Goal: Use online tool/utility: Utilize a website feature to perform a specific function

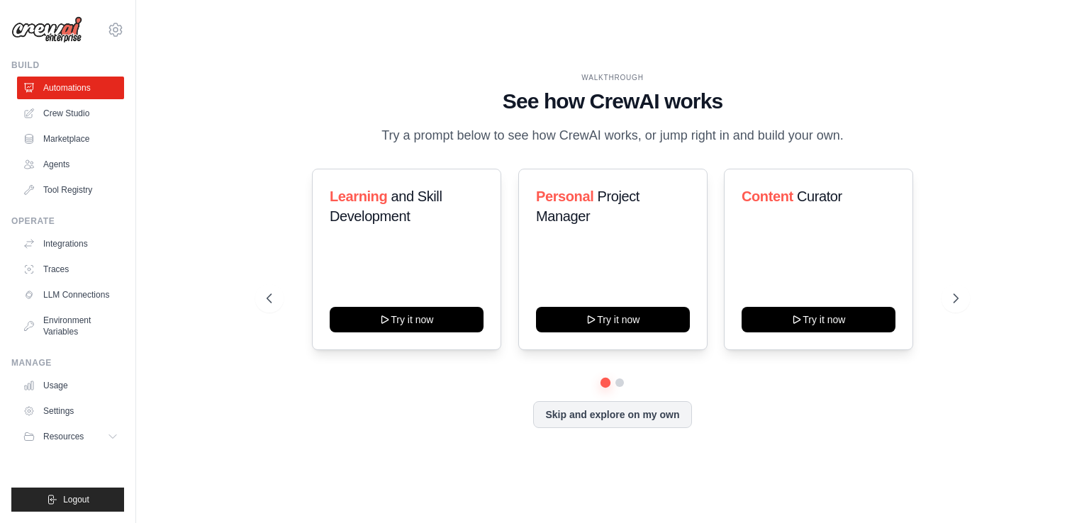
click at [993, 232] on div "WALKTHROUGH See how [PERSON_NAME] works Try a prompt below to see how [PERSON_N…" at bounding box center [612, 261] width 907 height 495
drag, startPoint x: 509, startPoint y: 125, endPoint x: 671, endPoint y: 140, distance: 162.2
click at [671, 140] on p "Try a prompt below to see how CrewAI works, or jump right in and build your own." at bounding box center [612, 135] width 476 height 21
click at [912, 146] on div "WALKTHROUGH See how [PERSON_NAME] works Try a prompt below to see how [PERSON_N…" at bounding box center [613, 109] width 692 height 74
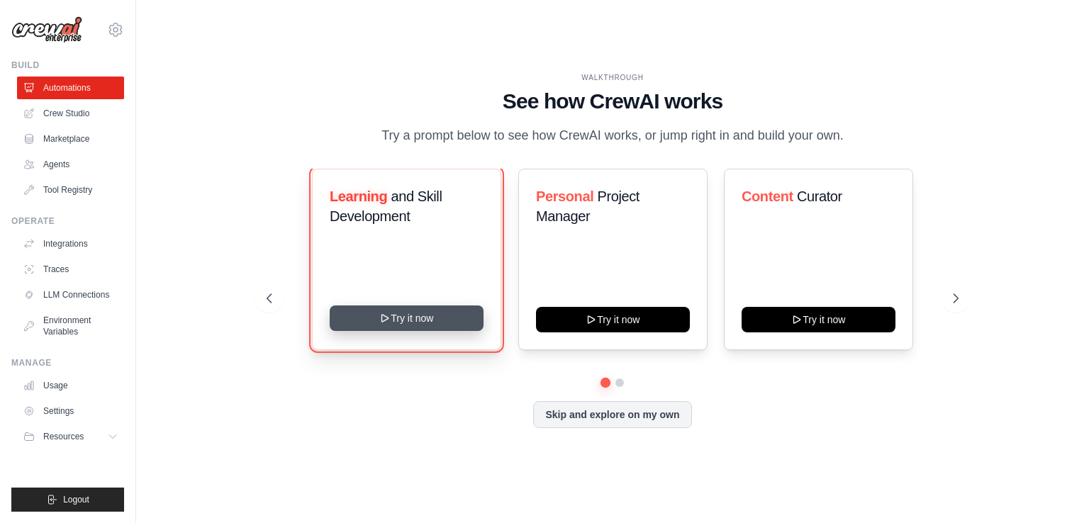
click at [418, 327] on button "Try it now" at bounding box center [407, 318] width 154 height 26
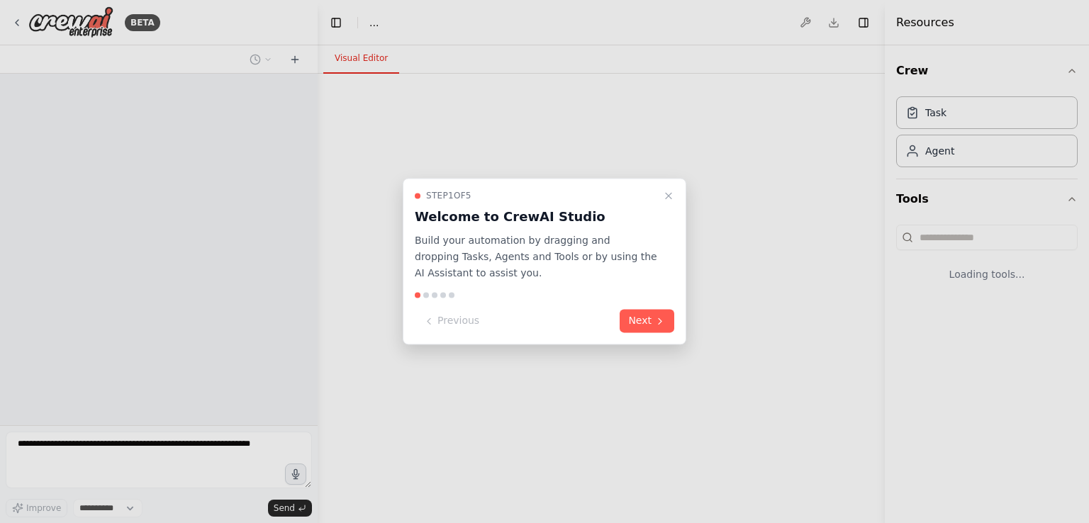
select select "****"
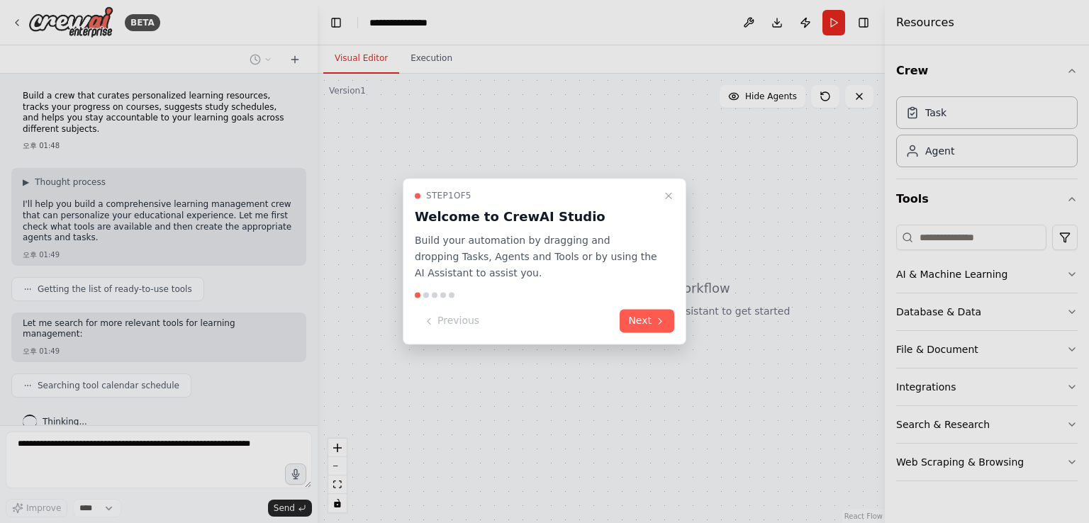
scroll to position [31, 0]
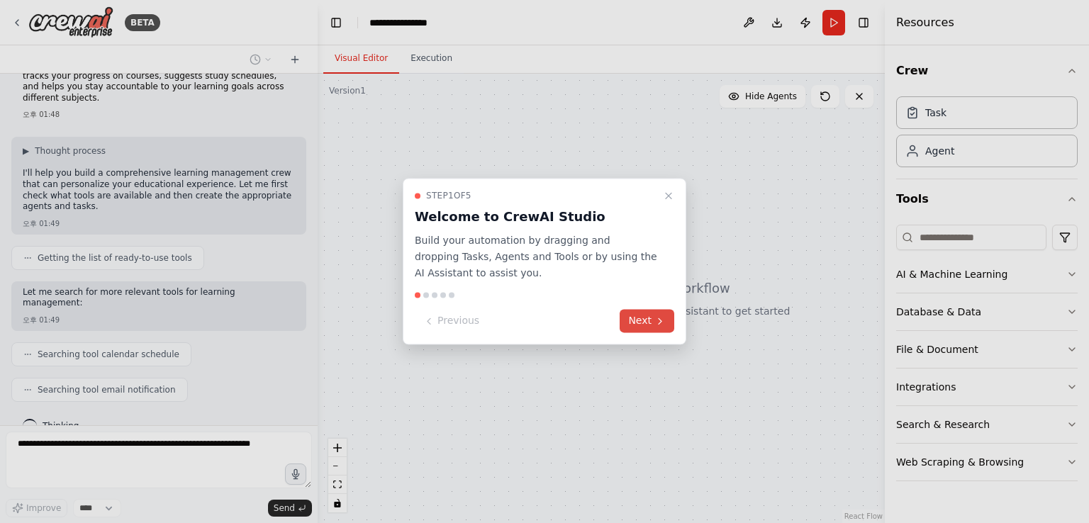
click at [647, 321] on button "Next" at bounding box center [646, 321] width 55 height 23
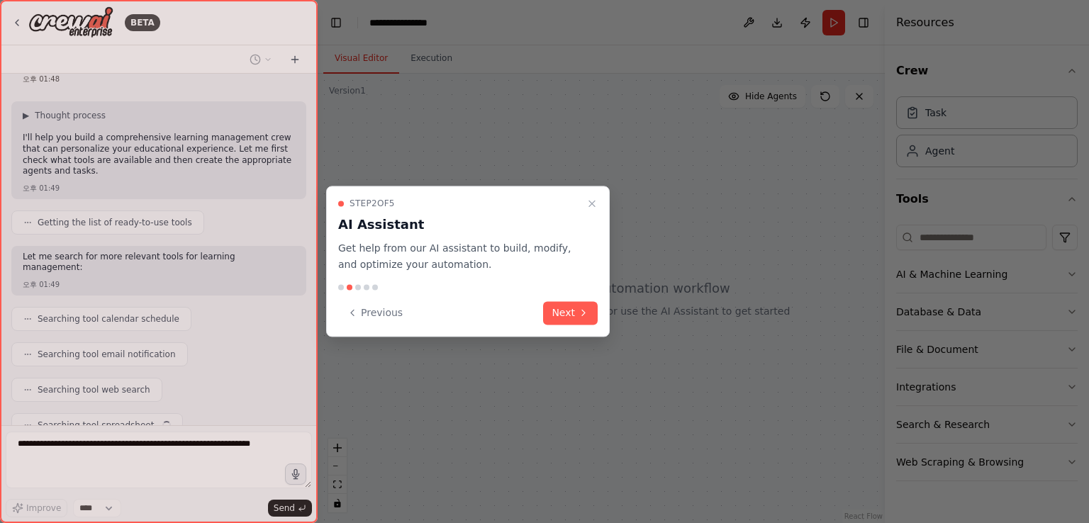
scroll to position [102, 0]
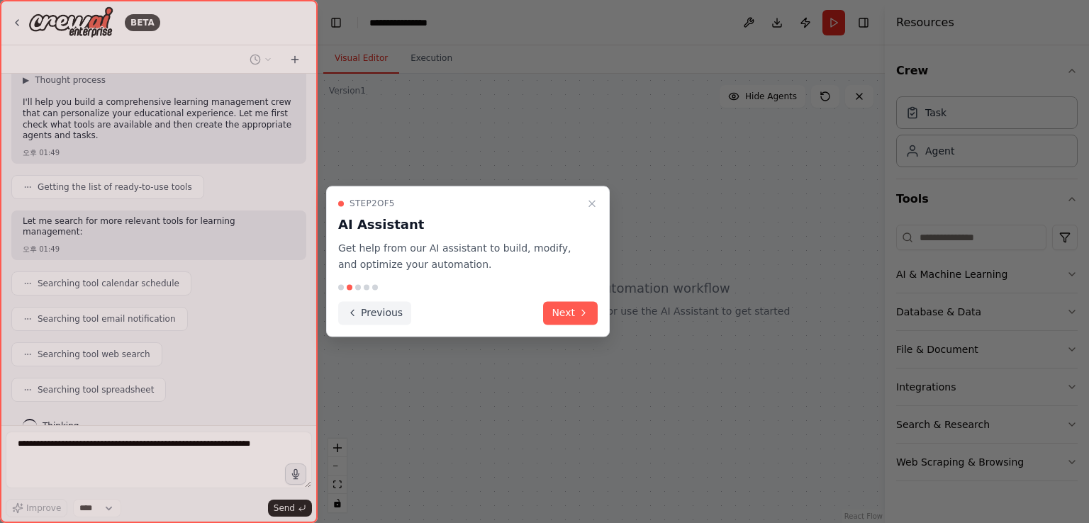
click at [364, 315] on button "Previous" at bounding box center [374, 312] width 73 height 23
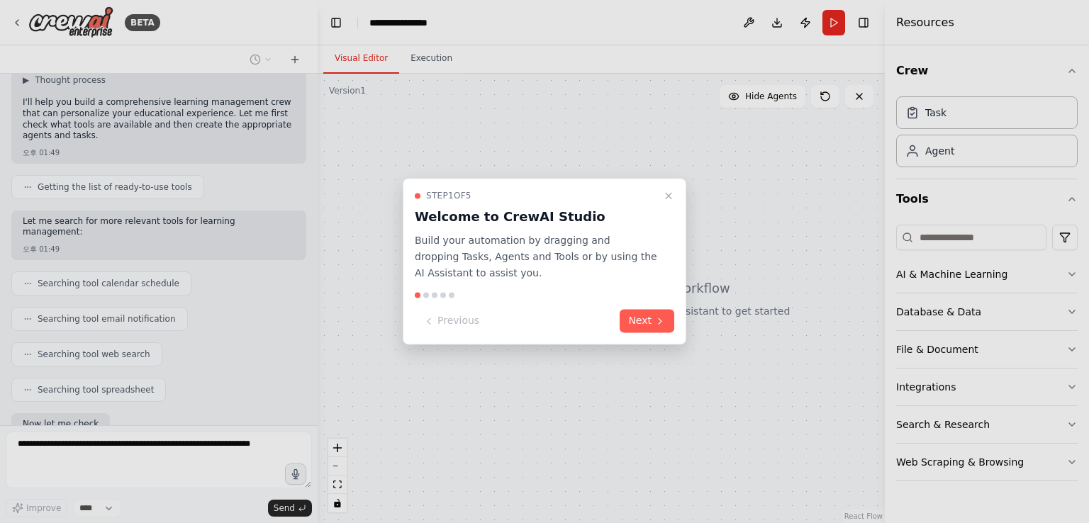
scroll to position [187, 0]
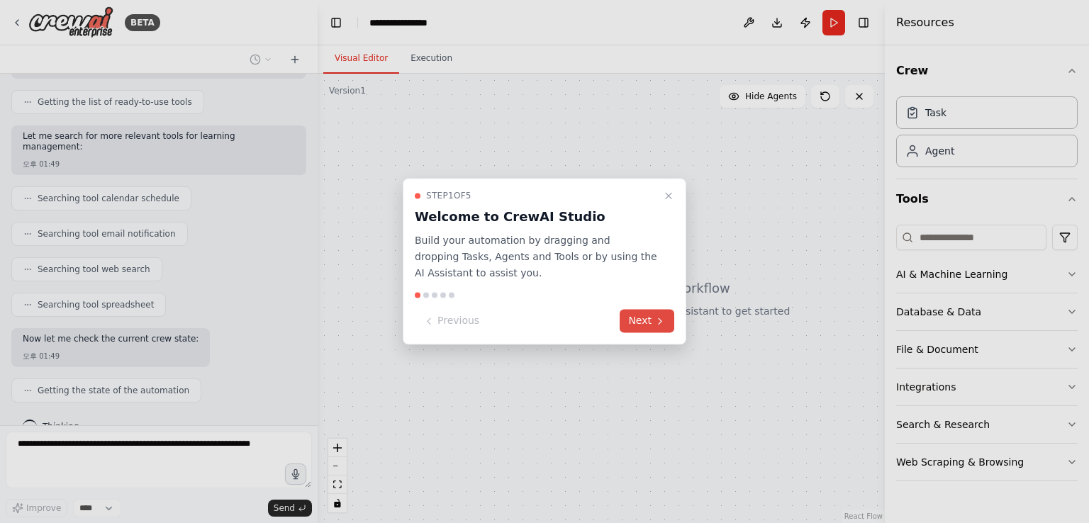
click at [653, 321] on button "Next" at bounding box center [646, 321] width 55 height 23
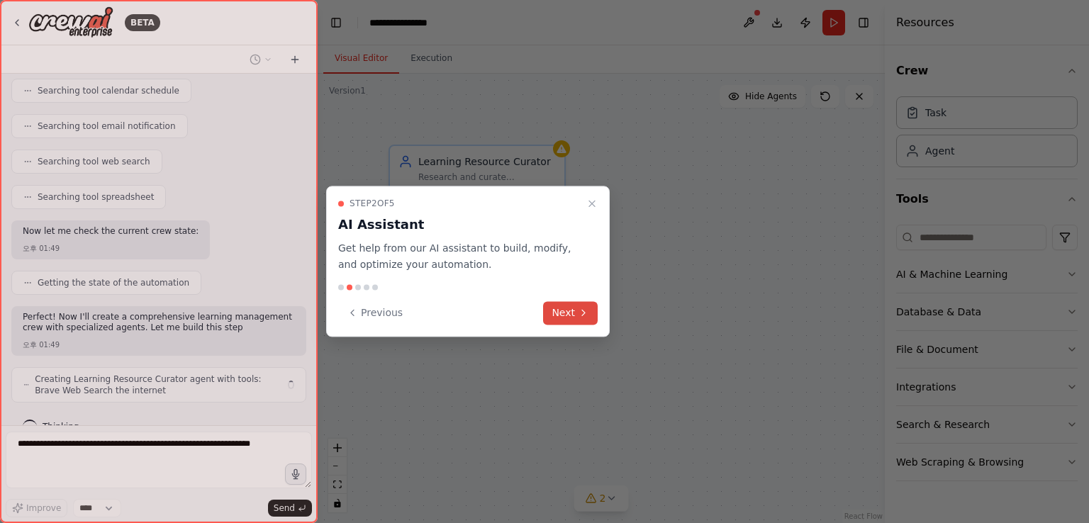
click at [576, 310] on button "Next" at bounding box center [570, 312] width 55 height 23
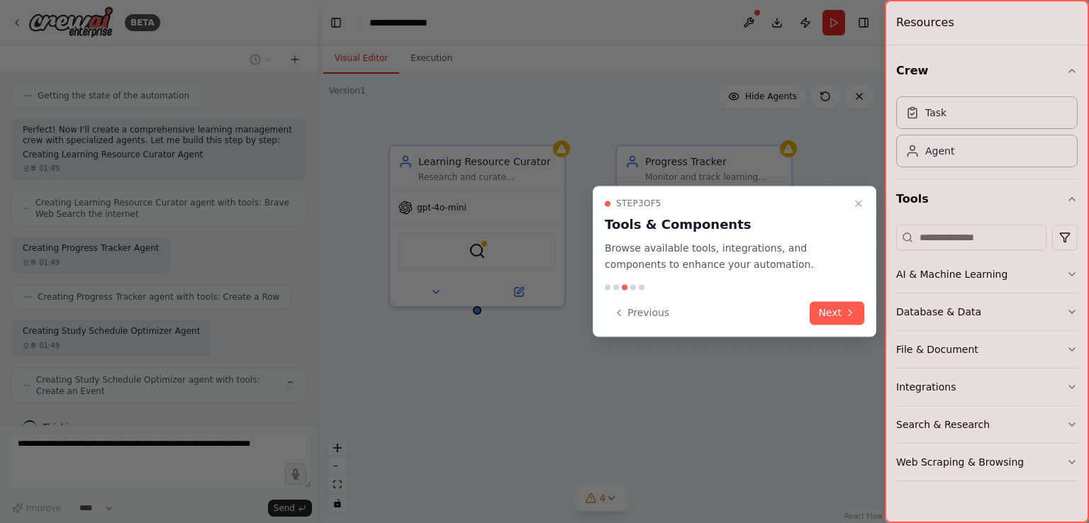
scroll to position [482, 0]
click at [848, 303] on button "Next" at bounding box center [836, 312] width 55 height 23
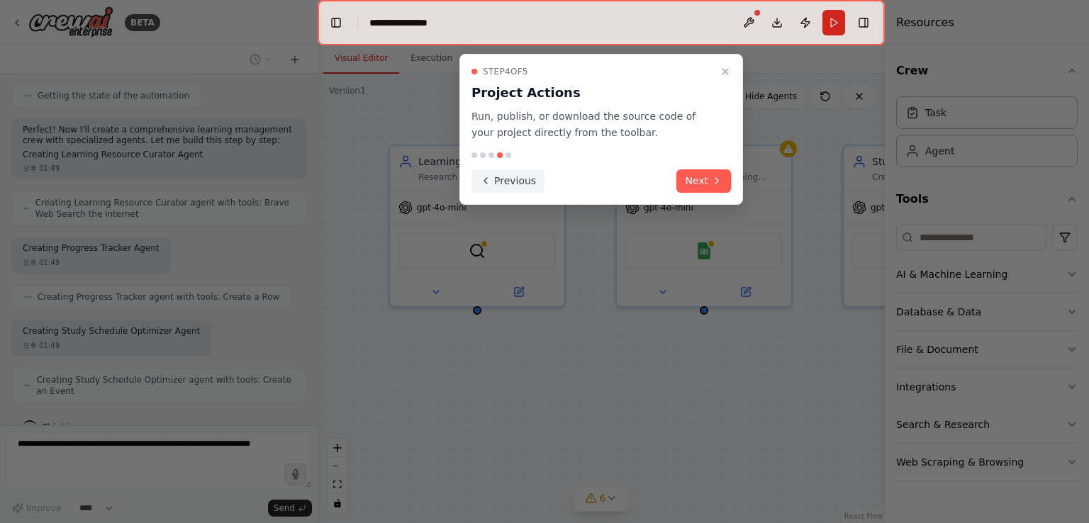
click at [520, 179] on button "Previous" at bounding box center [507, 180] width 73 height 23
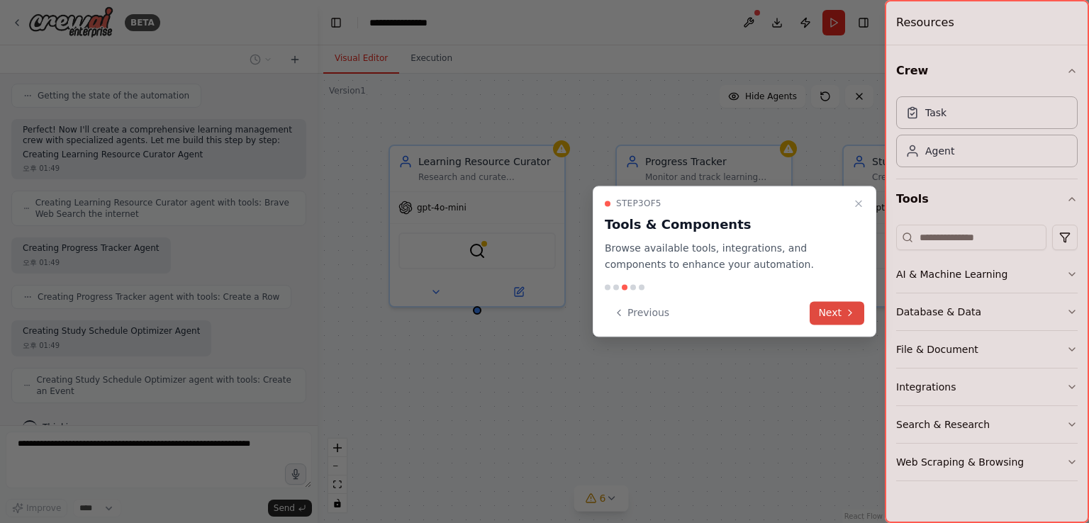
scroll to position [576, 0]
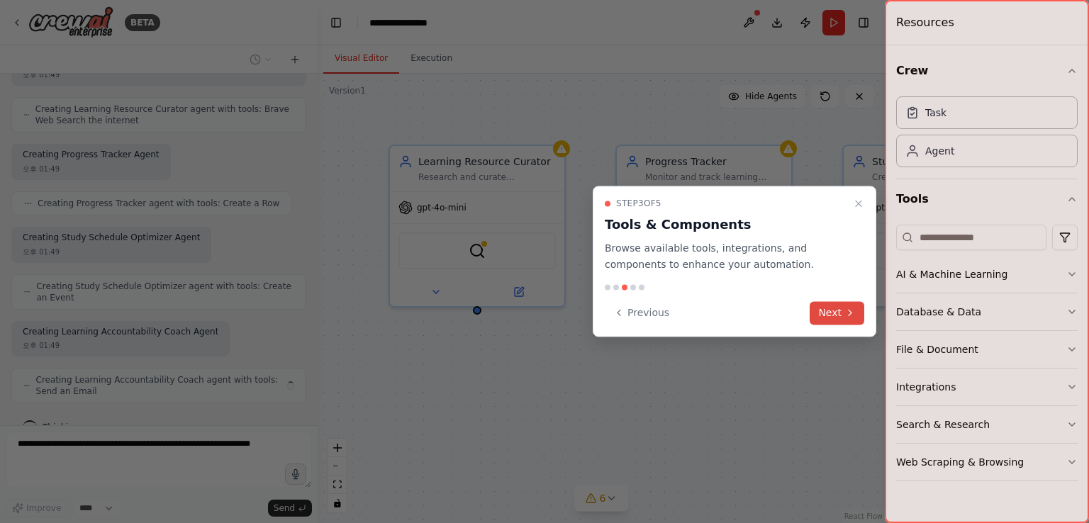
click at [840, 313] on button "Next" at bounding box center [836, 312] width 55 height 23
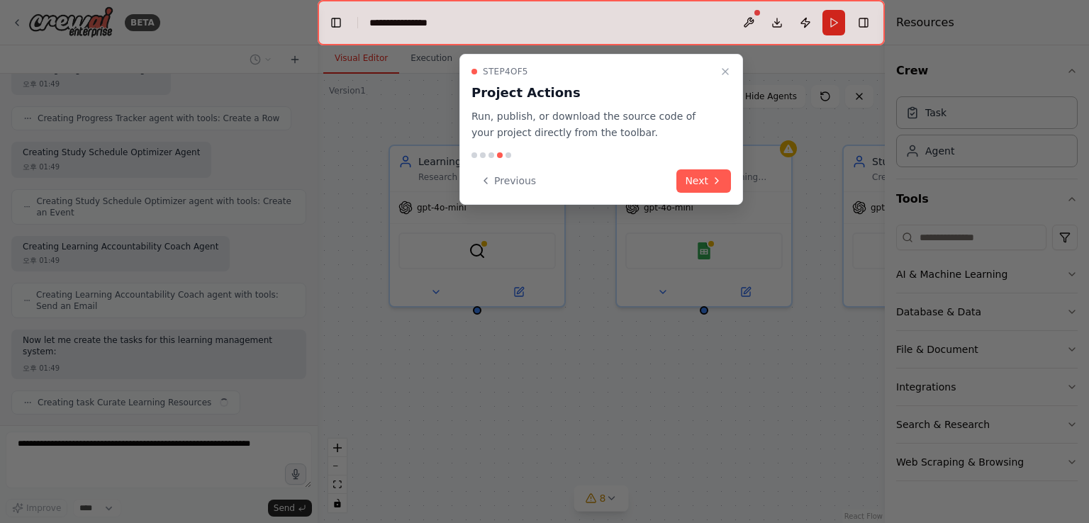
scroll to position [672, 0]
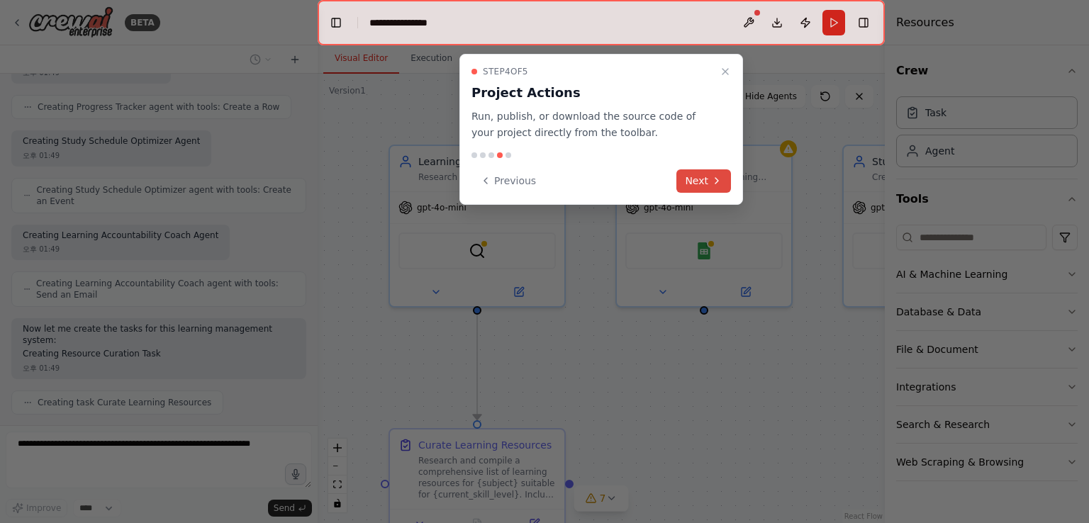
click at [715, 172] on button "Next" at bounding box center [703, 180] width 55 height 23
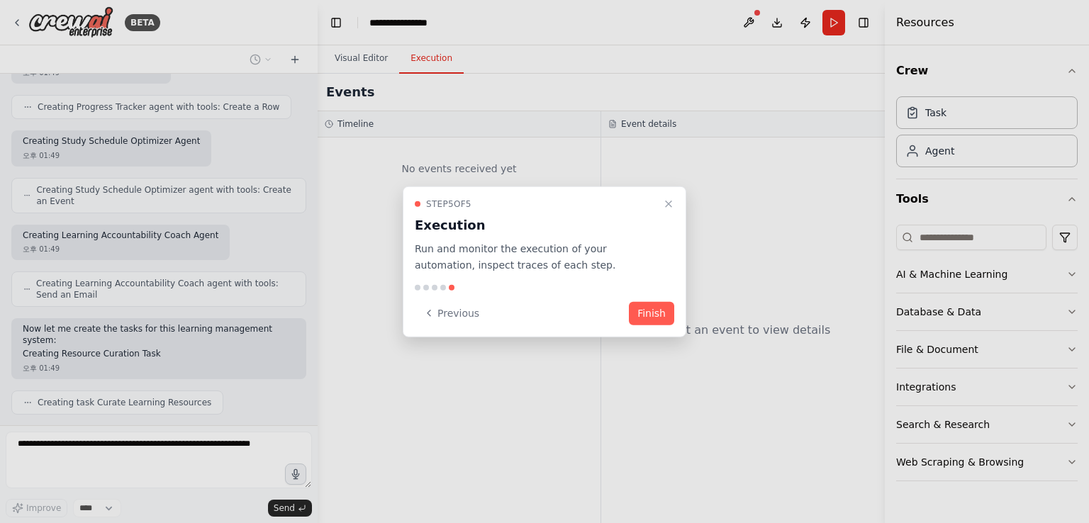
scroll to position [754, 0]
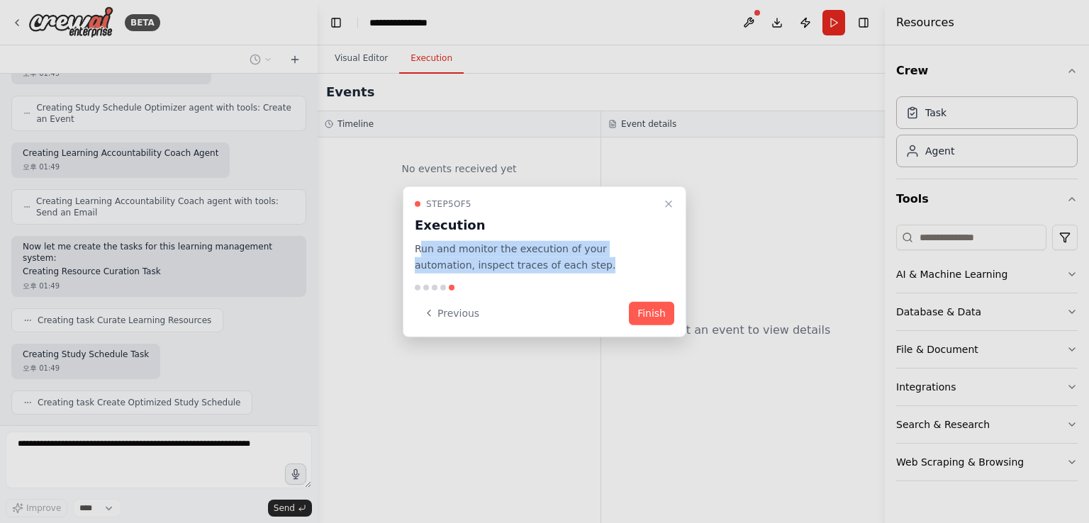
drag, startPoint x: 417, startPoint y: 247, endPoint x: 570, endPoint y: 267, distance: 153.6
click at [564, 264] on p "Run and monitor the execution of your automation, inspect traces of each step." at bounding box center [536, 257] width 242 height 33
click at [610, 273] on p "Run and monitor the execution of your automation, inspect traces of each step." at bounding box center [536, 257] width 242 height 33
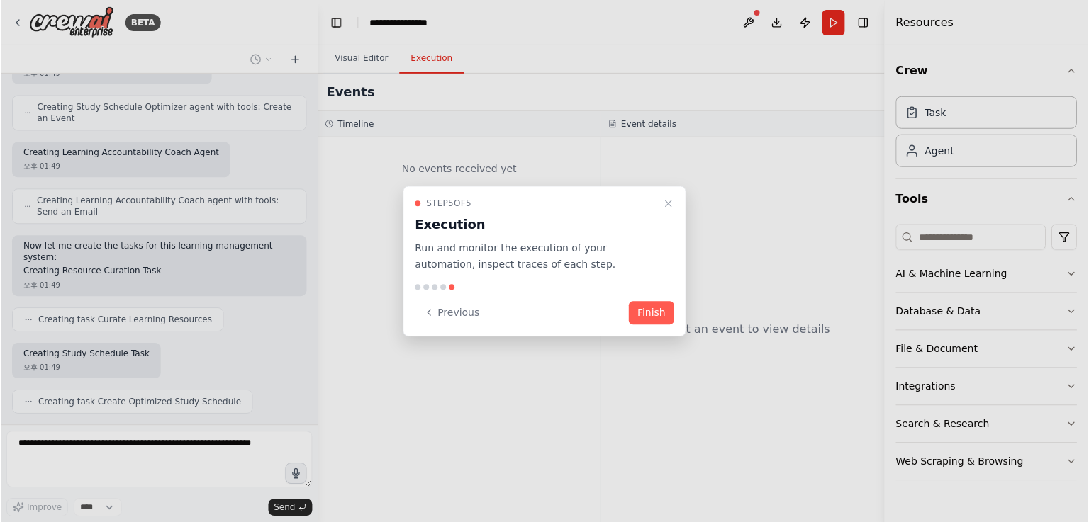
scroll to position [836, 0]
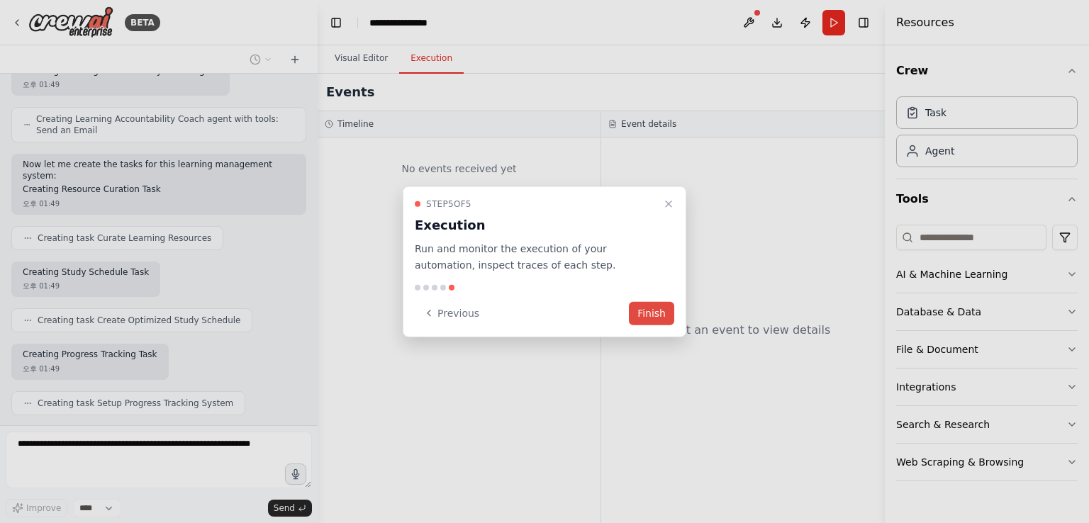
click at [658, 312] on button "Finish" at bounding box center [651, 312] width 45 height 23
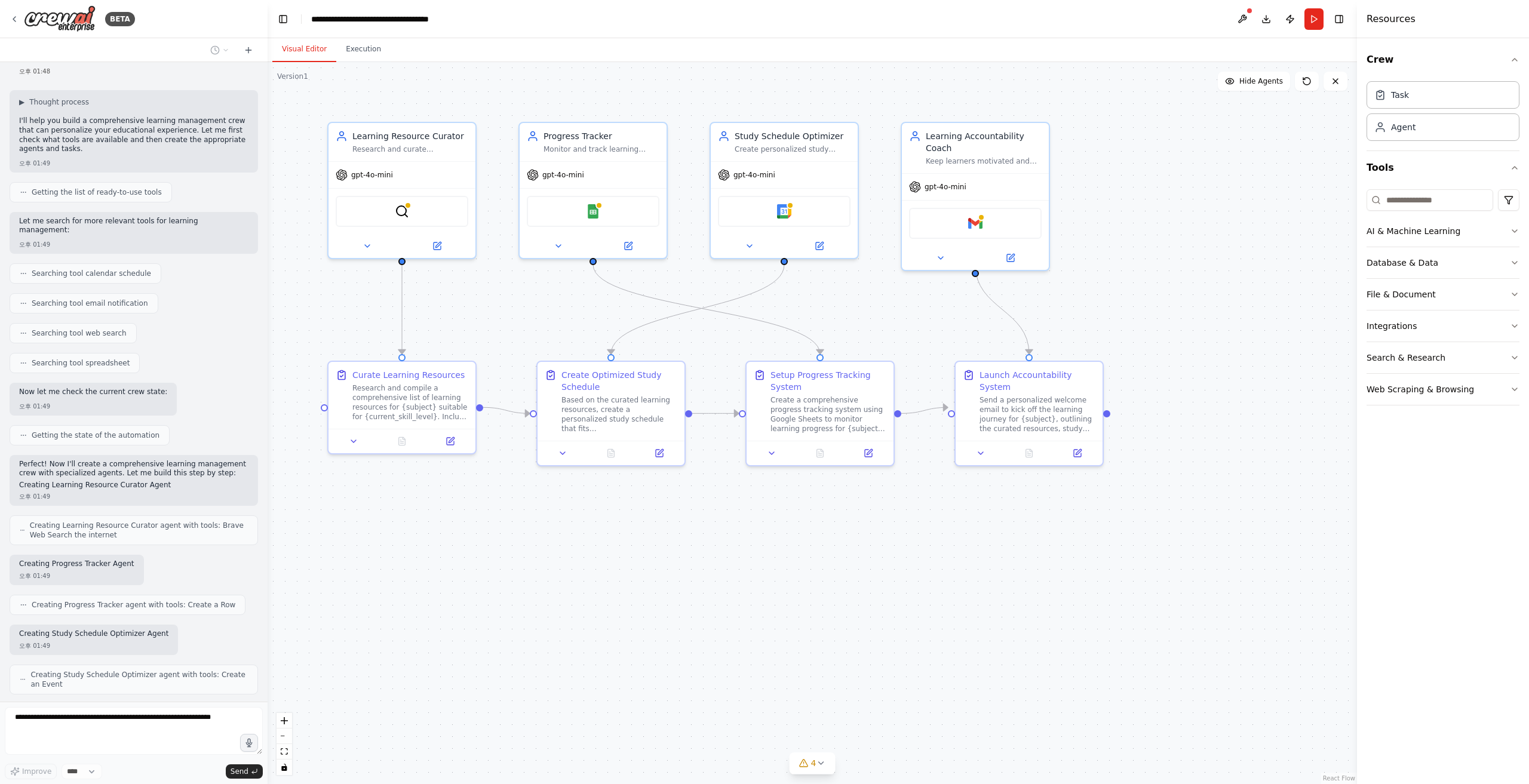
scroll to position [0, 0]
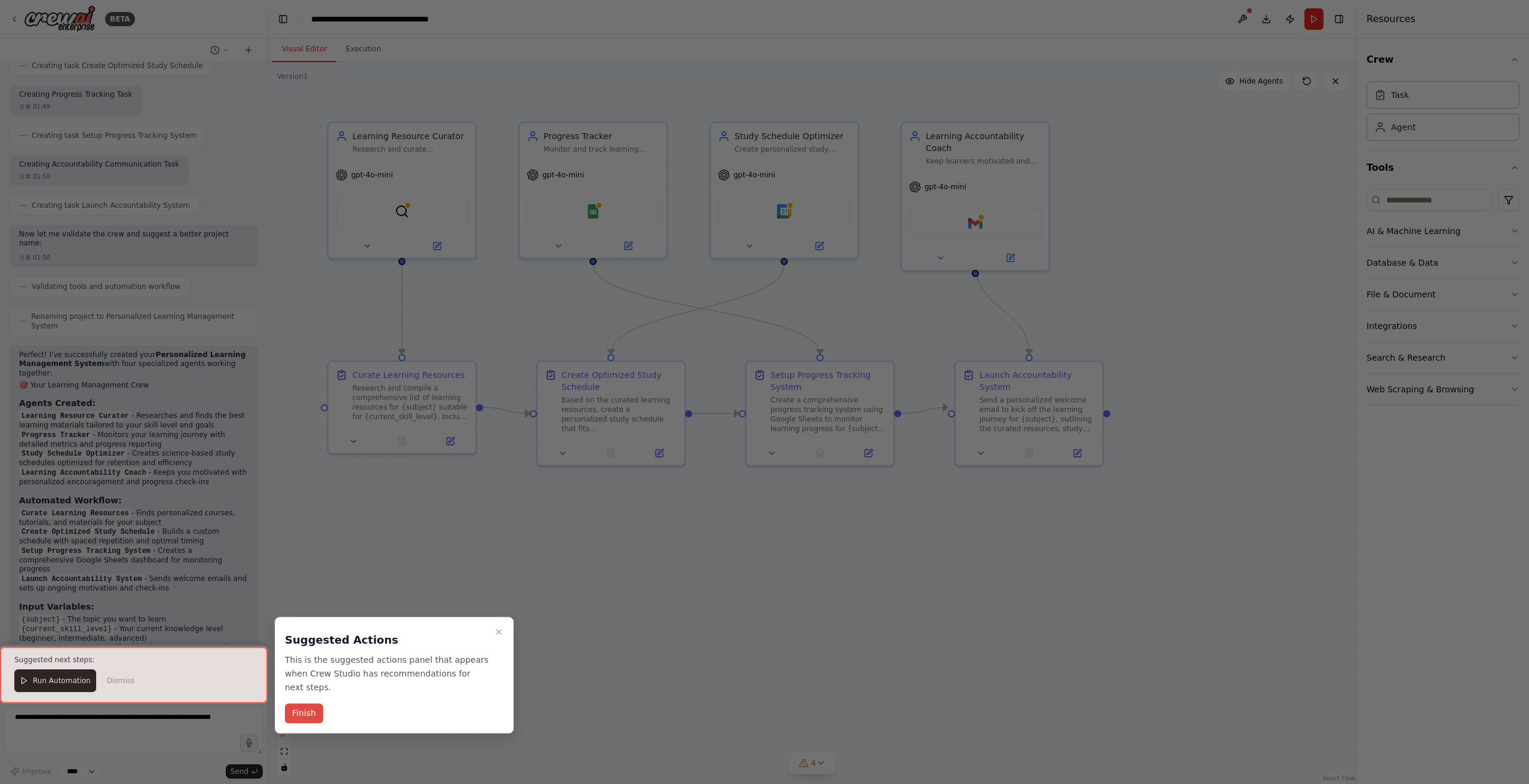
click at [307, 440] on button "Finish" at bounding box center [303, 713] width 38 height 19
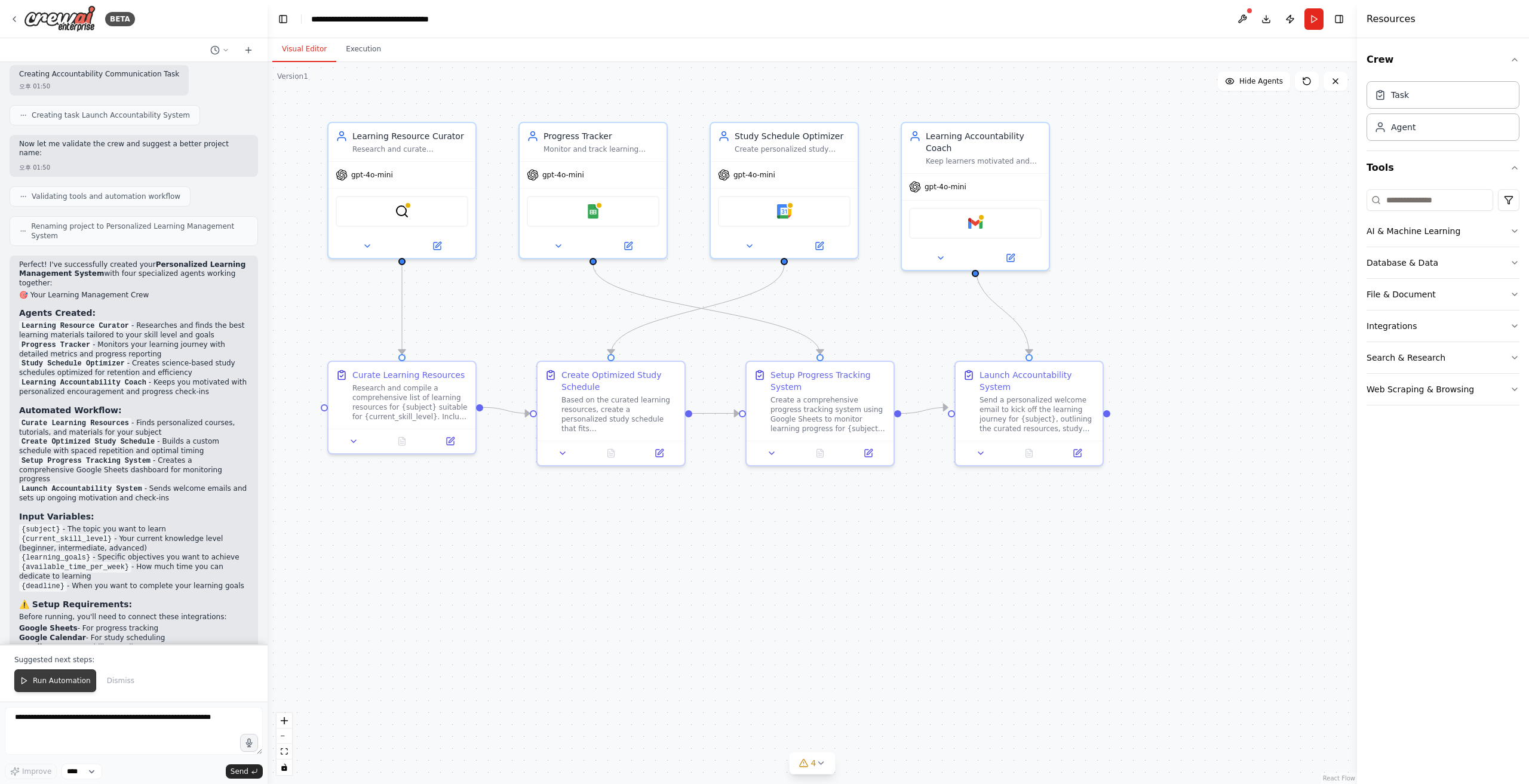
click at [56, 440] on span "Run Automation" at bounding box center [61, 680] width 58 height 9
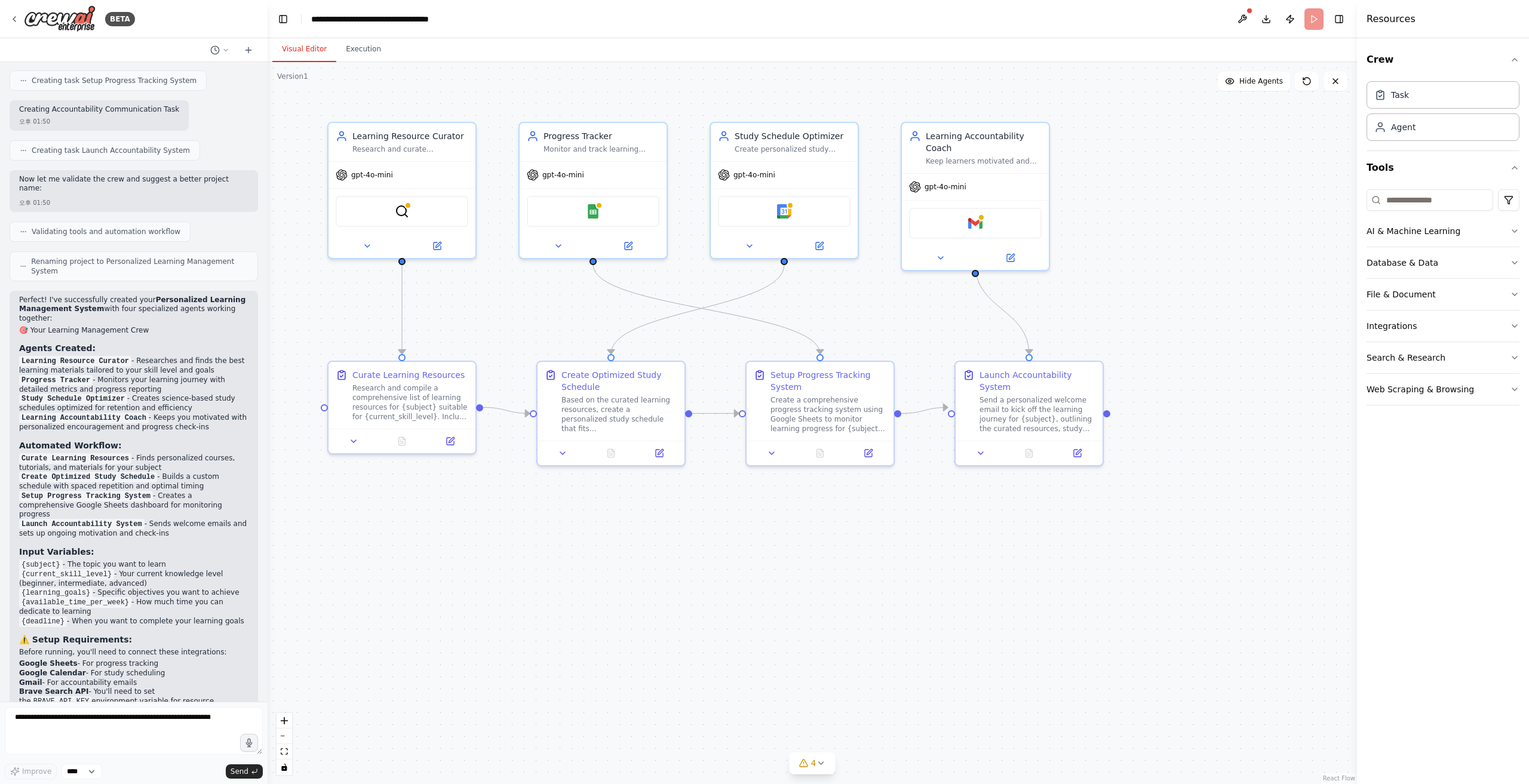
scroll to position [973, 0]
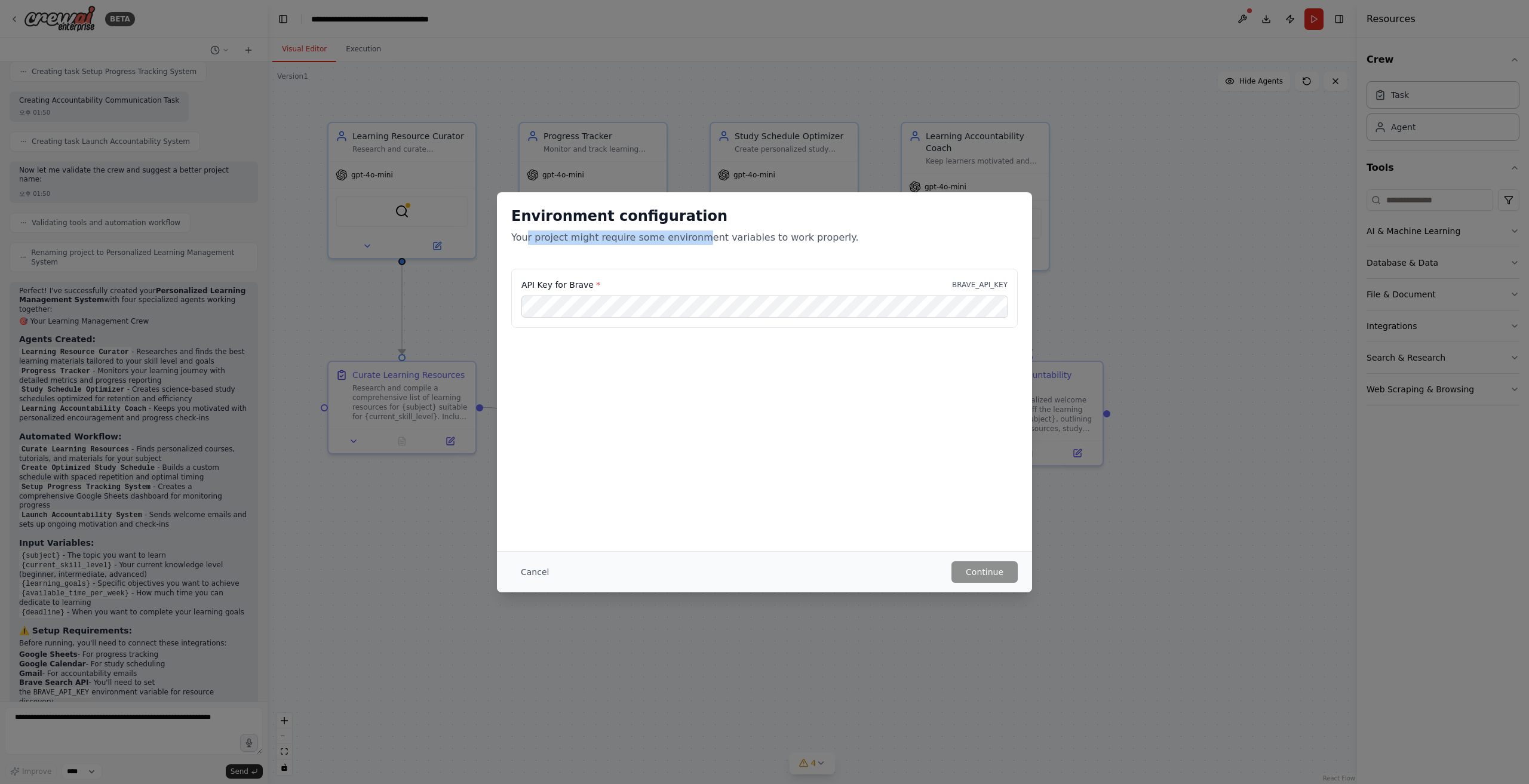
drag, startPoint x: 540, startPoint y: 241, endPoint x: 784, endPoint y: 255, distance: 244.4
click at [767, 253] on div "Environment configuration Your project might require some environment variables…" at bounding box center [764, 230] width 535 height 77
click at [847, 440] on div "Environment configuration Your project might require some environment variables…" at bounding box center [764, 371] width 535 height 359
click at [674, 368] on div "API Key for Brave * BRAVE_API_KEY" at bounding box center [764, 328] width 535 height 120
click at [917, 285] on p "BRAVE_API_KEY" at bounding box center [980, 284] width 56 height 9
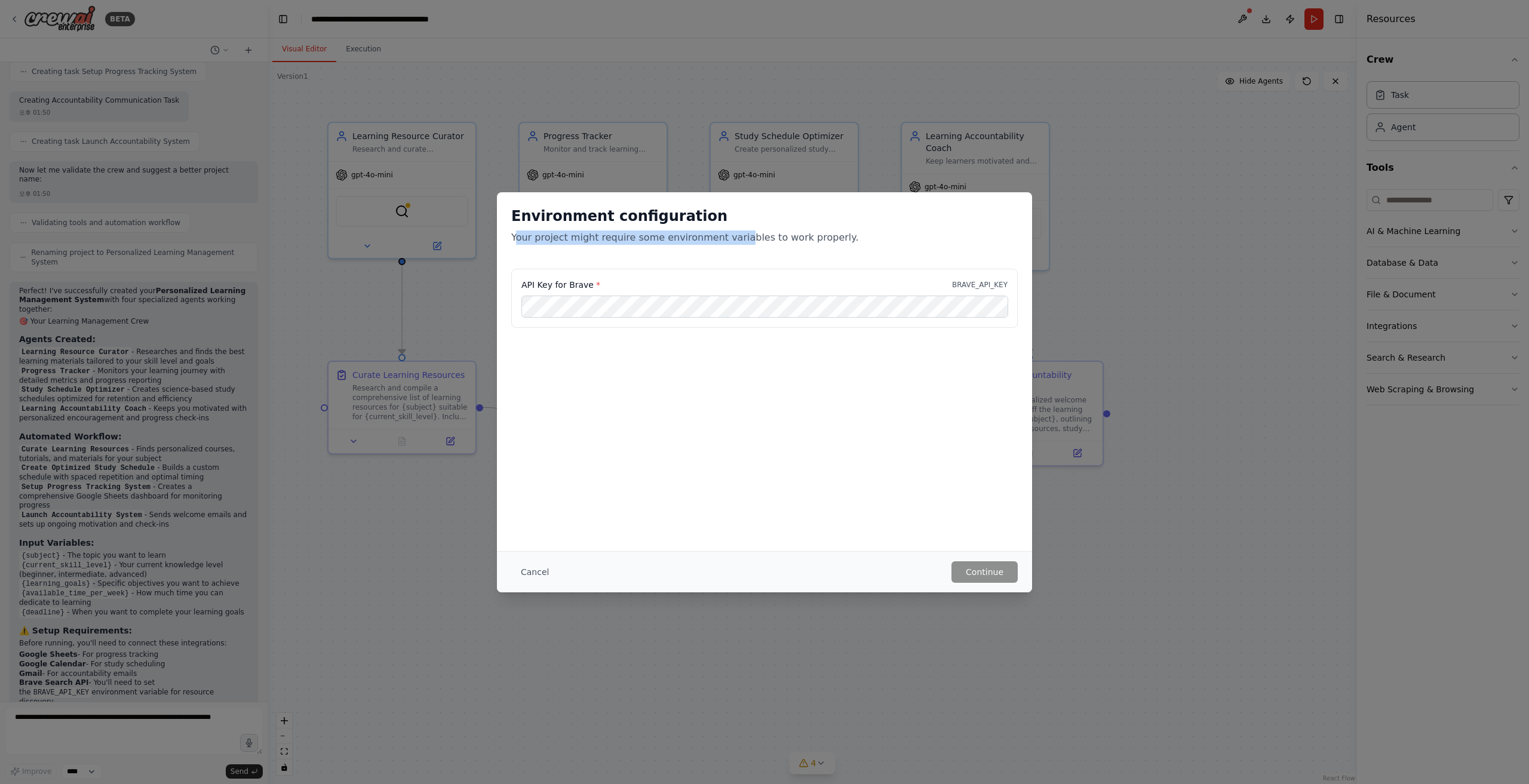
drag, startPoint x: 516, startPoint y: 235, endPoint x: 755, endPoint y: 255, distance: 239.8
click at [755, 255] on div "Environment configuration Your project might require some environment variables…" at bounding box center [764, 230] width 535 height 77
click at [596, 285] on span "*" at bounding box center [597, 284] width 4 height 9
click at [531, 440] on button "Cancel" at bounding box center [535, 572] width 47 height 22
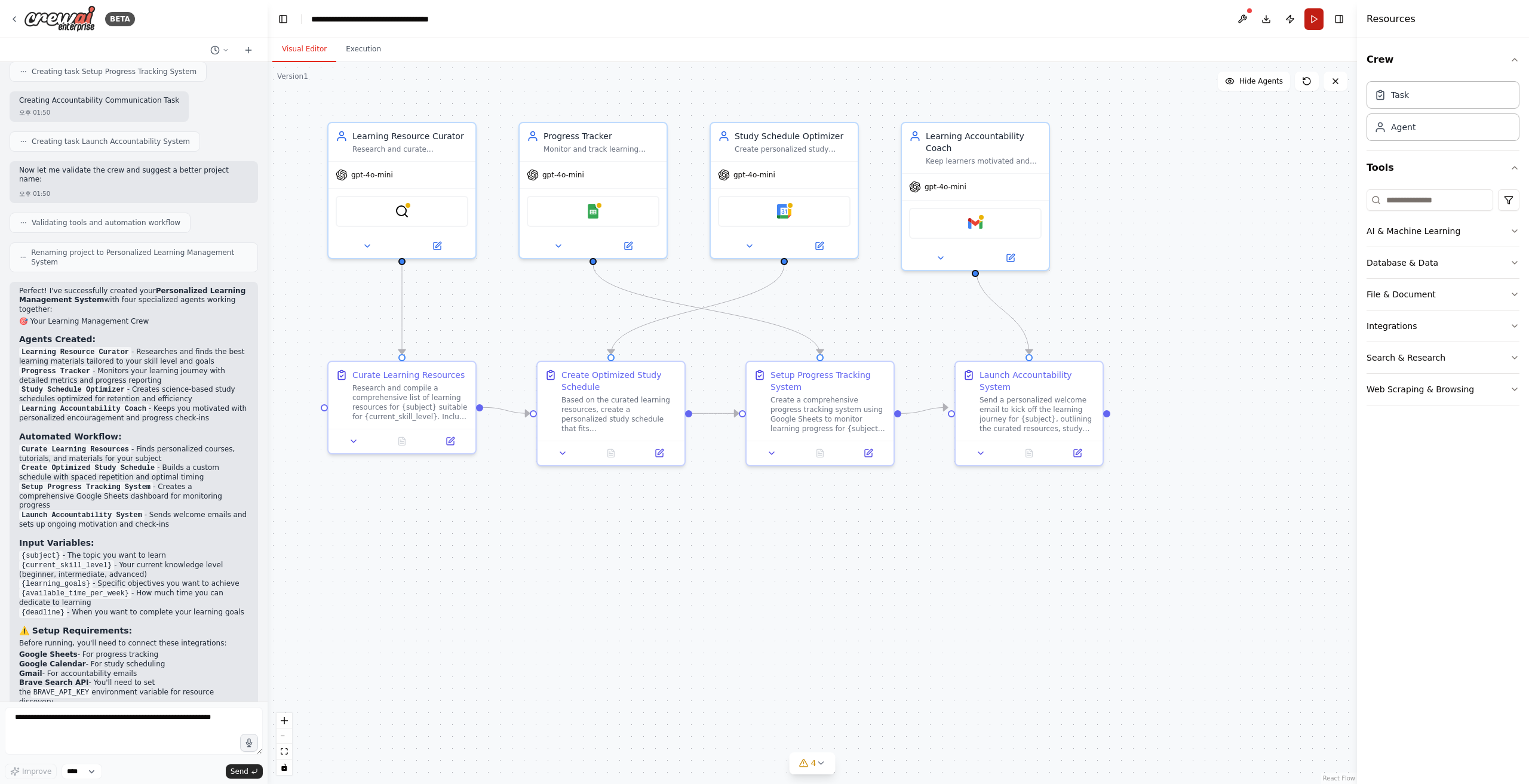
click at [917, 19] on button "Run" at bounding box center [1313, 19] width 19 height 22
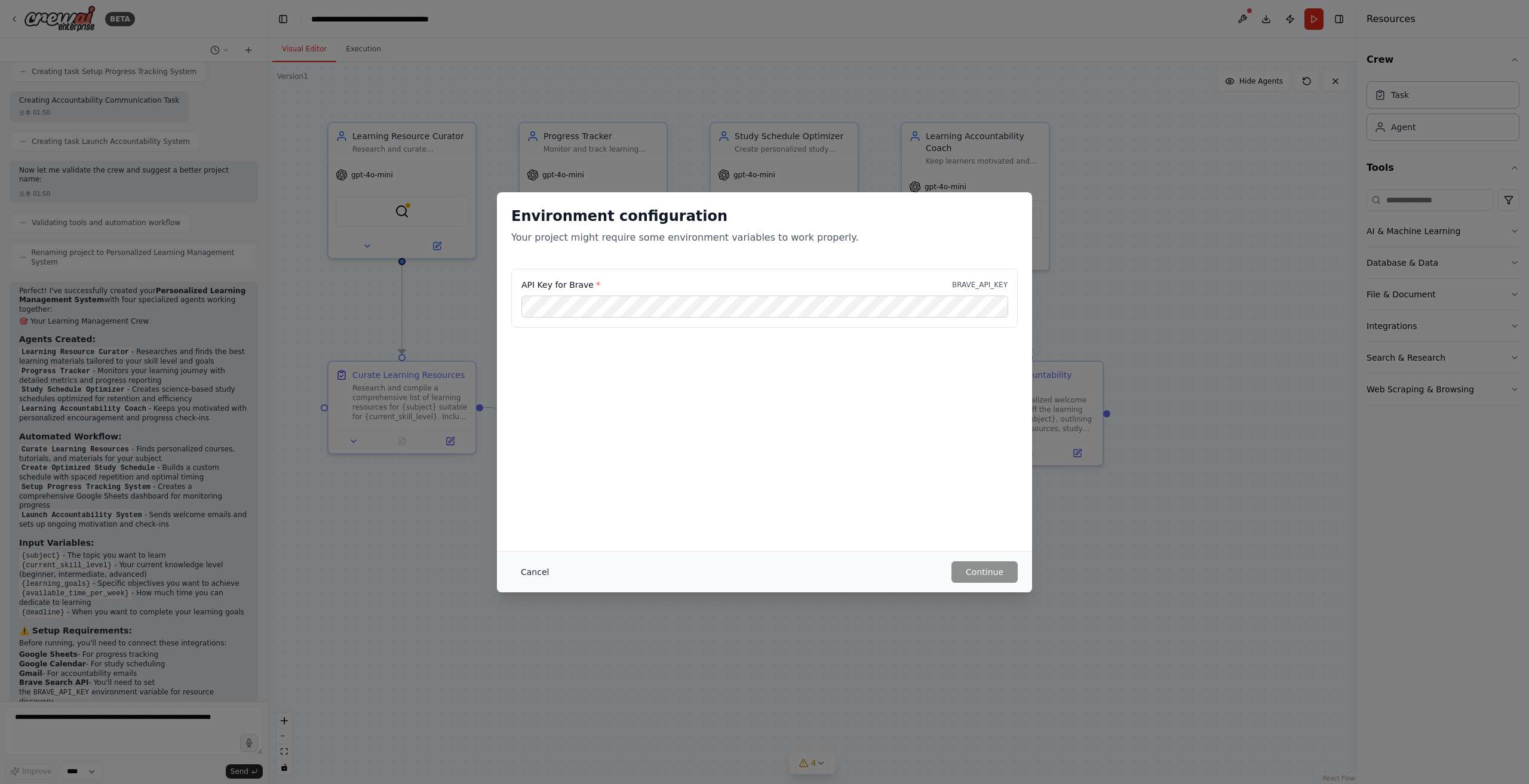
click at [539, 440] on button "Cancel" at bounding box center [535, 572] width 47 height 22
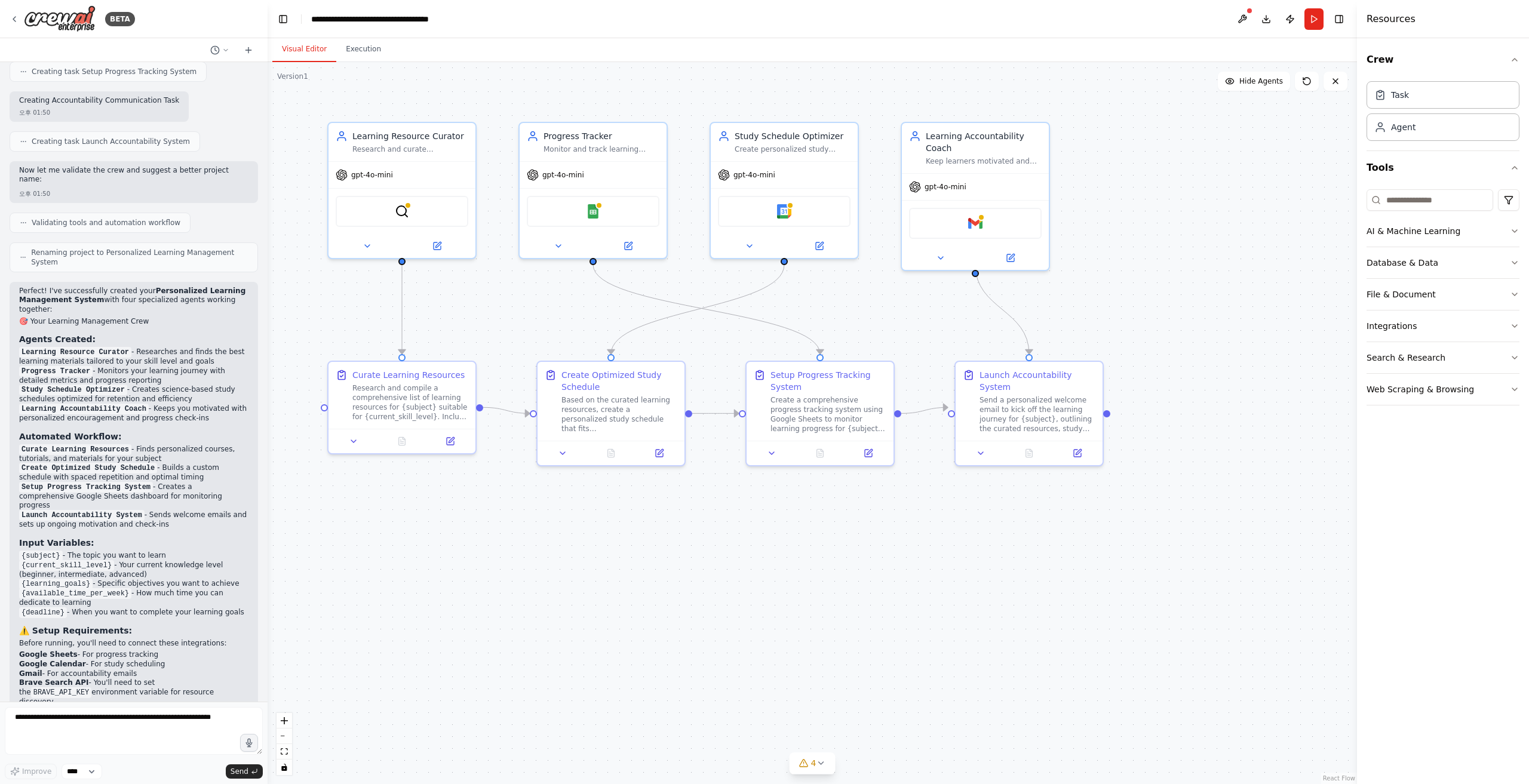
drag, startPoint x: 78, startPoint y: 608, endPoint x: 162, endPoint y: 610, distance: 84.0
click at [162, 440] on li "Google Sheets - For progress tracking" at bounding box center [134, 654] width 229 height 9
click at [83, 440] on li "Gmail - For accountability emails" at bounding box center [134, 674] width 229 height 9
drag, startPoint x: 160, startPoint y: 634, endPoint x: 212, endPoint y: 636, distance: 52.0
click at [92, 440] on code "BRAVE_API_KEY" at bounding box center [61, 692] width 61 height 11
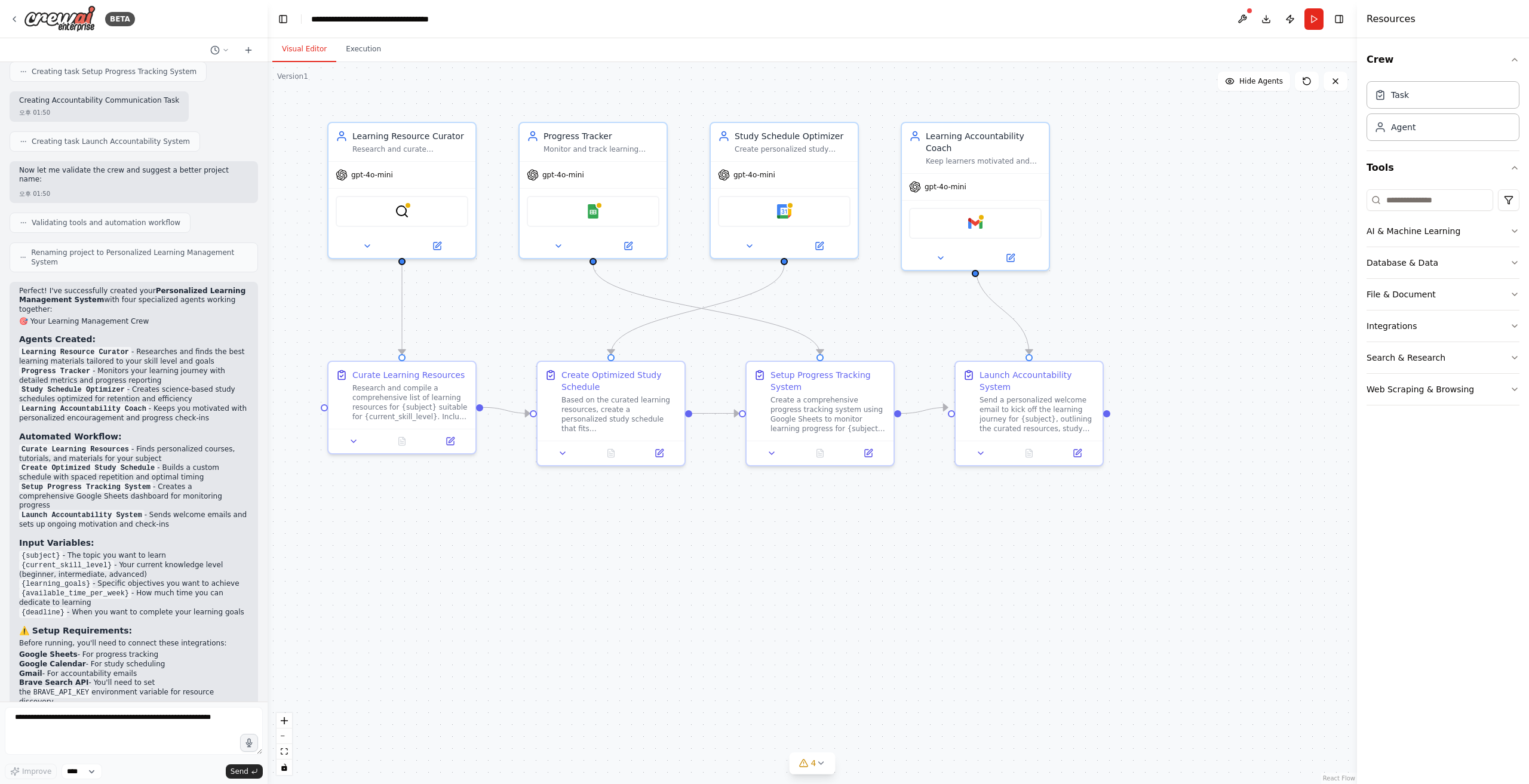
click at [115, 440] on div "Perfect! I've successfully created your Personalized Learning Management System…" at bounding box center [134, 510] width 229 height 448
click at [186, 440] on textarea at bounding box center [134, 730] width 258 height 48
type textarea "**********"
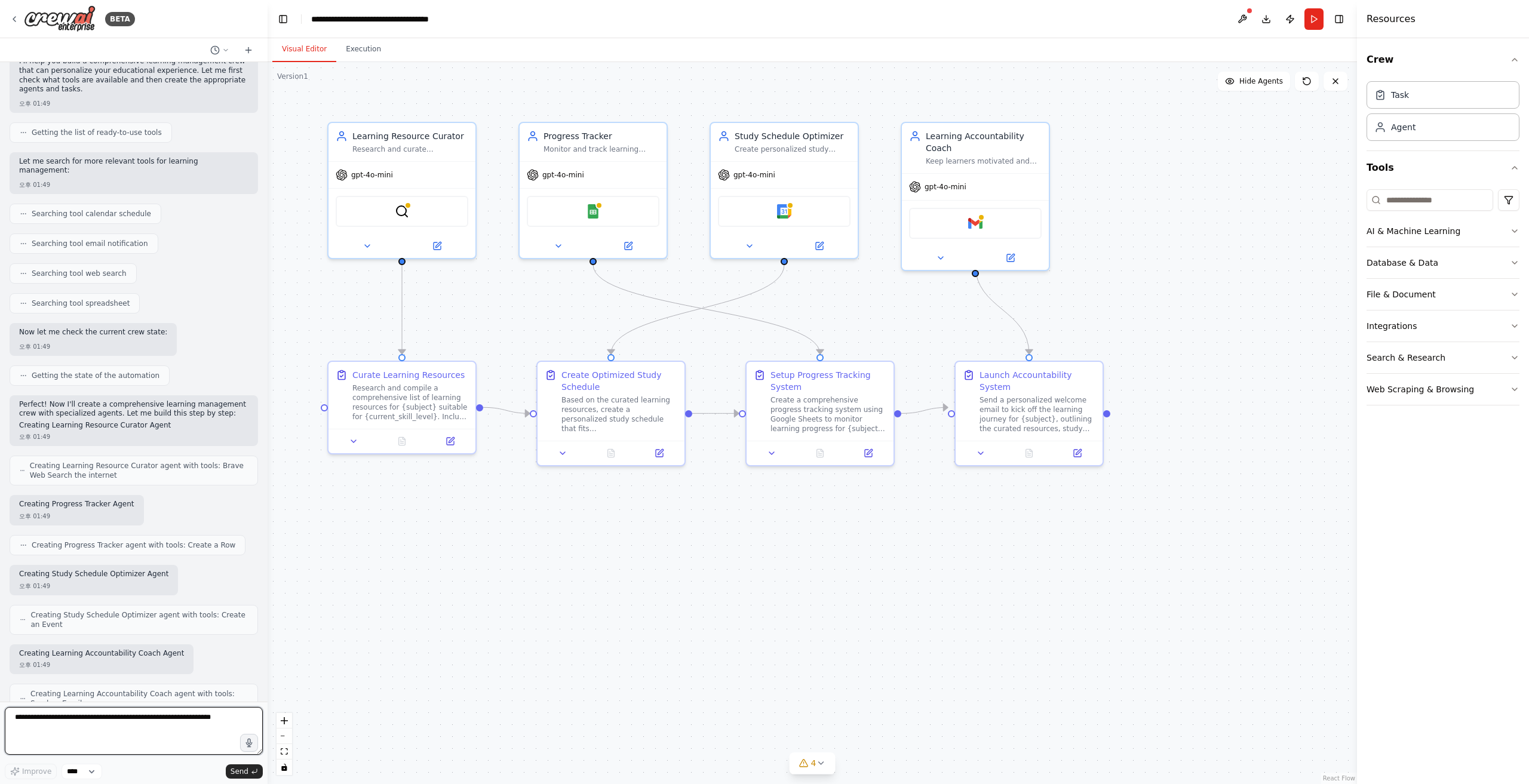
scroll to position [109, 0]
click at [368, 51] on button "Execution" at bounding box center [363, 50] width 55 height 25
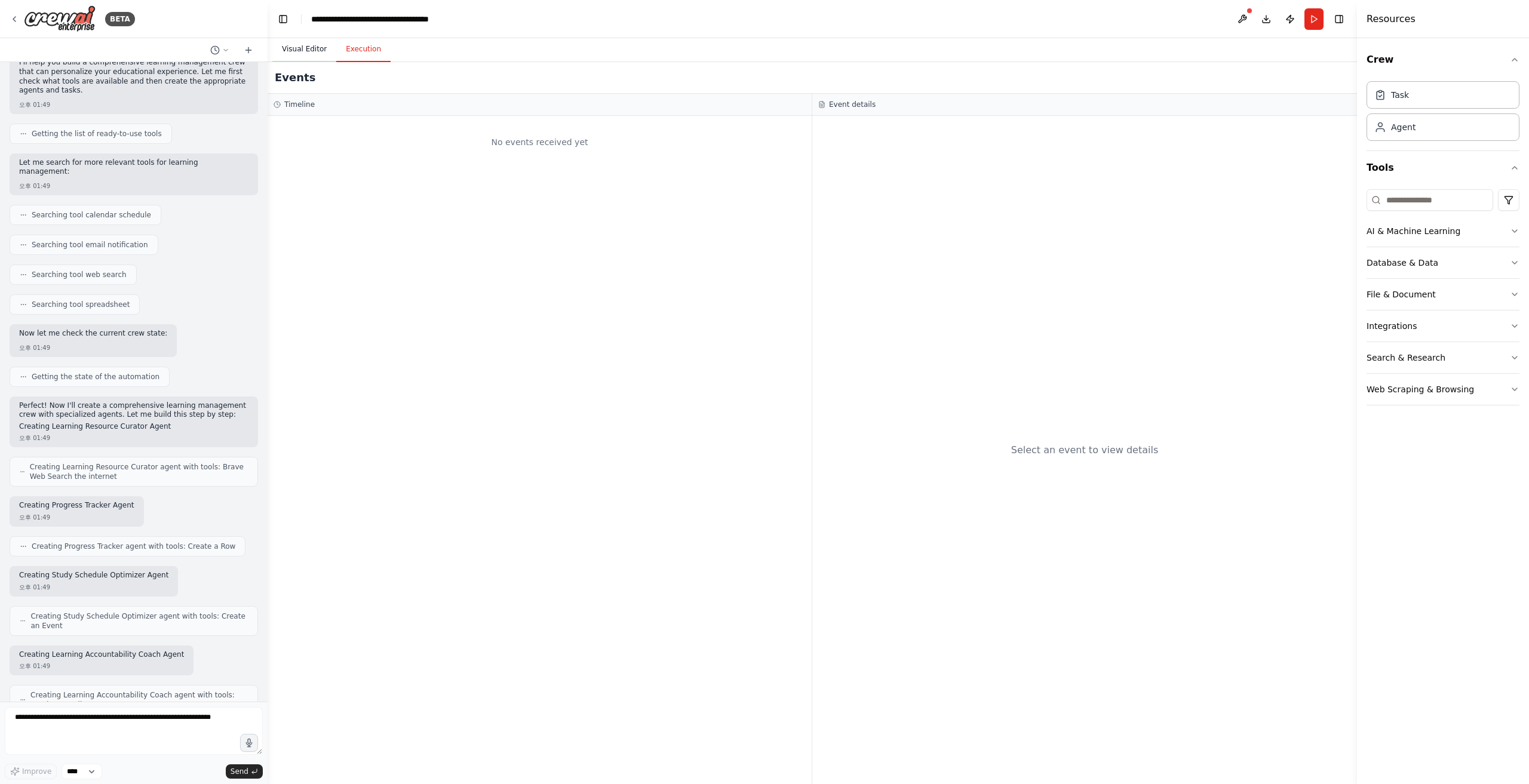
click at [290, 46] on button "Visual Editor" at bounding box center [304, 50] width 64 height 25
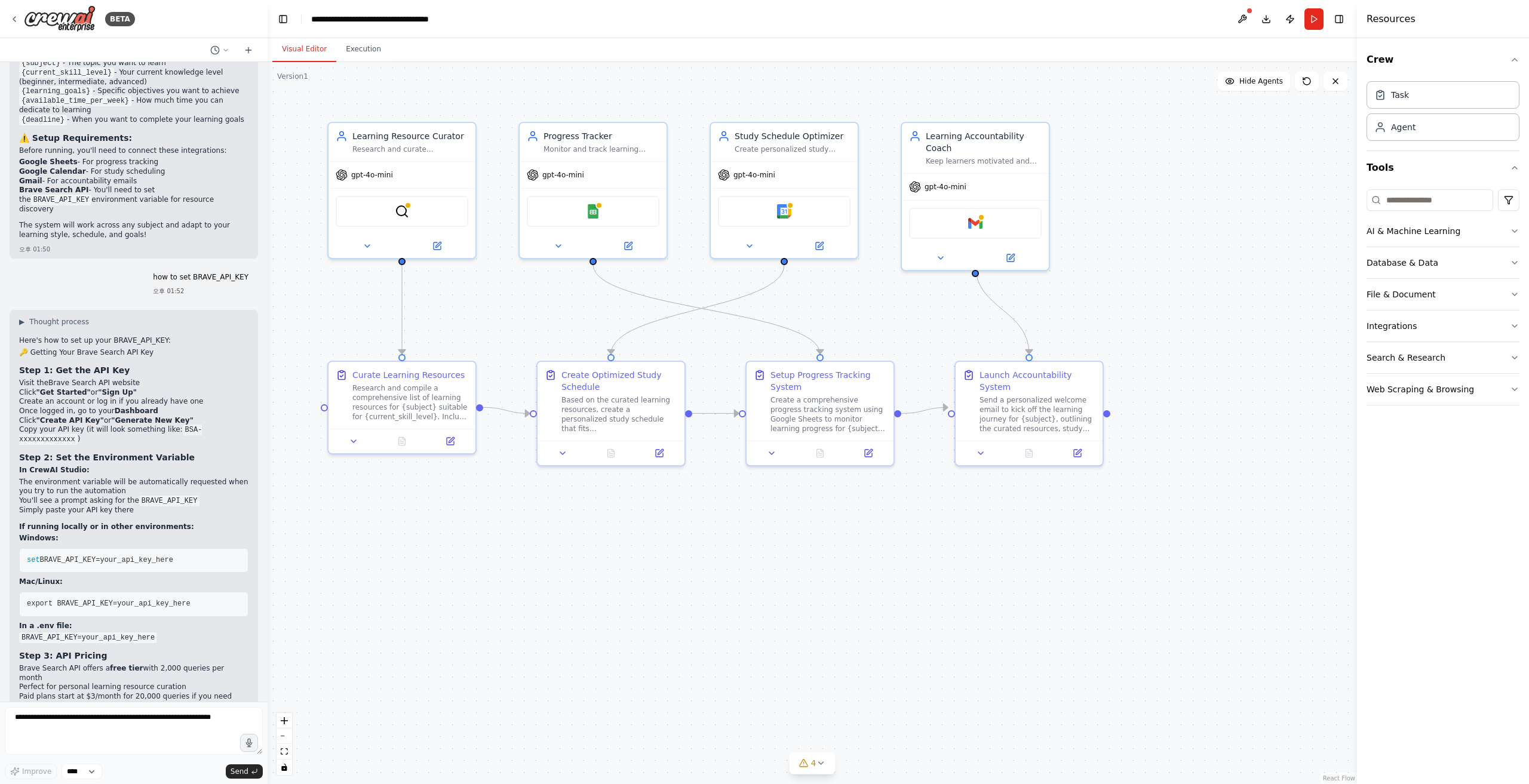
scroll to position [1483, 0]
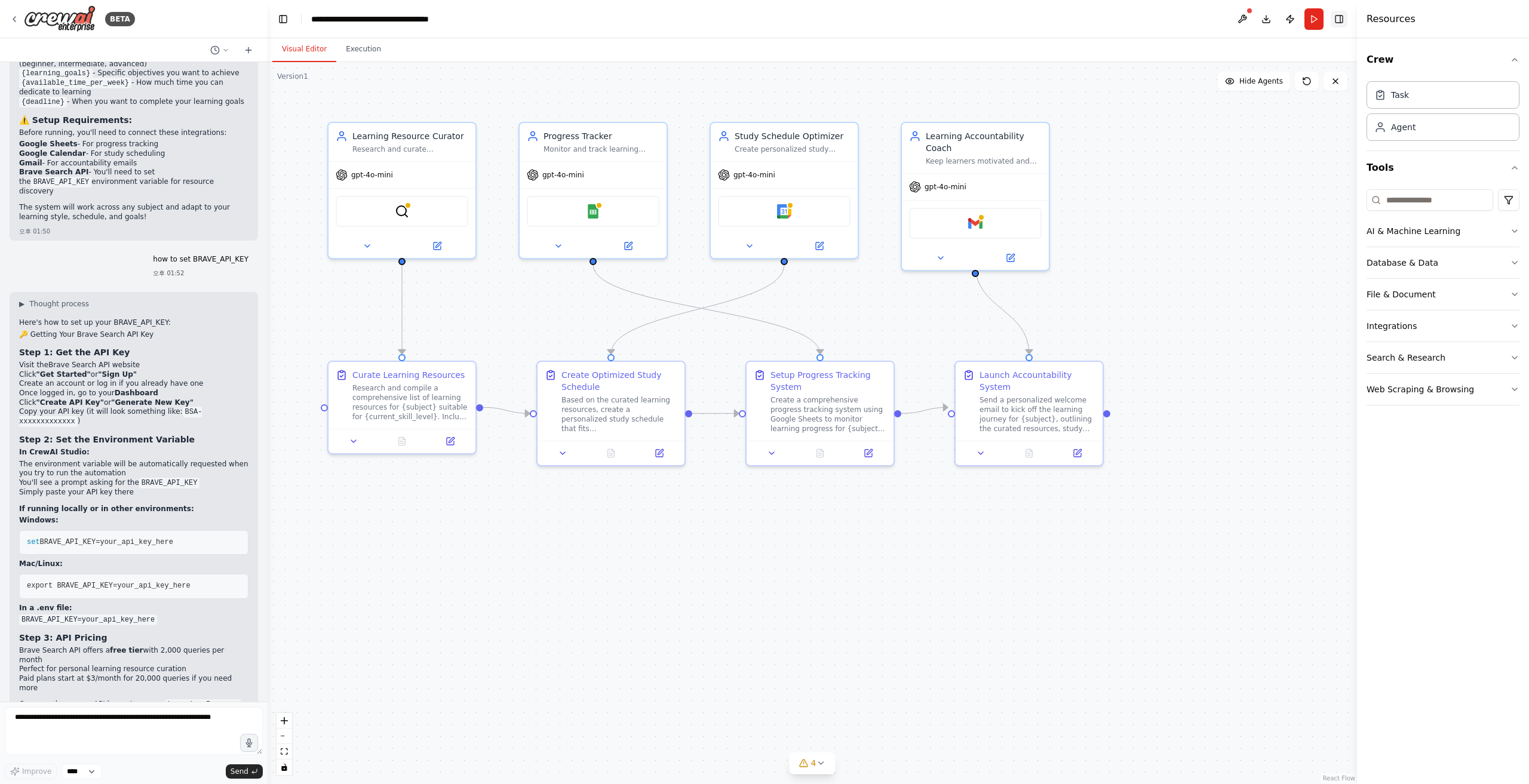
click at [917, 15] on button "Toggle Right Sidebar" at bounding box center [1339, 19] width 17 height 17
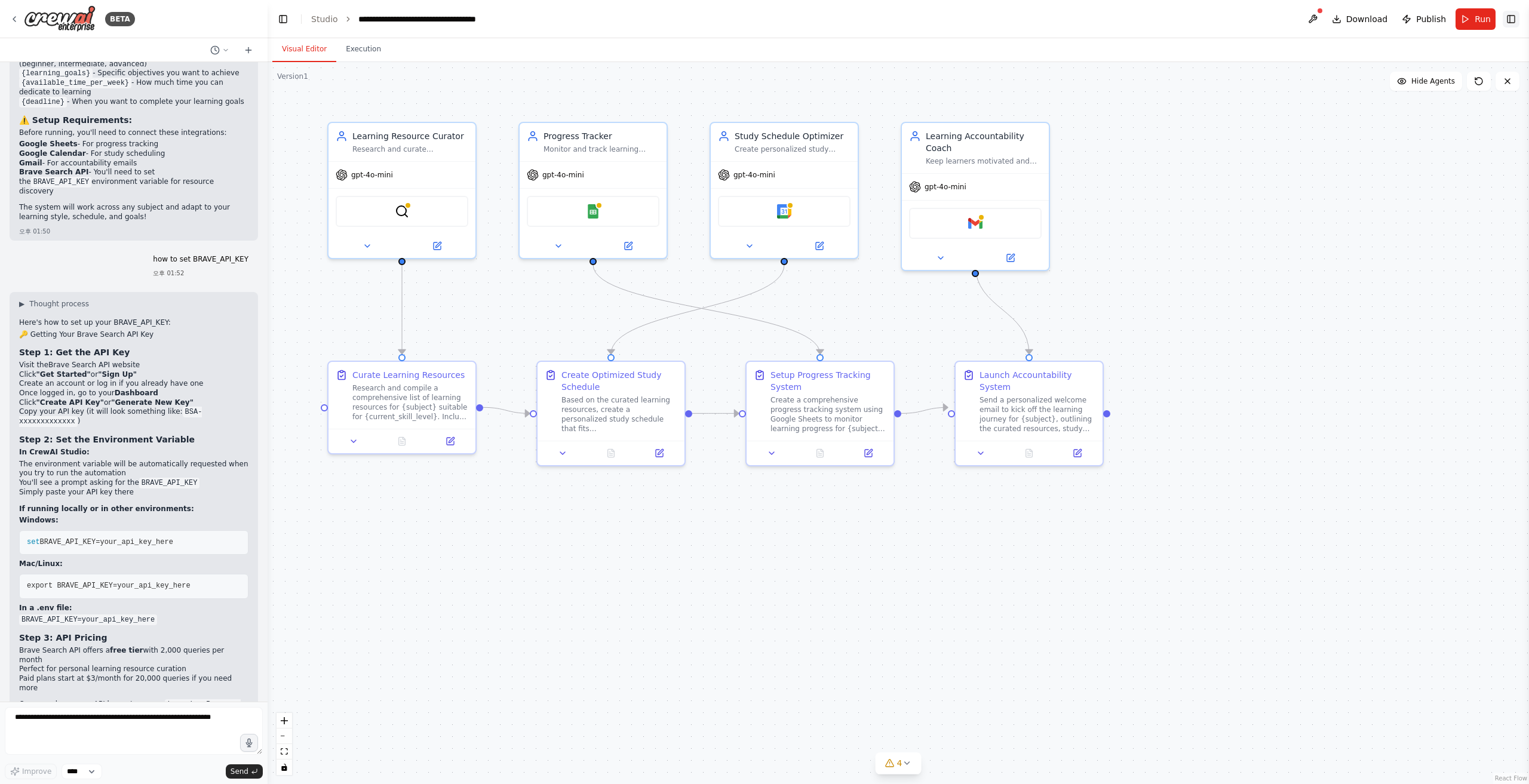
click at [917, 15] on button "Toggle Right Sidebar" at bounding box center [1510, 19] width 17 height 17
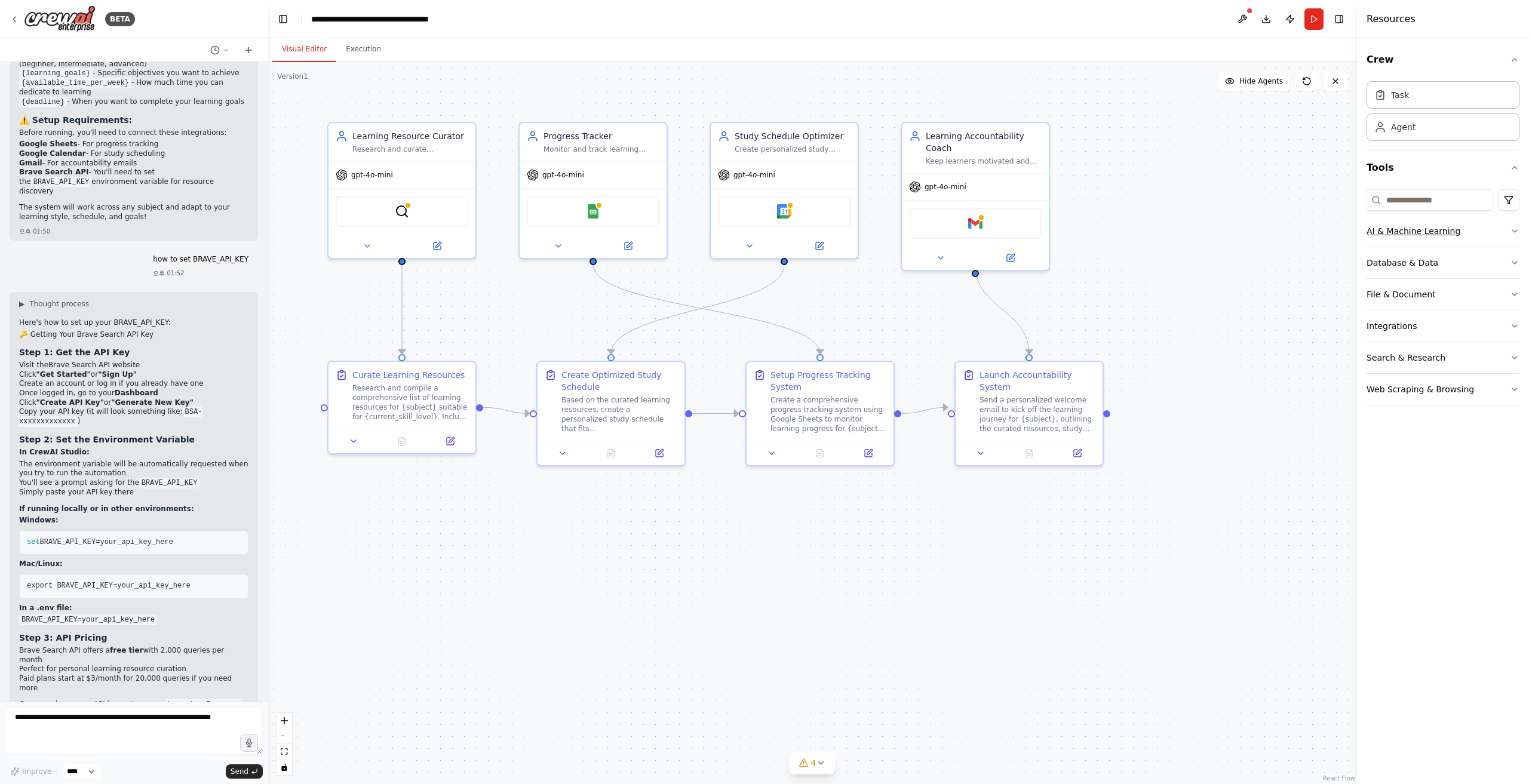
click at [917, 227] on div "AI & Machine Learning" at bounding box center [1413, 231] width 94 height 12
click at [917, 261] on div "Database & Data" at bounding box center [1402, 263] width 72 height 12
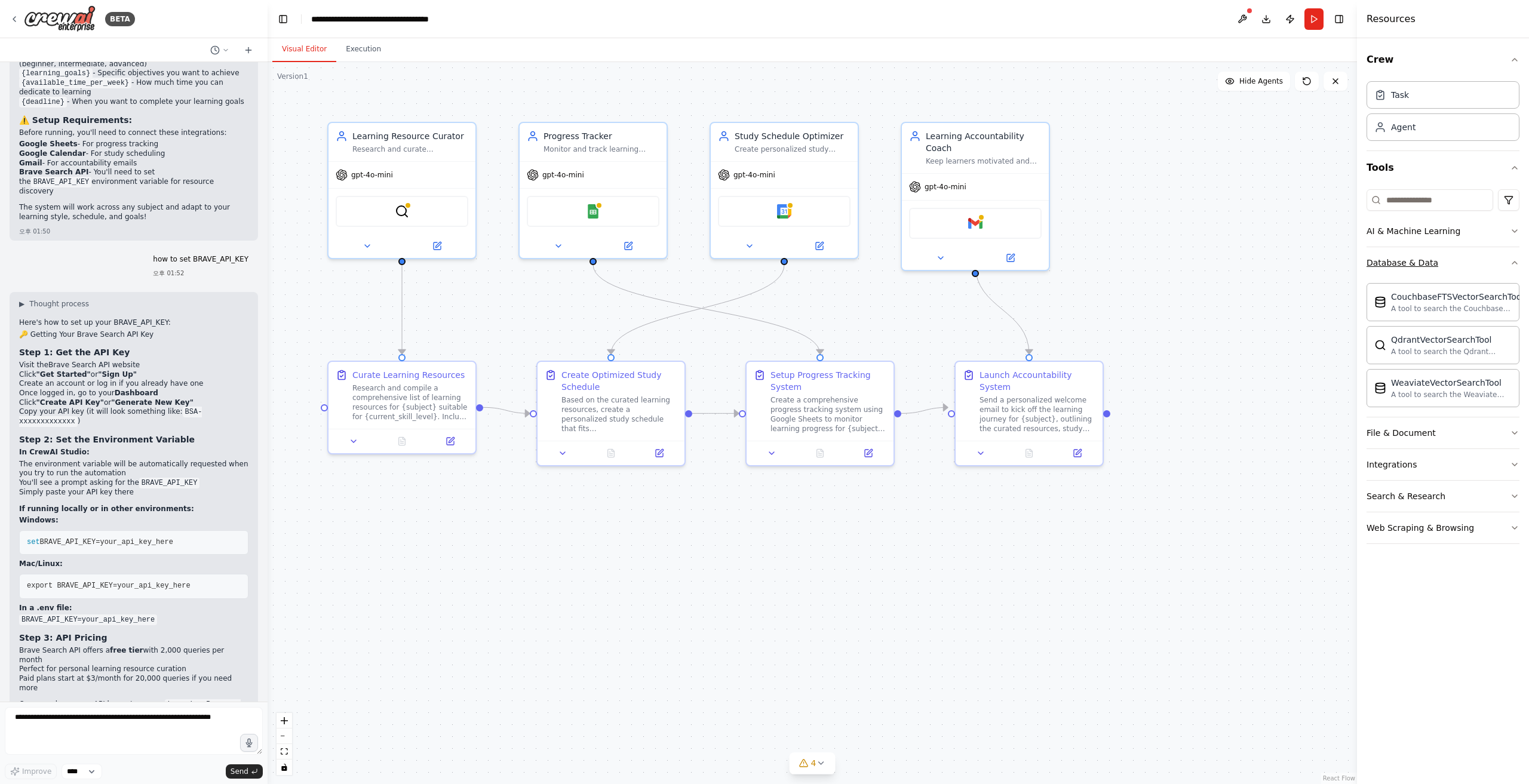
click at [917, 261] on div "Database & Data" at bounding box center [1402, 263] width 72 height 12
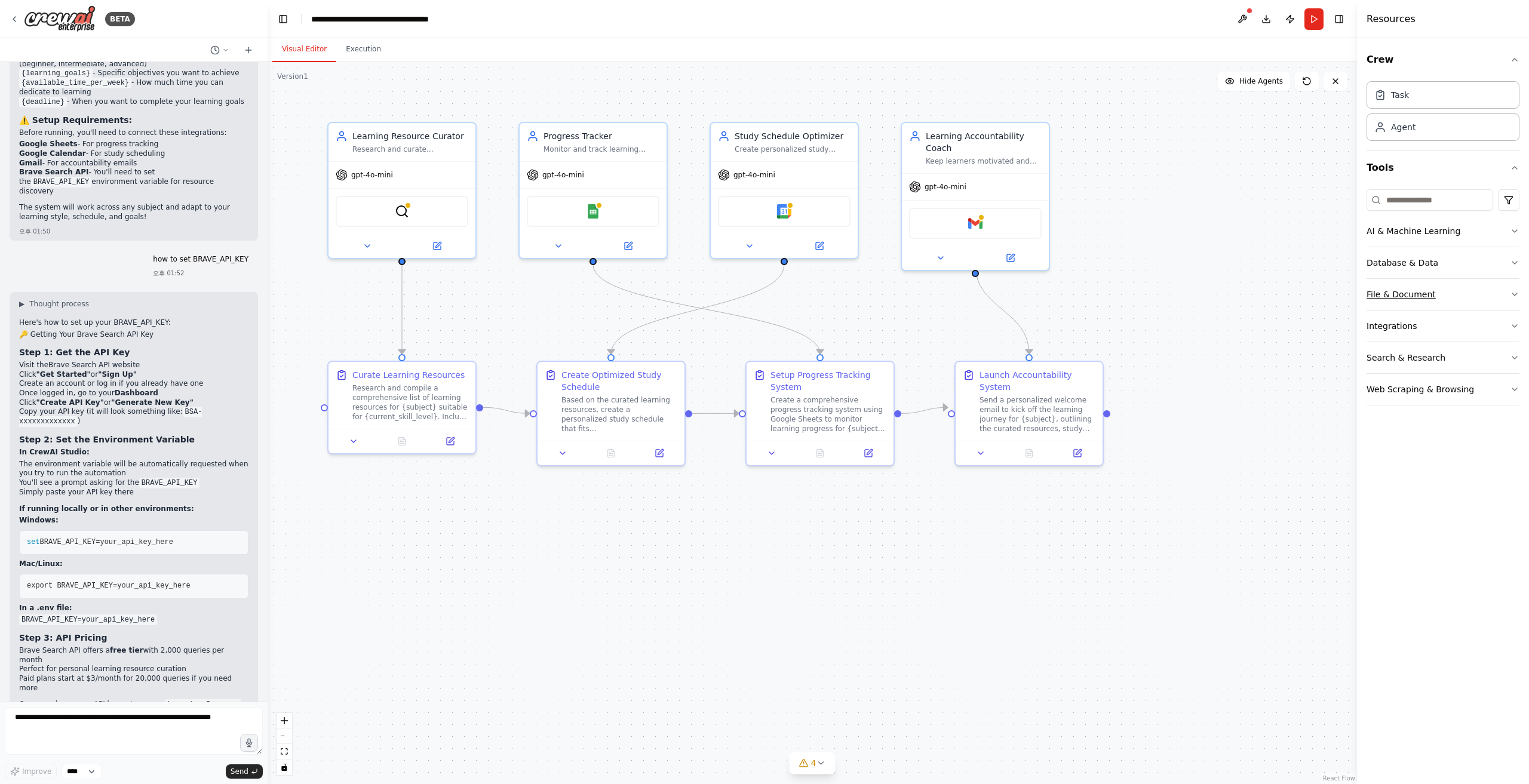
click at [917, 293] on div "File & Document" at bounding box center [1401, 294] width 69 height 12
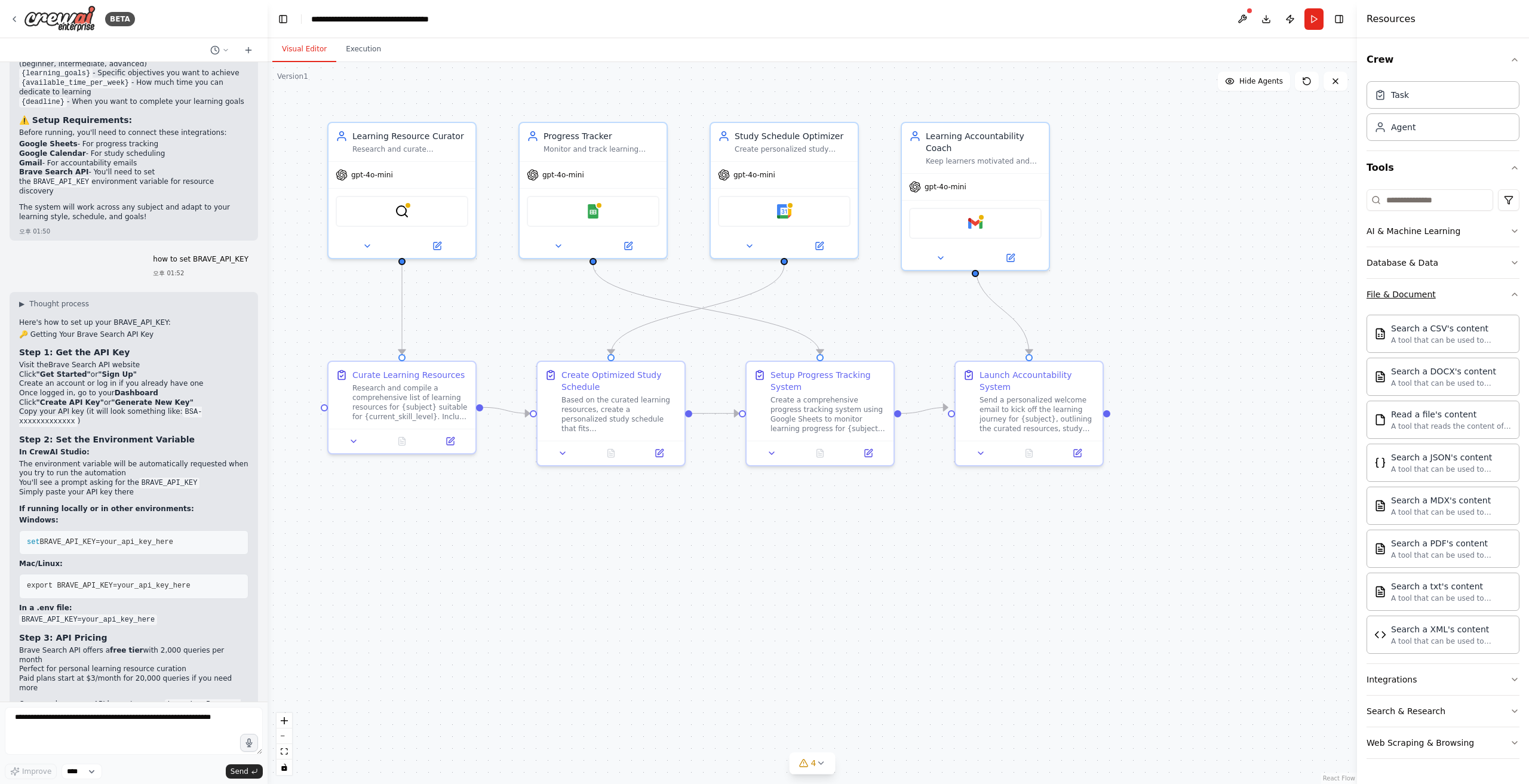
click at [917, 293] on div "File & Document" at bounding box center [1401, 294] width 69 height 12
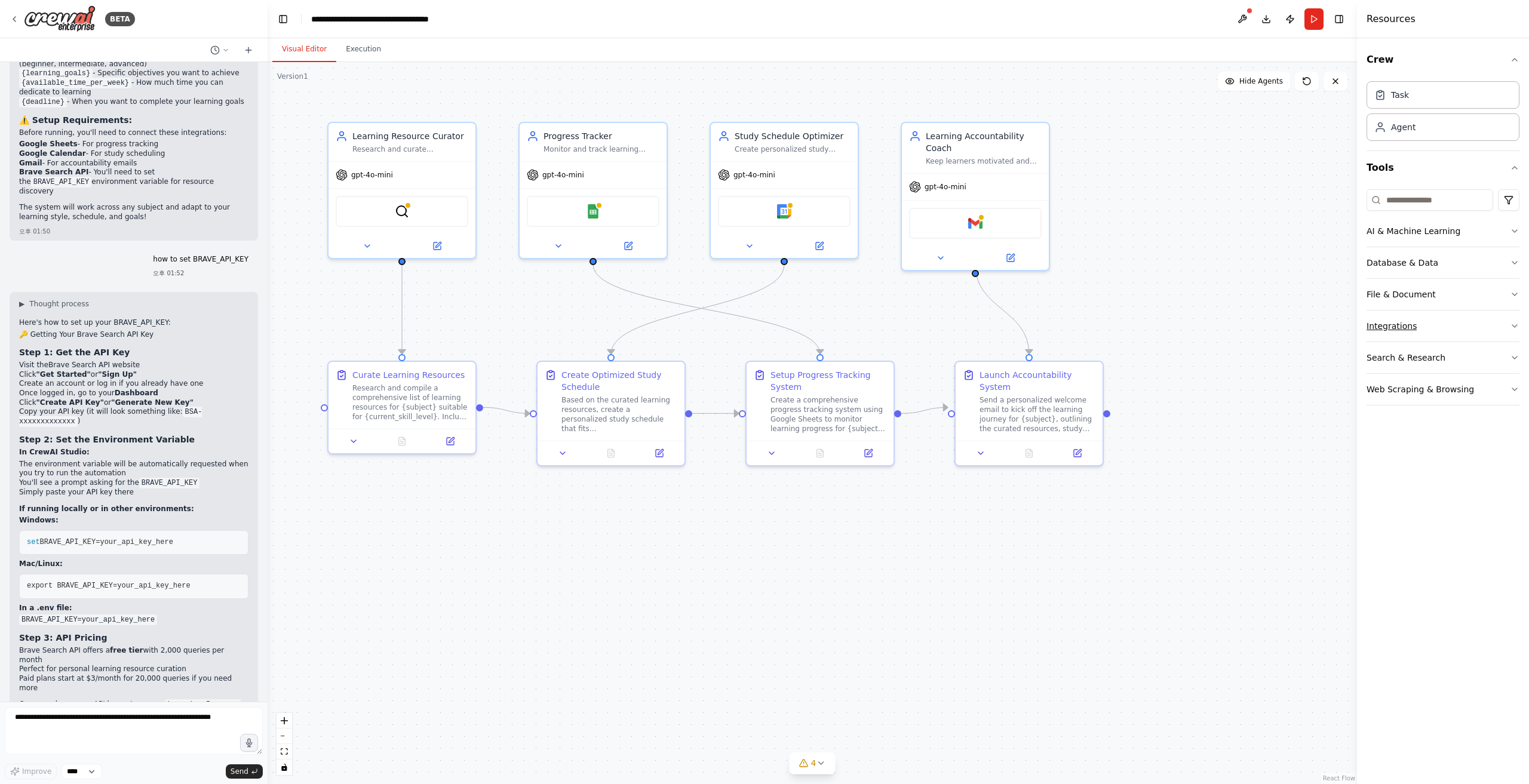
click at [917, 321] on div "Integrations" at bounding box center [1392, 326] width 51 height 12
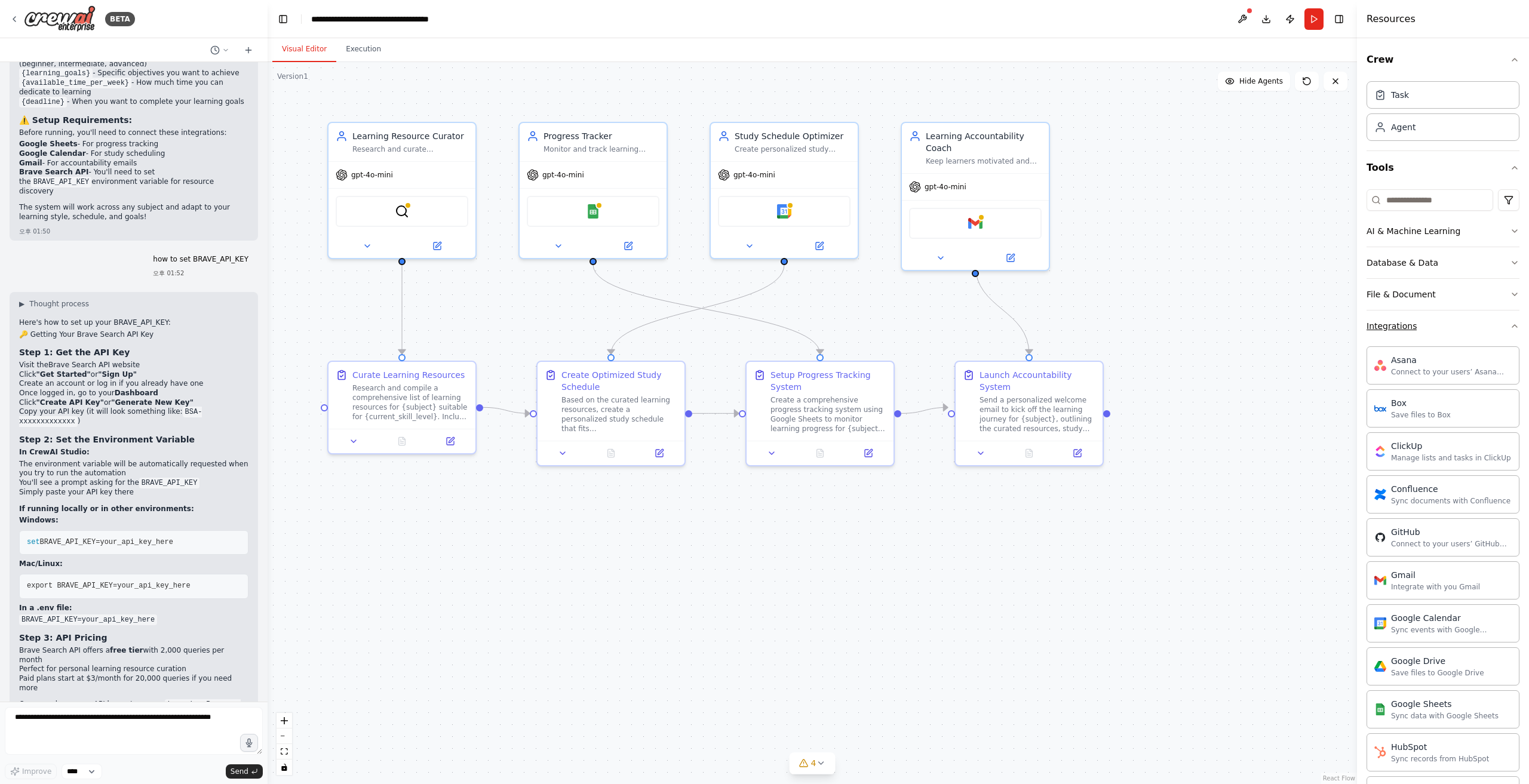
click at [917, 329] on div "Integrations" at bounding box center [1392, 326] width 51 height 12
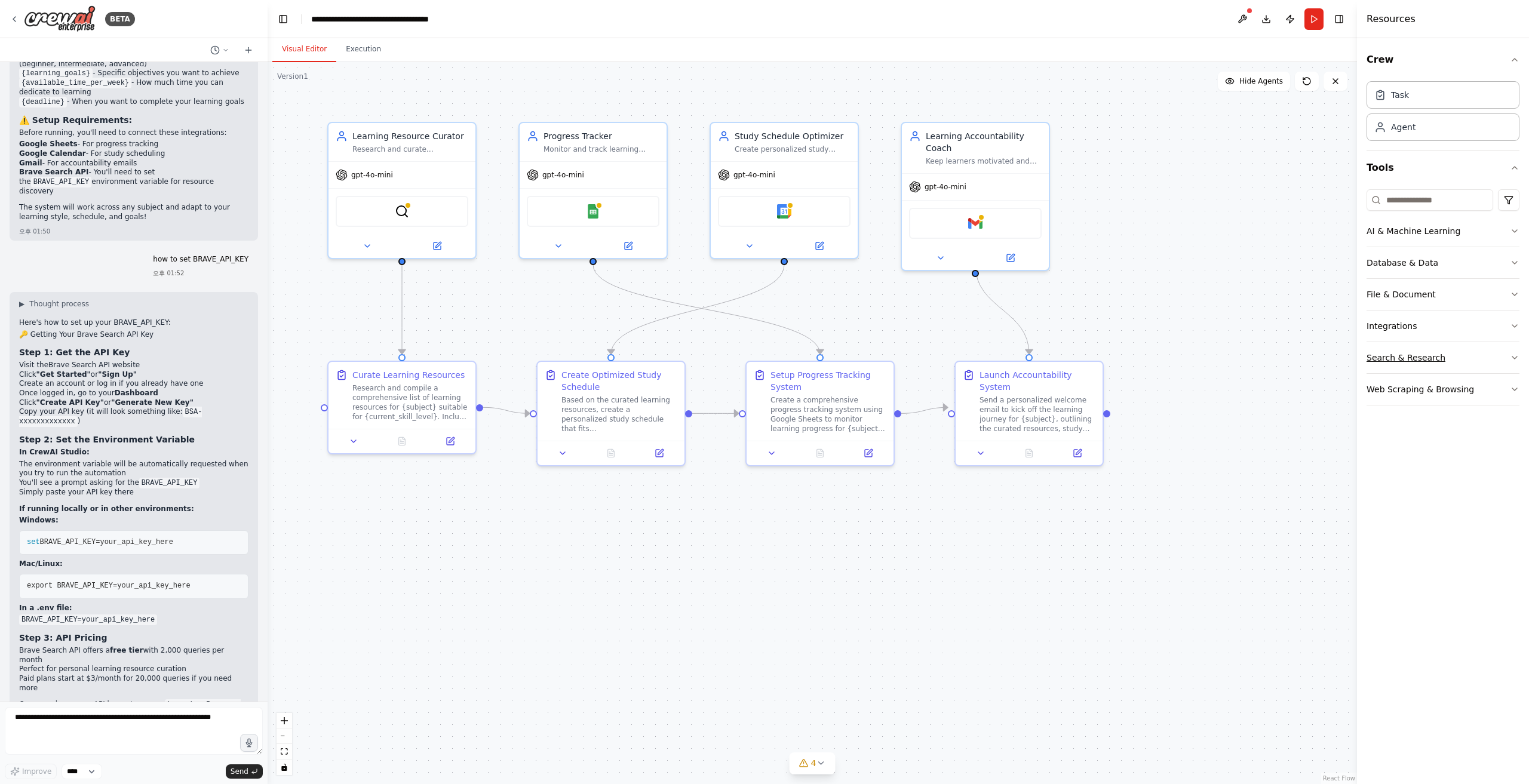
click at [917, 355] on div "Search & Research" at bounding box center [1406, 357] width 79 height 12
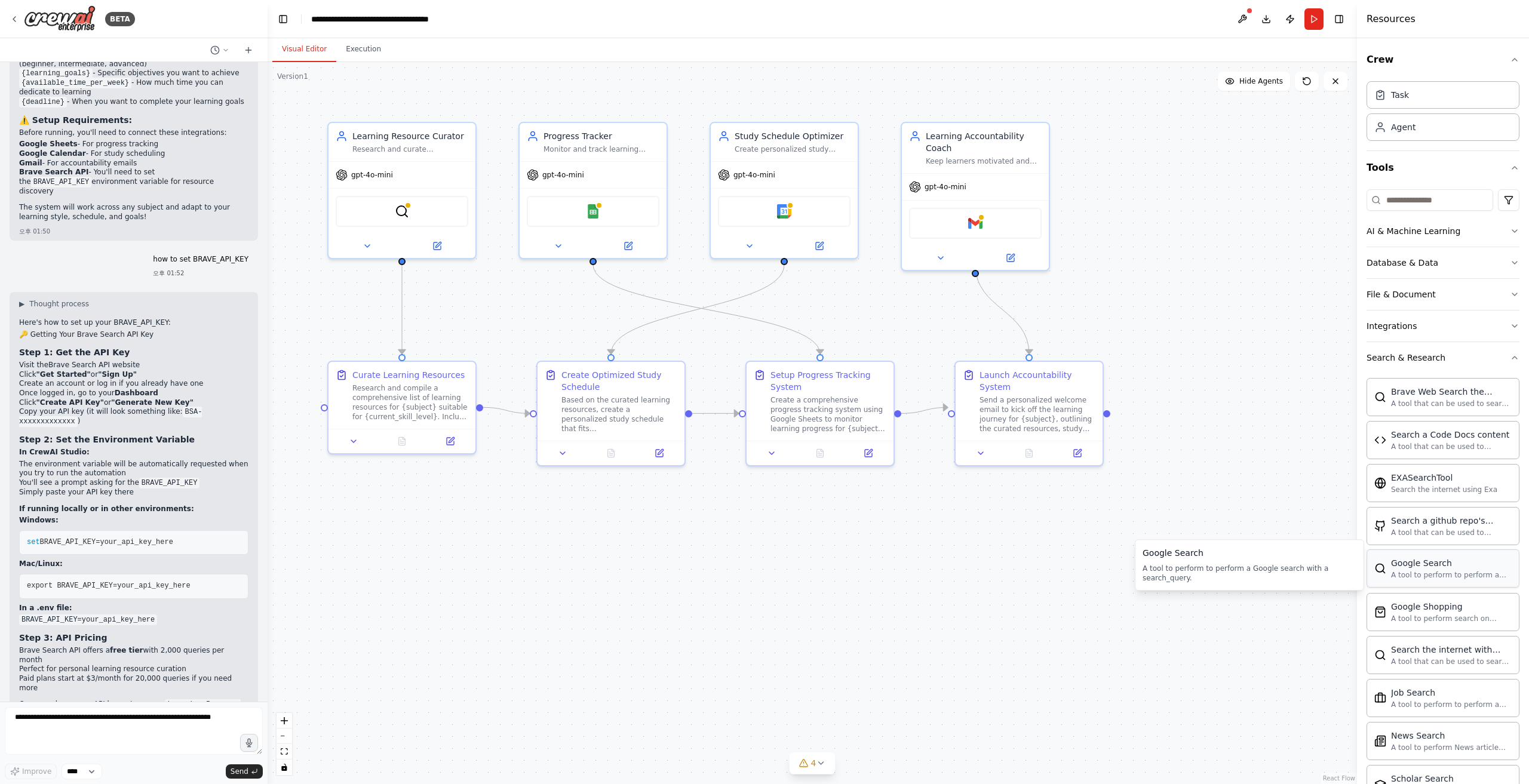
click at [917, 440] on div "A tool to perform to perform a Google search with a search_query." at bounding box center [1451, 574] width 120 height 9
click at [917, 440] on div ".deletable-edge-delete-btn { width: 20px; height: 20px; border: 0px solid #ffff…" at bounding box center [812, 423] width 1089 height 722
click at [917, 366] on button "Search & Research" at bounding box center [1442, 357] width 152 height 31
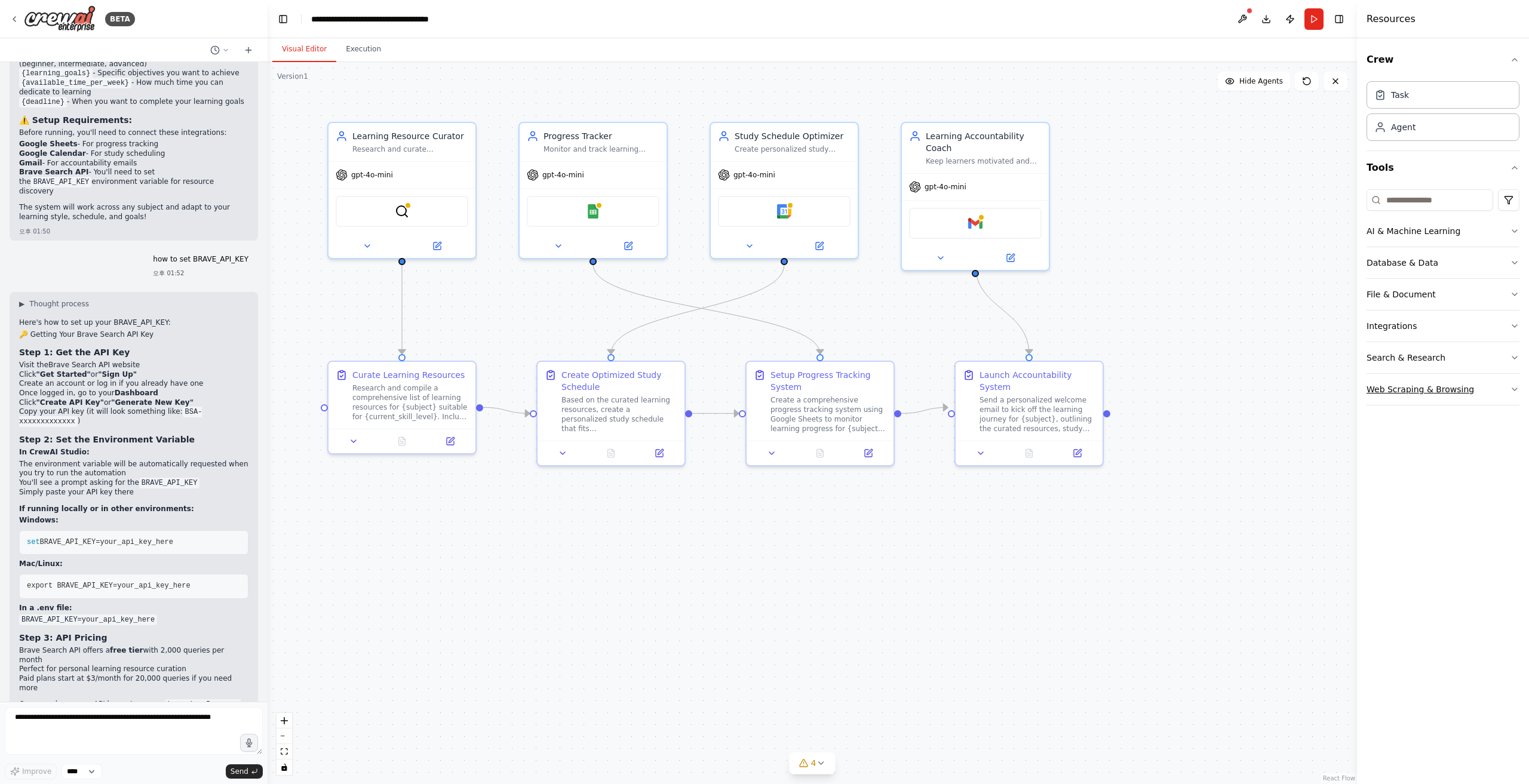
click at [917, 387] on div "Web Scraping & Browsing" at bounding box center [1420, 389] width 108 height 12
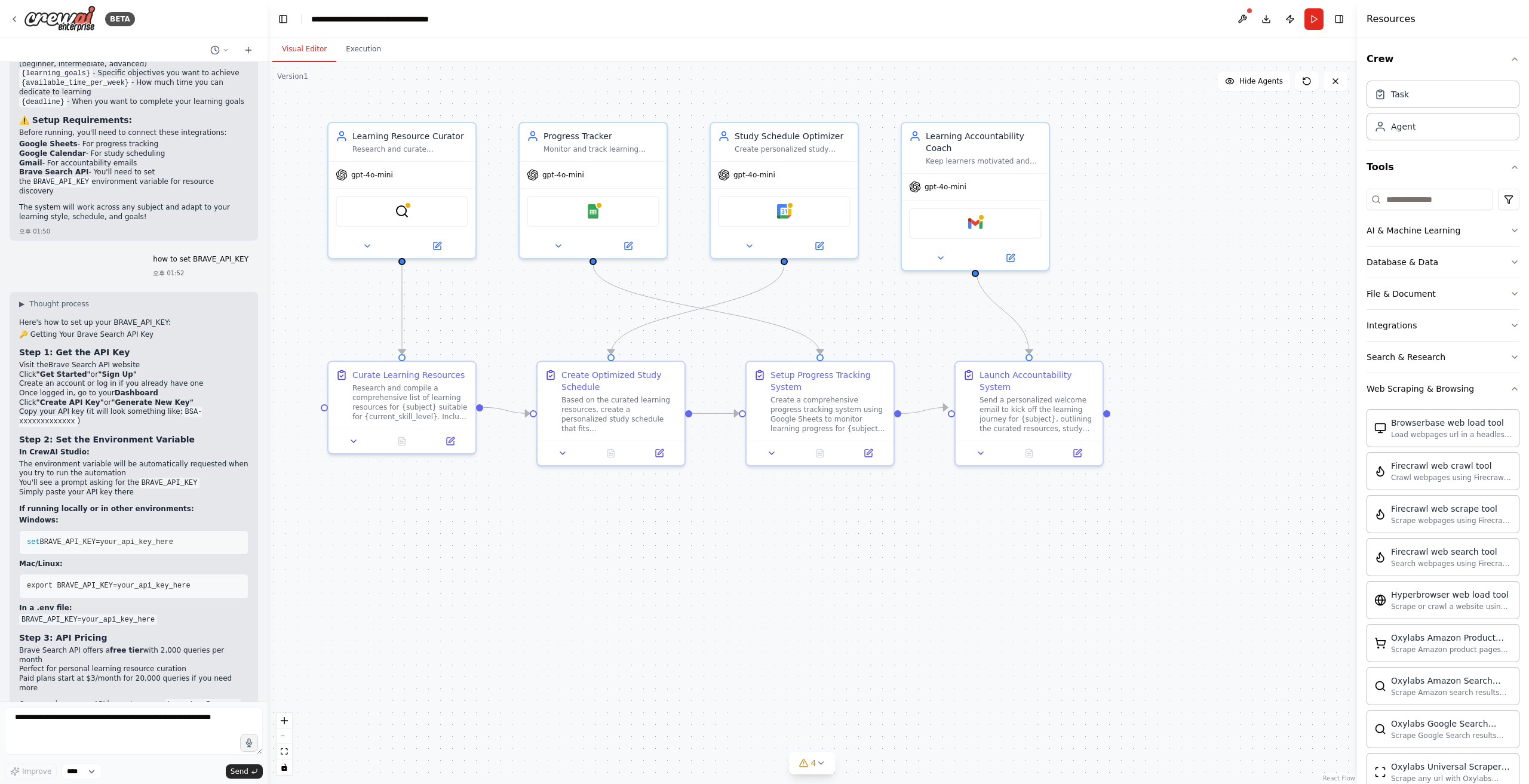
scroll to position [0, 0]
click at [917, 390] on div "Web Scraping & Browsing" at bounding box center [1420, 389] width 108 height 12
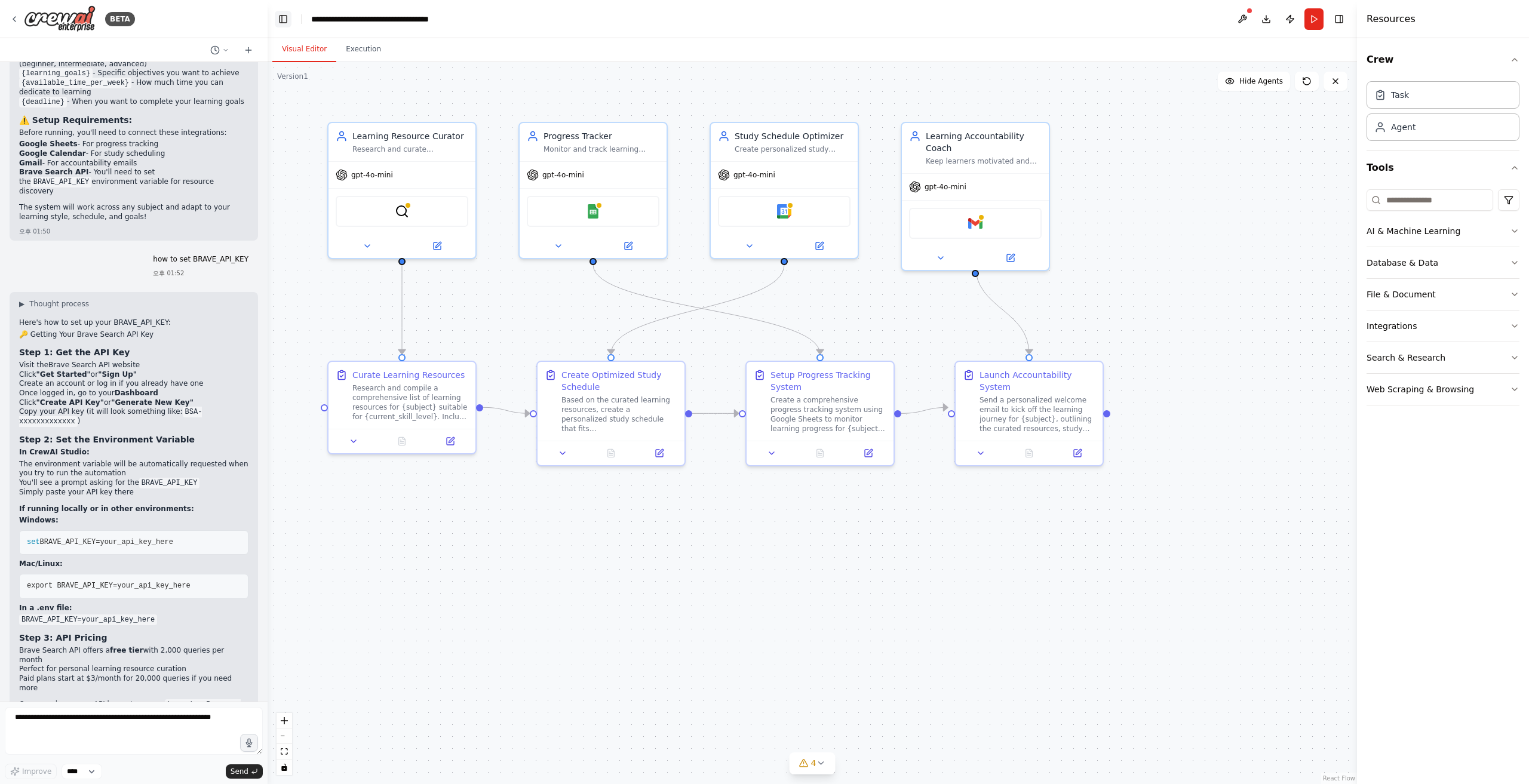
click at [283, 19] on button "Toggle Left Sidebar" at bounding box center [283, 19] width 17 height 17
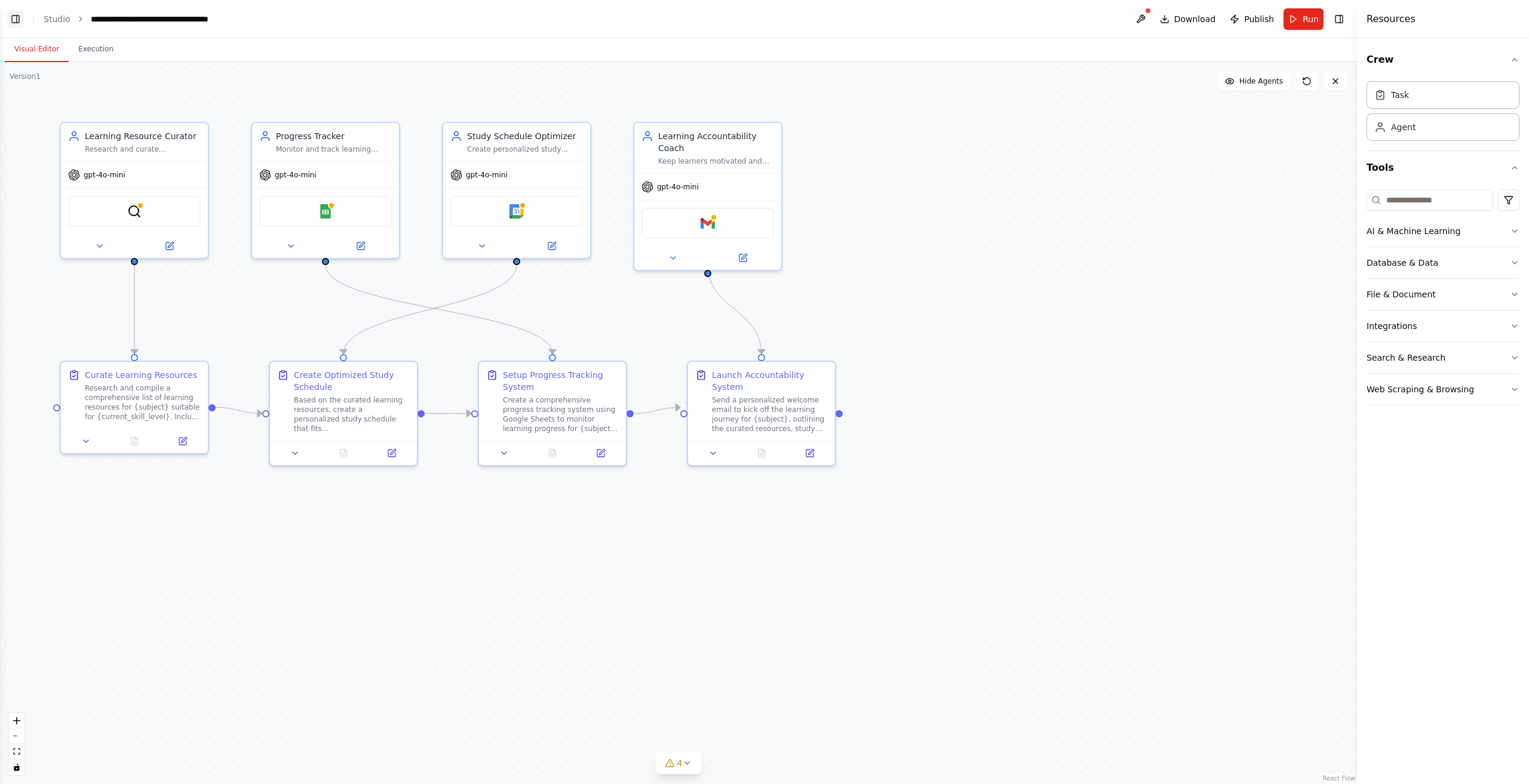
click at [14, 19] on button "Toggle Left Sidebar" at bounding box center [16, 19] width 17 height 17
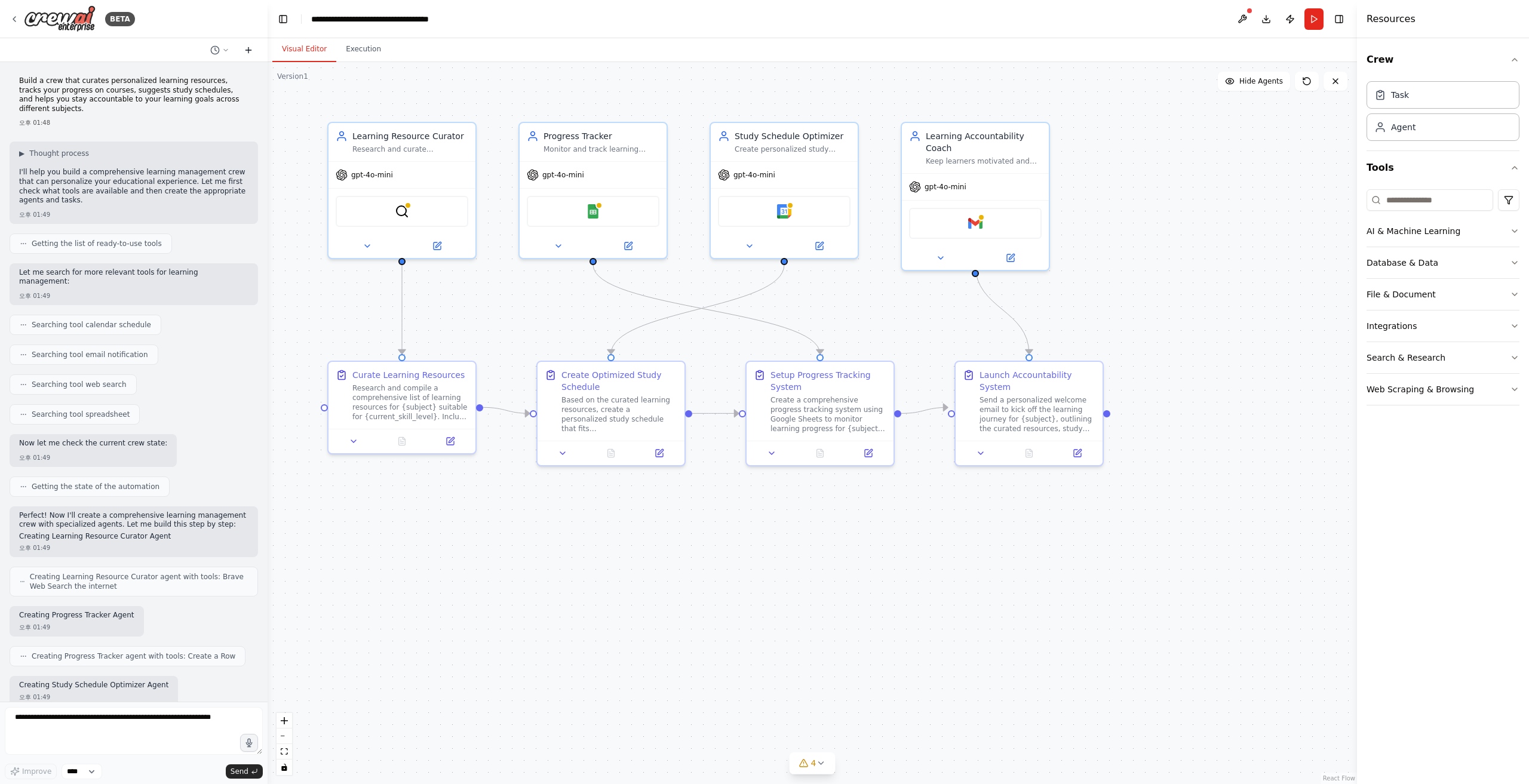
click at [249, 51] on icon at bounding box center [249, 50] width 0 height 5
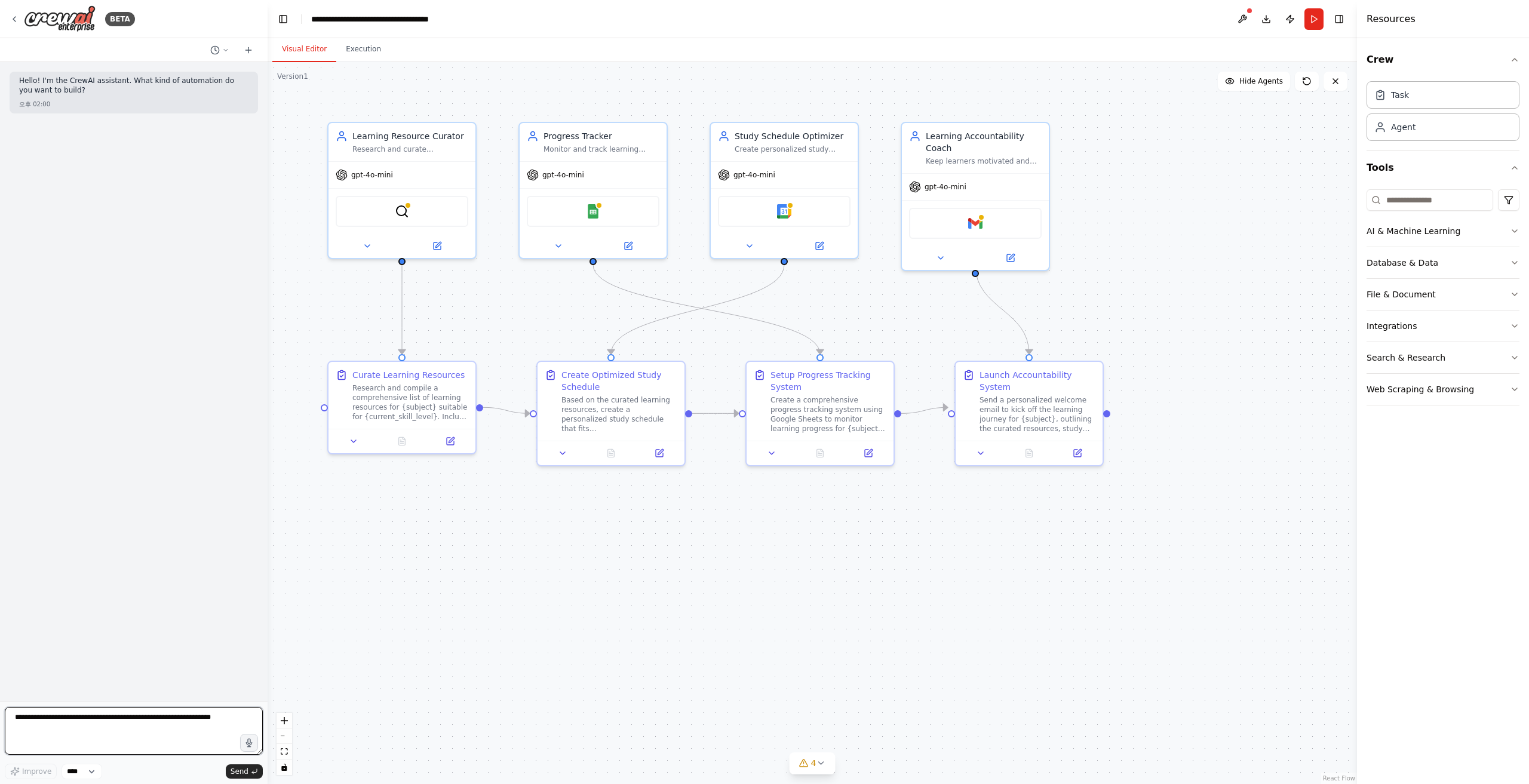
click at [89, 440] on textarea at bounding box center [134, 730] width 258 height 48
type textarea "*"
type textarea "**********"
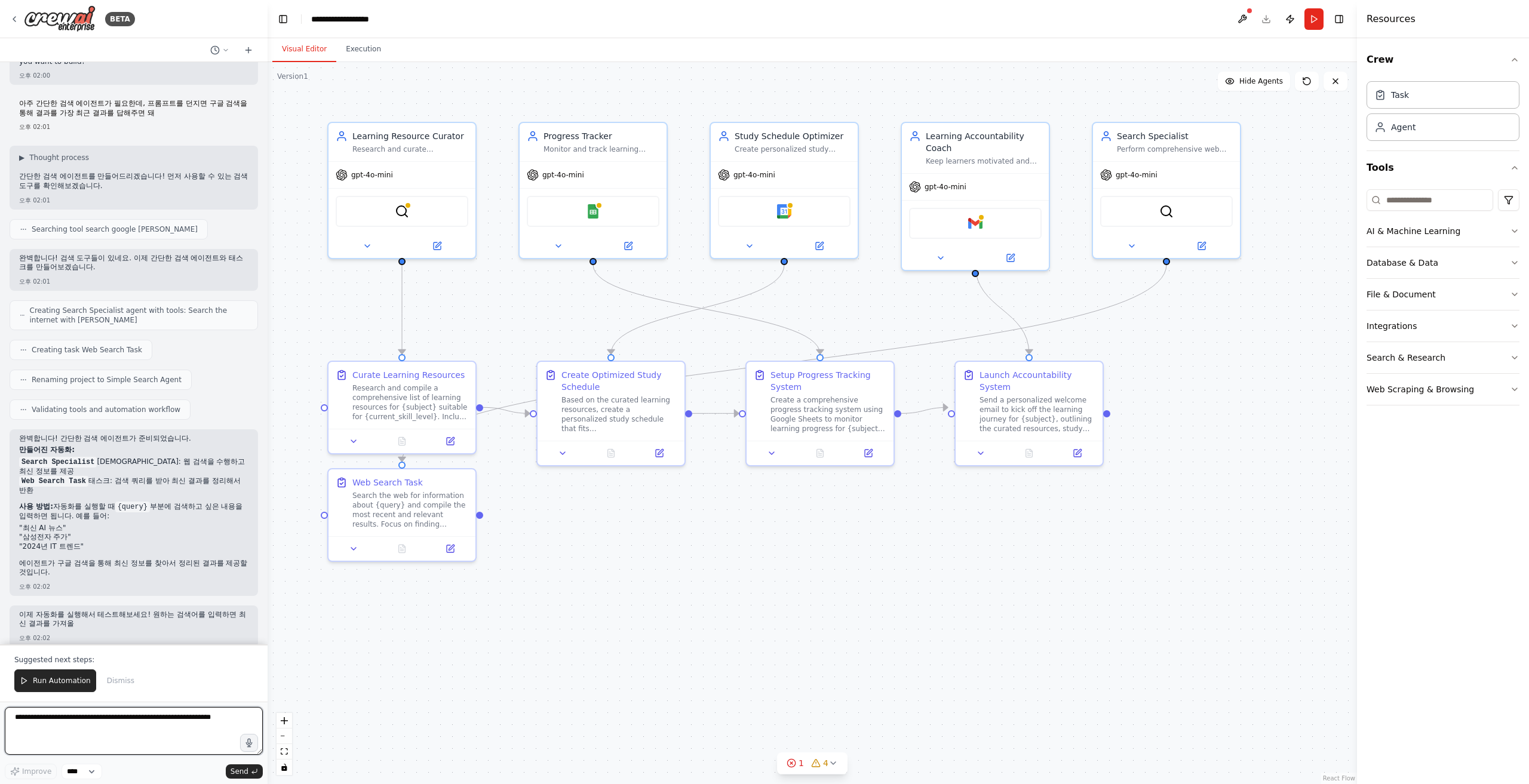
scroll to position [38, 0]
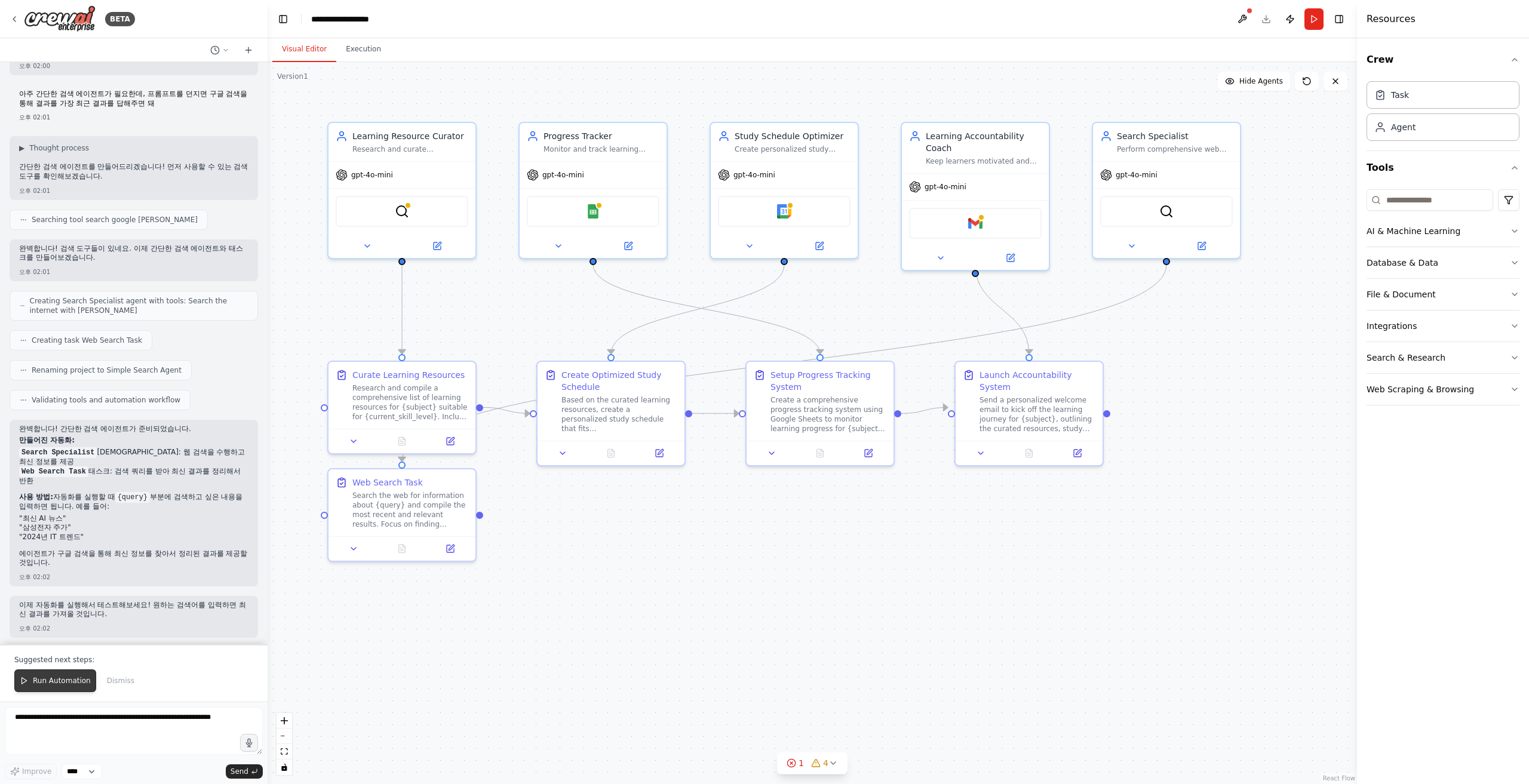
click at [67, 440] on span "Run Automation" at bounding box center [61, 680] width 58 height 9
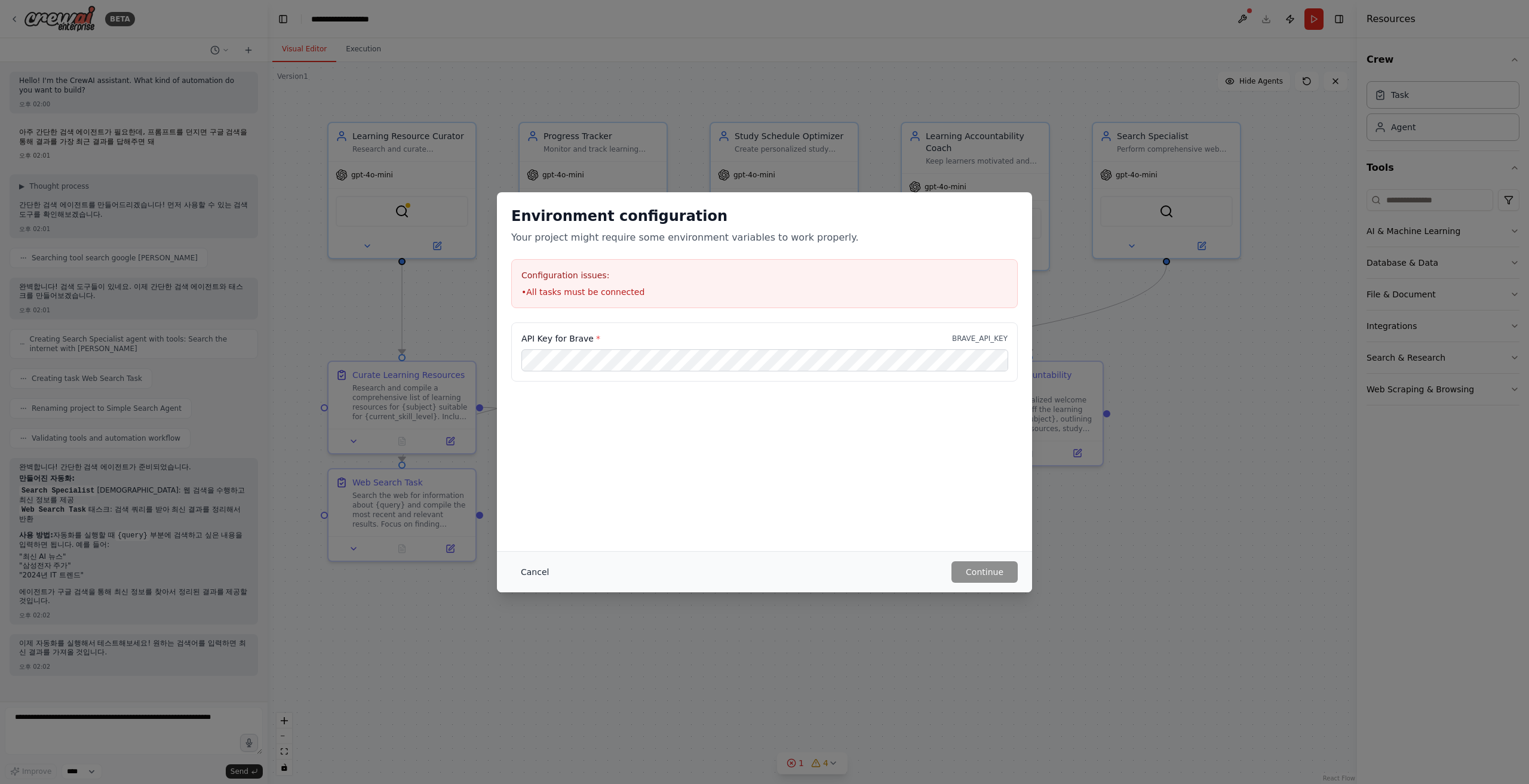
click at [536, 440] on button "Cancel" at bounding box center [535, 572] width 47 height 22
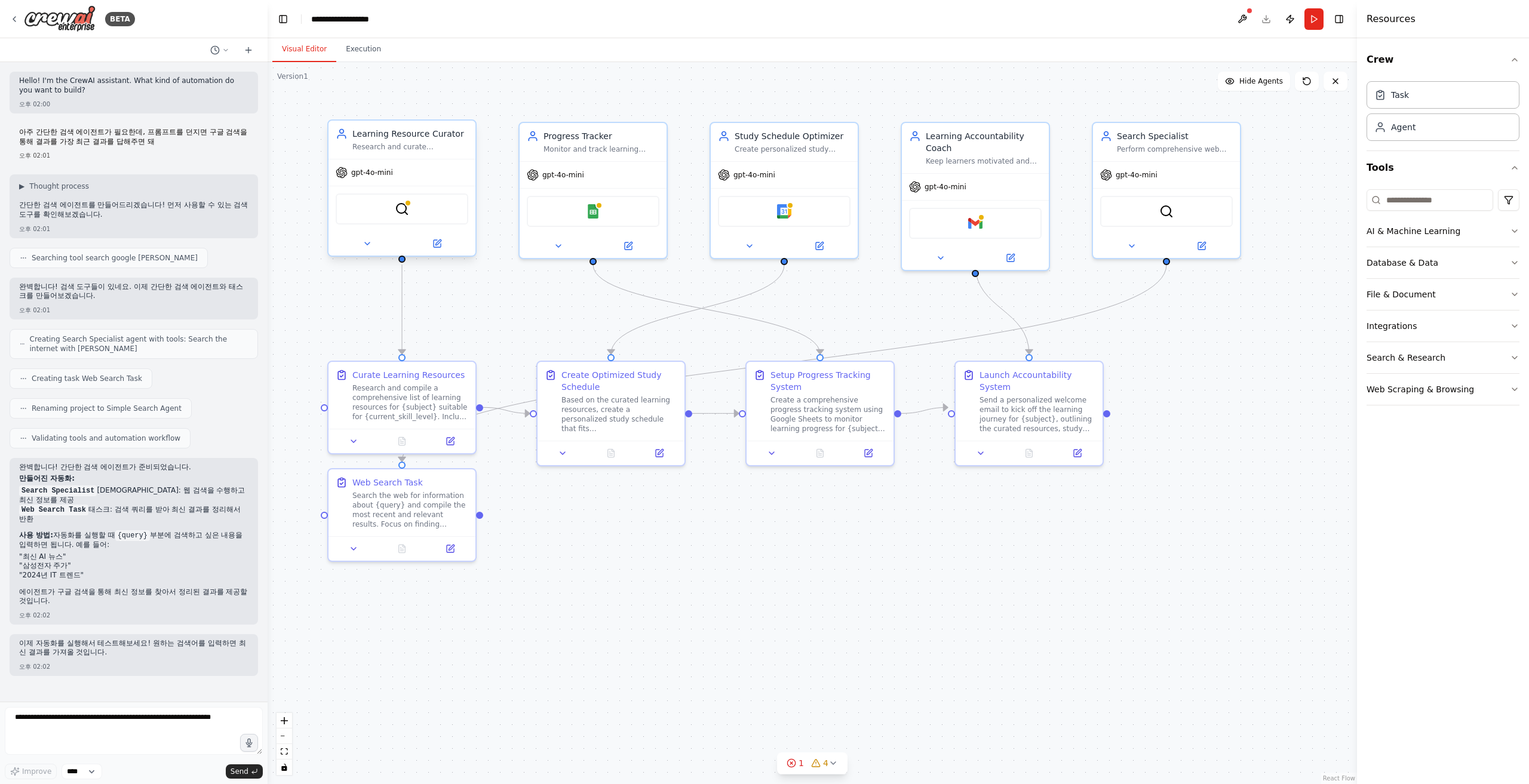
click at [414, 142] on div "Research and curate personalized learning resources for {subject} based on {cur…" at bounding box center [410, 147] width 116 height 9
click at [440, 148] on div "Research and curate personalized learning resources for {subject} based on {cur…" at bounding box center [410, 147] width 116 height 9
click at [466, 109] on icon at bounding box center [467, 109] width 5 height 7
click at [441, 110] on button "Confirm" at bounding box center [432, 108] width 42 height 14
click at [624, 182] on div "gpt-4o-mini" at bounding box center [593, 172] width 147 height 26
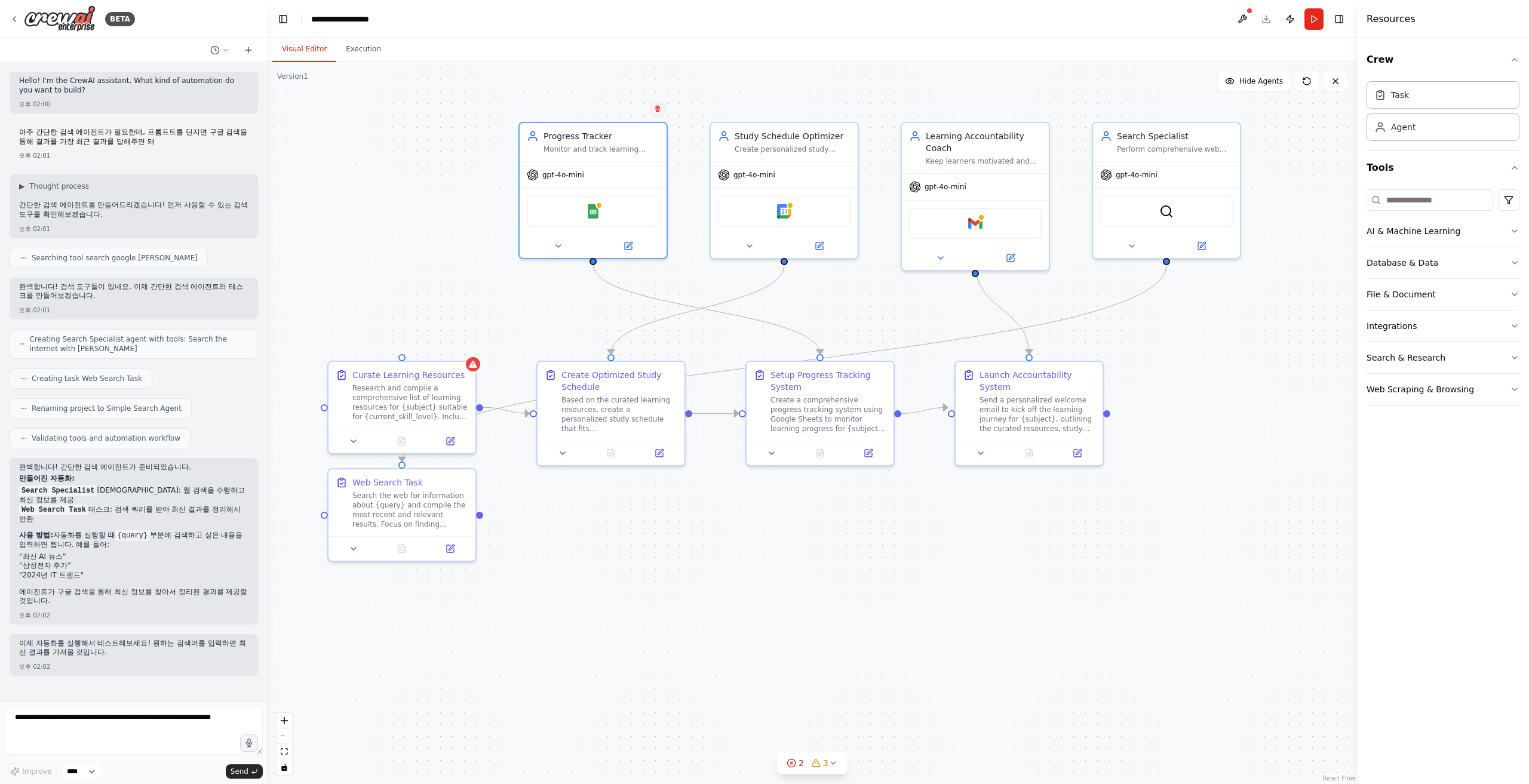
click at [657, 109] on icon at bounding box center [658, 109] width 5 height 7
click at [628, 104] on button "Confirm" at bounding box center [623, 108] width 42 height 14
click at [772, 145] on div "Create personalized study schedules for {subject} based on {available_time_per_…" at bounding box center [793, 147] width 116 height 9
click at [849, 109] on icon at bounding box center [848, 109] width 5 height 7
click at [823, 108] on button "Confirm" at bounding box center [815, 108] width 42 height 14
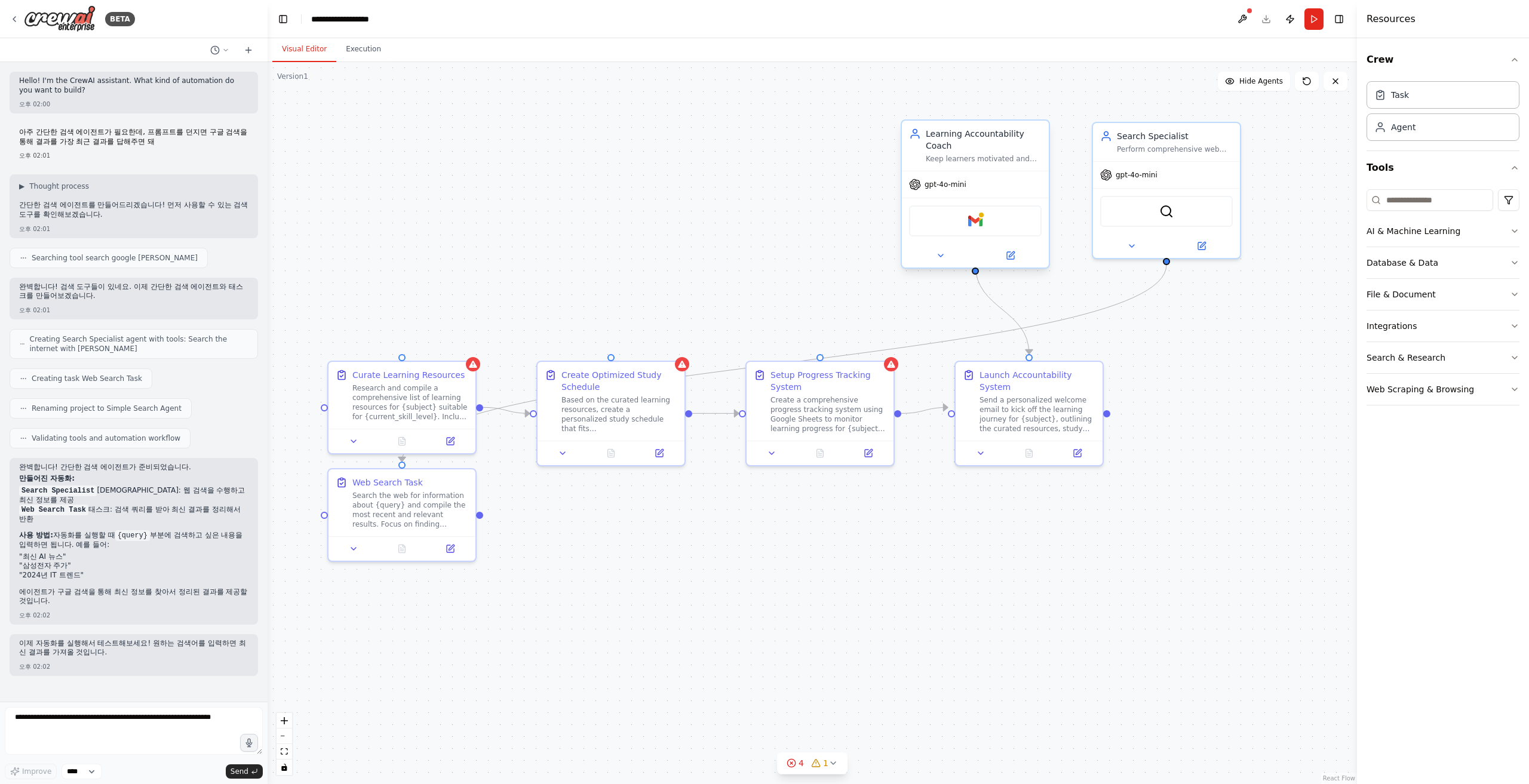
click at [917, 138] on div "Learning Accountability Coach" at bounding box center [984, 140] width 116 height 24
click at [917, 110] on icon at bounding box center [1040, 109] width 8 height 8
click at [917, 112] on button "Confirm" at bounding box center [1006, 108] width 42 height 14
click at [612, 413] on div "Based on the curated learning resources, create a personalized study schedule t…" at bounding box center [619, 411] width 116 height 38
click at [676, 349] on icon at bounding box center [675, 349] width 8 height 8
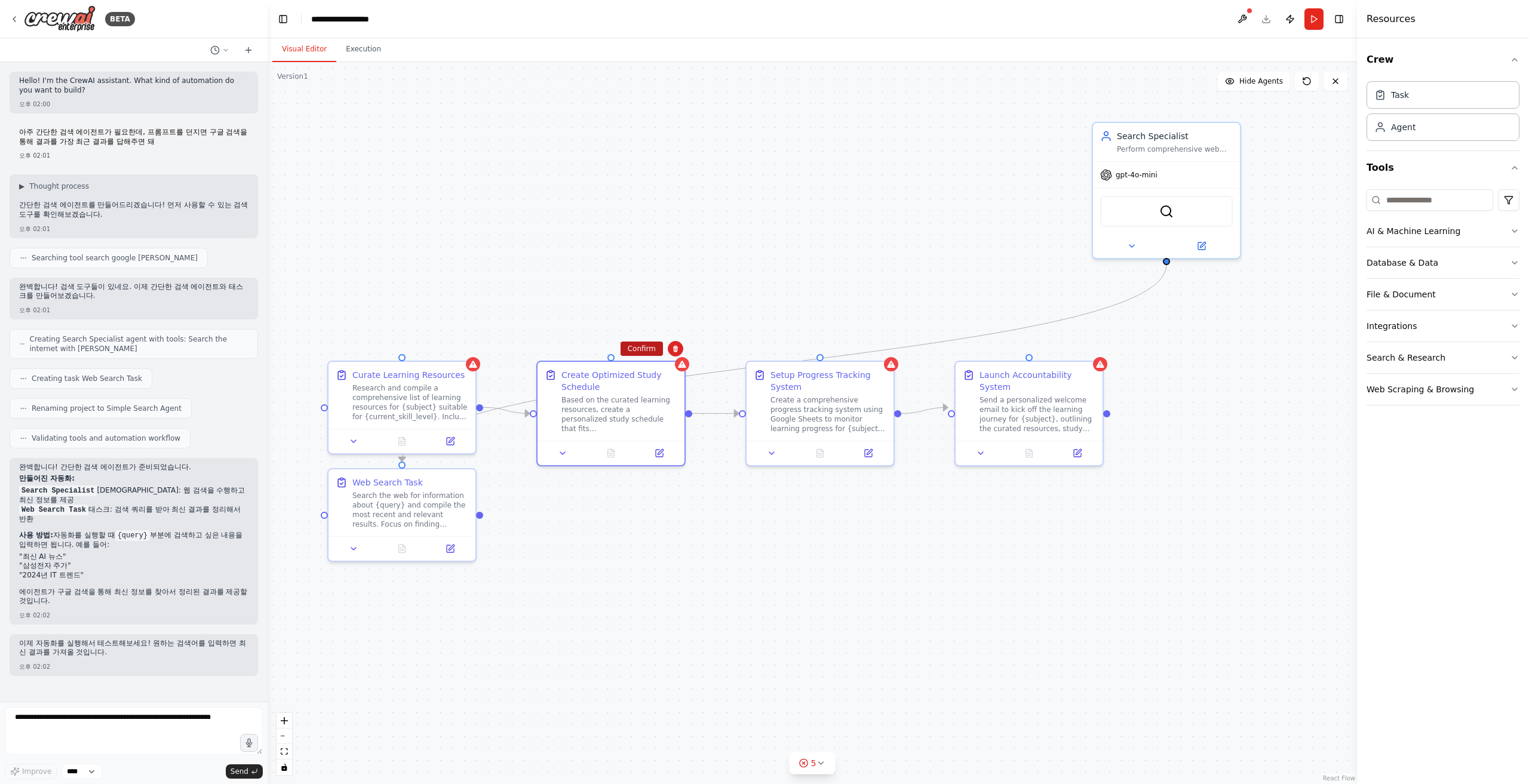
click at [639, 344] on button "Confirm" at bounding box center [641, 348] width 42 height 14
click at [437, 391] on div "Research and compile a comprehensive list of learning resources for {subject} s…" at bounding box center [410, 399] width 116 height 38
click at [468, 349] on icon at bounding box center [466, 349] width 8 height 8
click at [436, 349] on button "Confirm" at bounding box center [432, 348] width 42 height 14
click at [819, 405] on div "Create a comprehensive progress tracking system using Google Sheets to monitor …" at bounding box center [828, 411] width 116 height 38
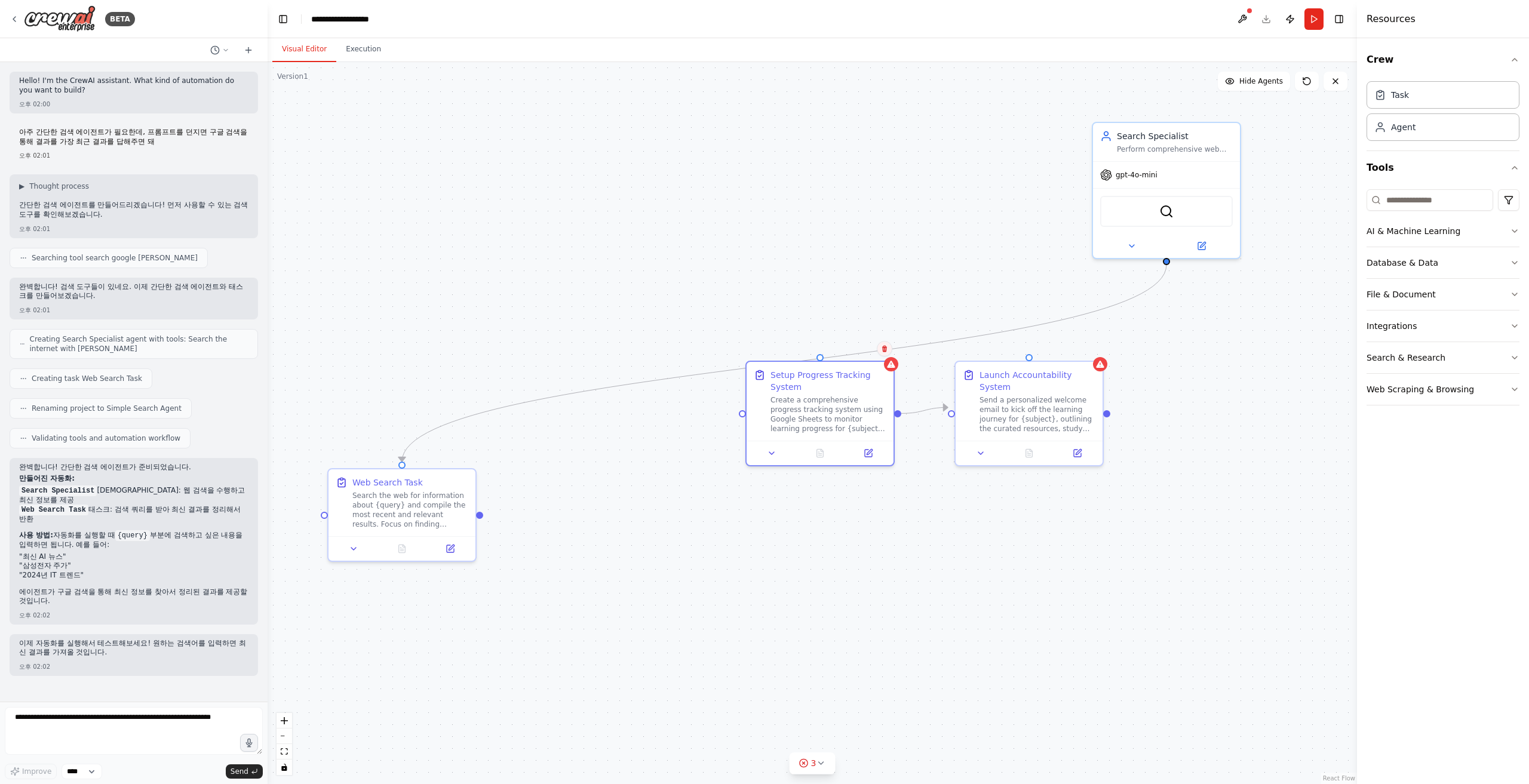
click at [888, 349] on button at bounding box center [885, 349] width 15 height 15
click at [854, 346] on button "Confirm" at bounding box center [851, 348] width 42 height 14
click at [917, 397] on div "Send a personalized welcome email to kick off the learning journey for {subject…" at bounding box center [1037, 411] width 116 height 38
click at [917, 350] on icon at bounding box center [1093, 349] width 8 height 8
click at [917, 347] on button "Confirm" at bounding box center [1060, 348] width 42 height 14
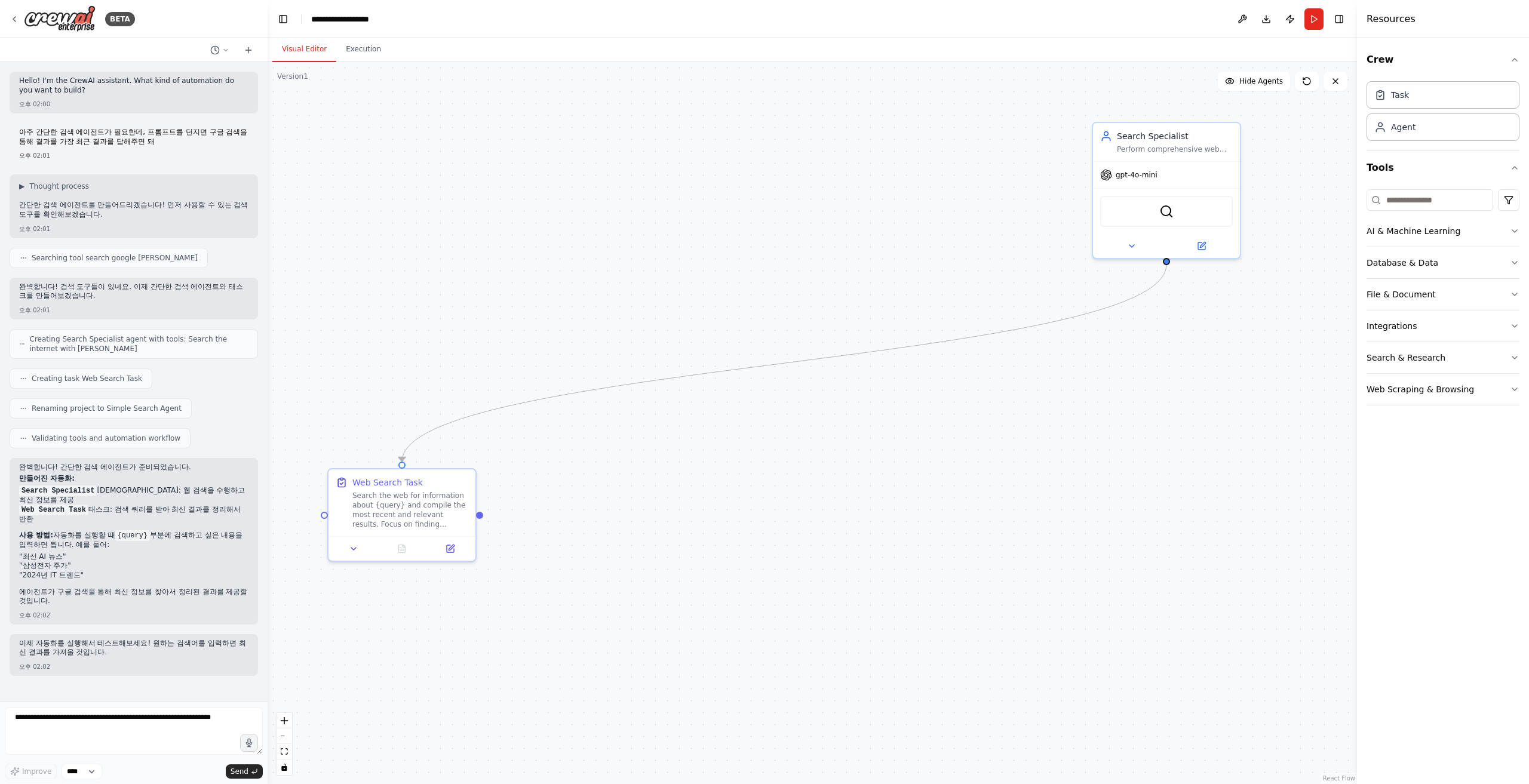
click at [707, 252] on div ".deletable-edge-delete-btn { width: 20px; height: 20px; border: 0px solid #ffff…" at bounding box center [812, 423] width 1089 height 722
click at [457, 440] on div ".deletable-edge-delete-btn { width: 20px; height: 20px; border: 0px solid #ffff…" at bounding box center [812, 423] width 1089 height 722
click at [917, 14] on button "Run" at bounding box center [1313, 19] width 19 height 22
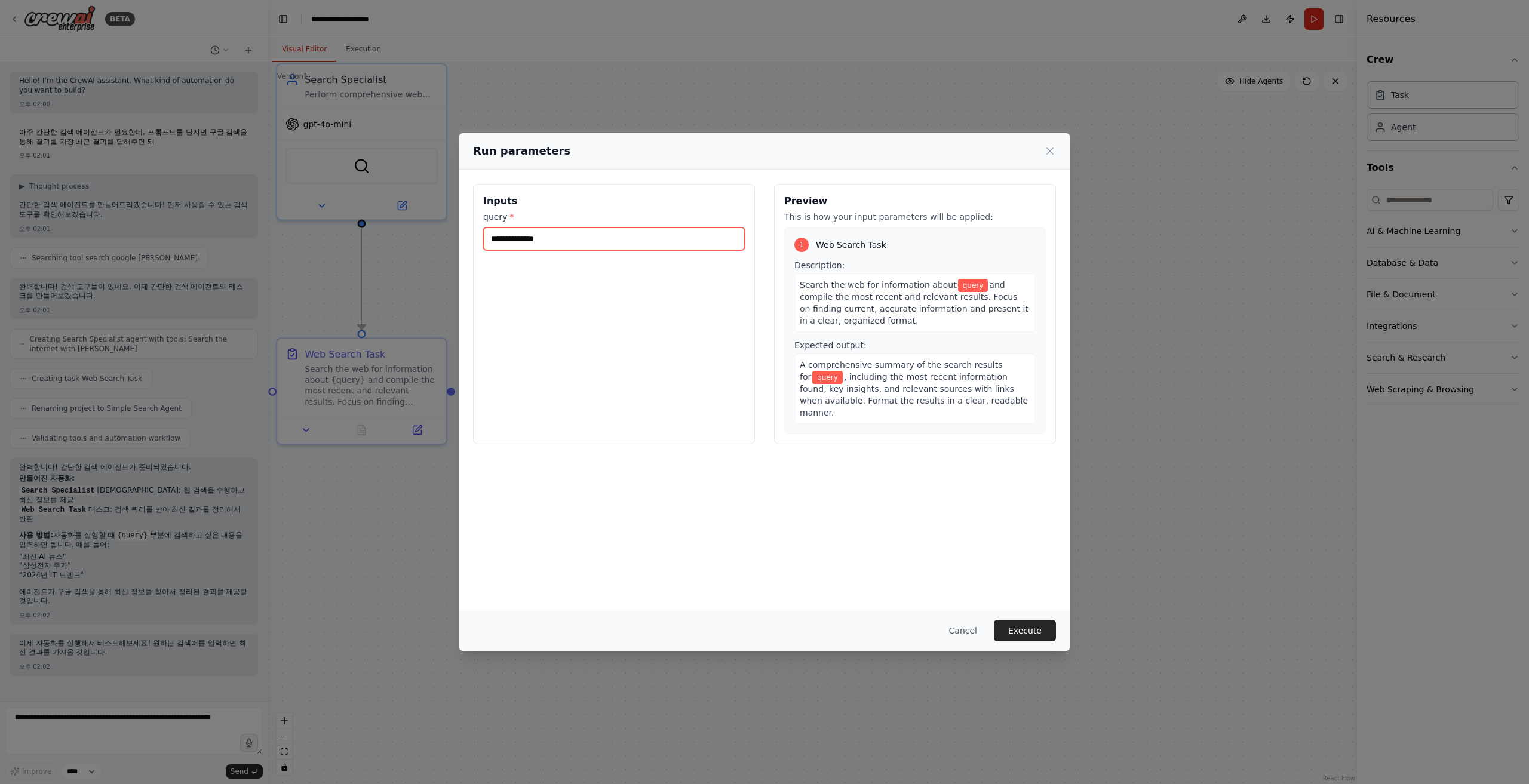
click at [587, 241] on input "query *" at bounding box center [613, 238] width 261 height 23
type input "*"
type input "*******"
click at [917, 440] on button "Execute" at bounding box center [1024, 631] width 62 height 22
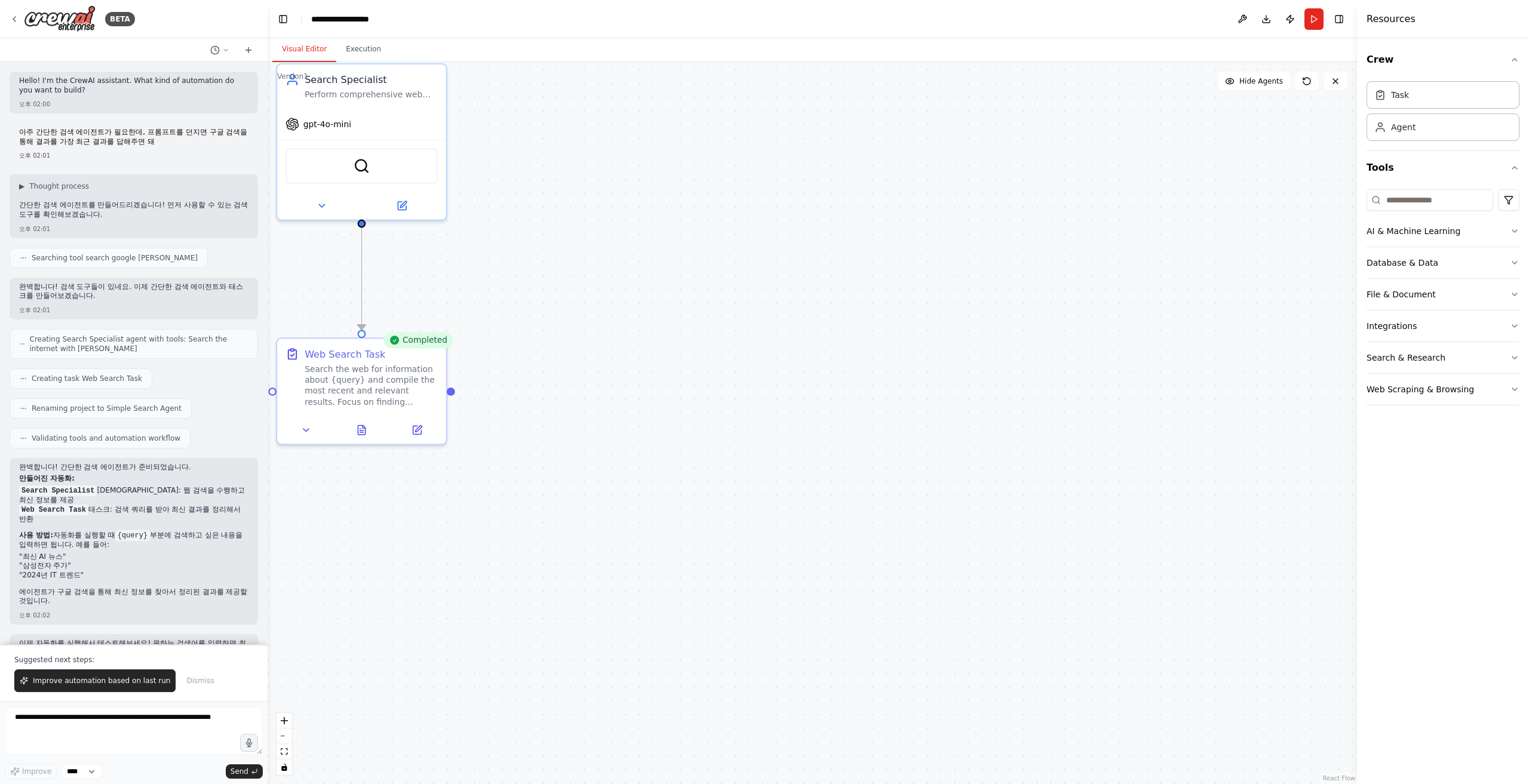
scroll to position [38, 0]
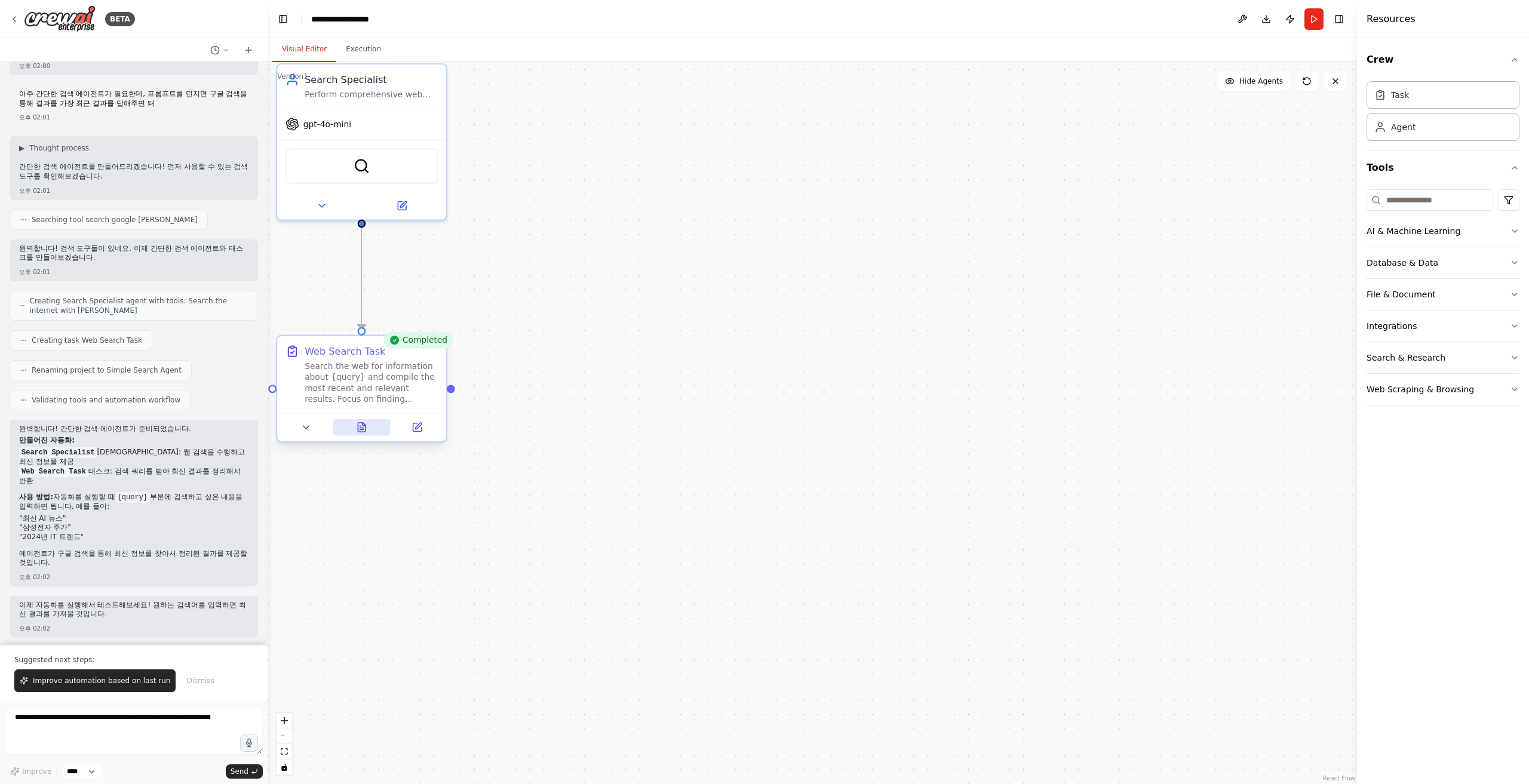
click at [358, 429] on icon at bounding box center [361, 427] width 8 height 9
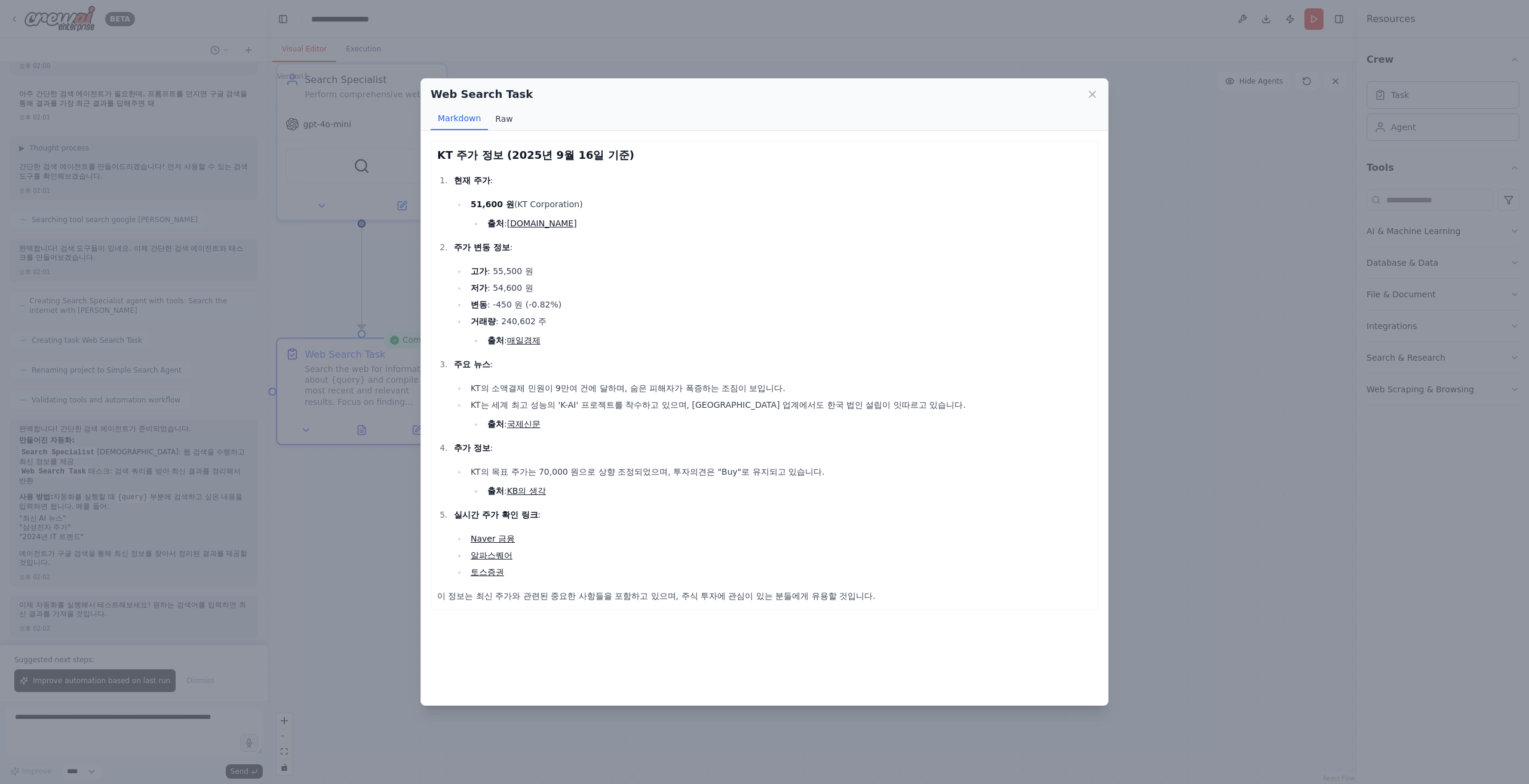
click at [505, 122] on button "Raw" at bounding box center [504, 119] width 32 height 23
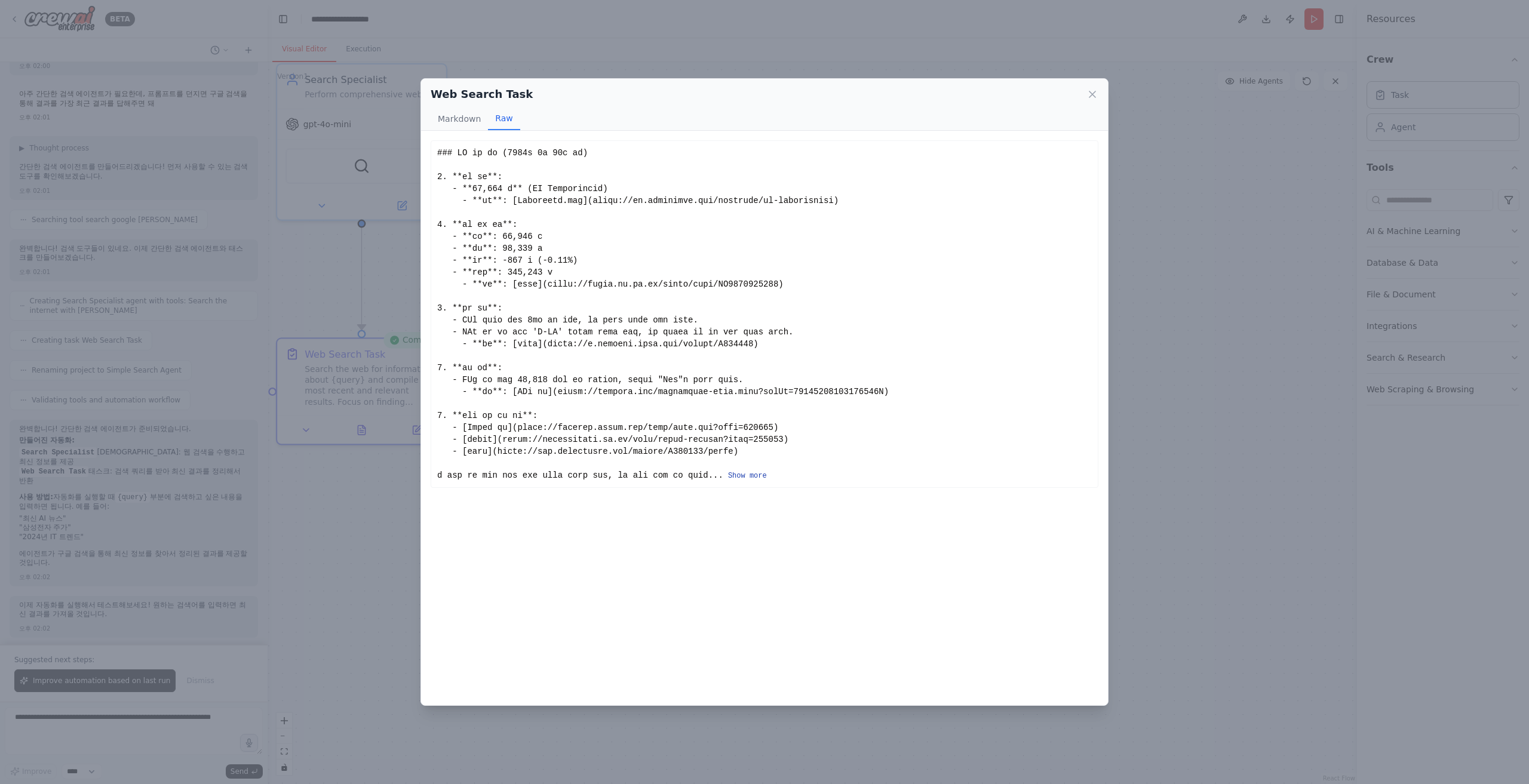
click at [767, 440] on button "Show more" at bounding box center [747, 475] width 39 height 9
drag, startPoint x: 1009, startPoint y: 94, endPoint x: 1034, endPoint y: 94, distance: 25.0
click at [917, 94] on div "Web Search Task" at bounding box center [764, 94] width 667 height 17
click at [917, 97] on icon at bounding box center [1092, 93] width 6 height 6
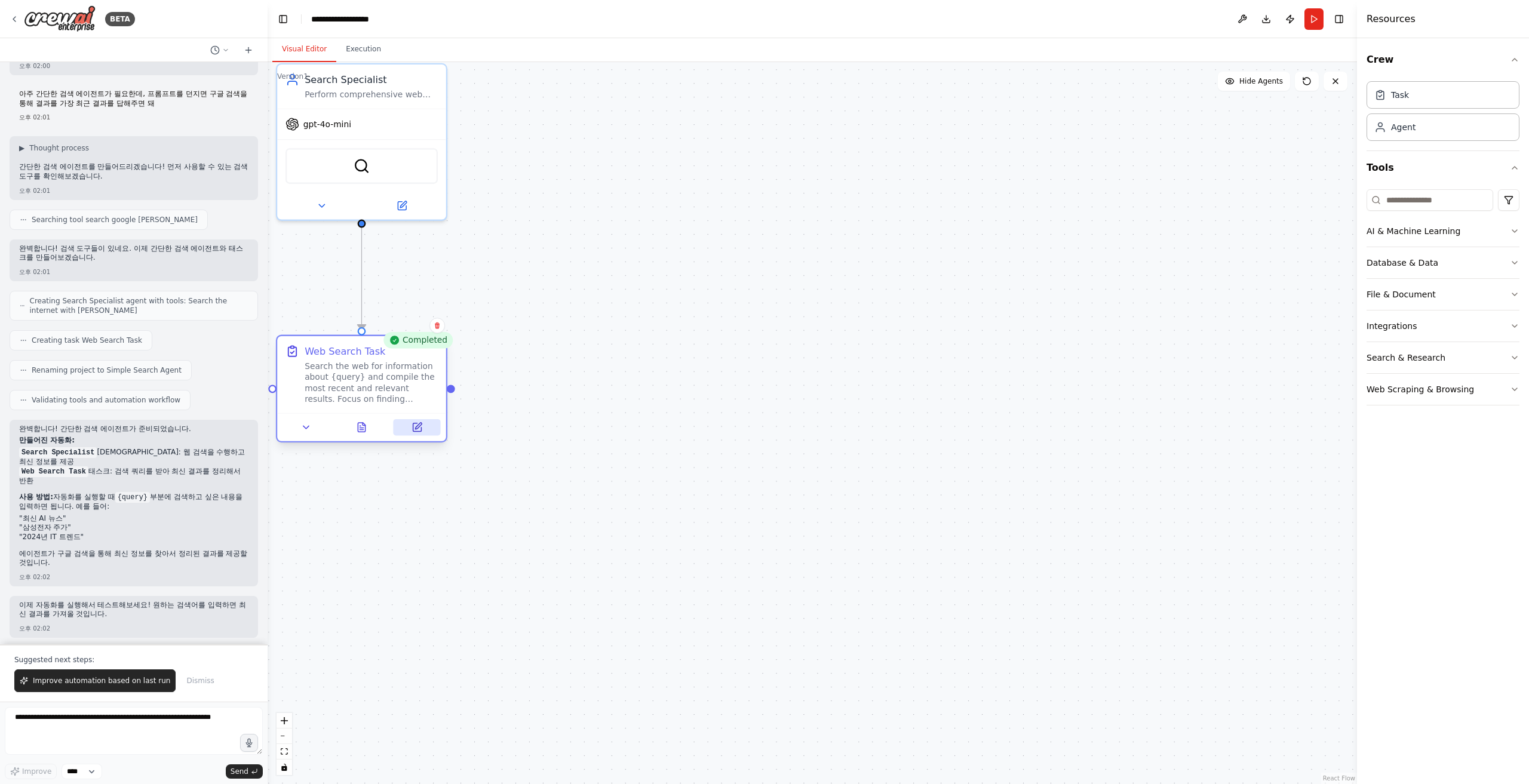
click at [420, 430] on icon at bounding box center [417, 428] width 8 height 8
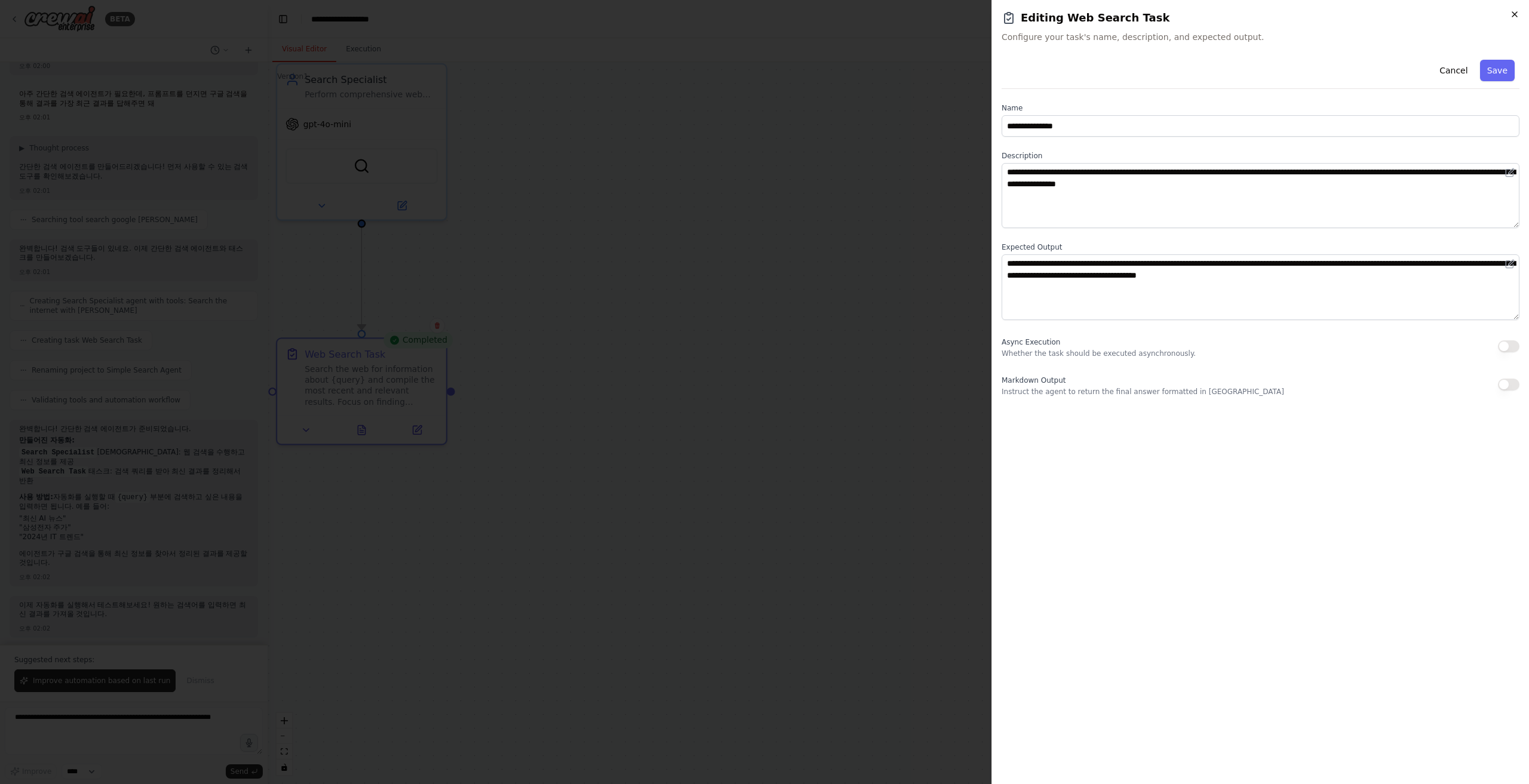
click at [917, 15] on icon "button" at bounding box center [1514, 13] width 9 height 9
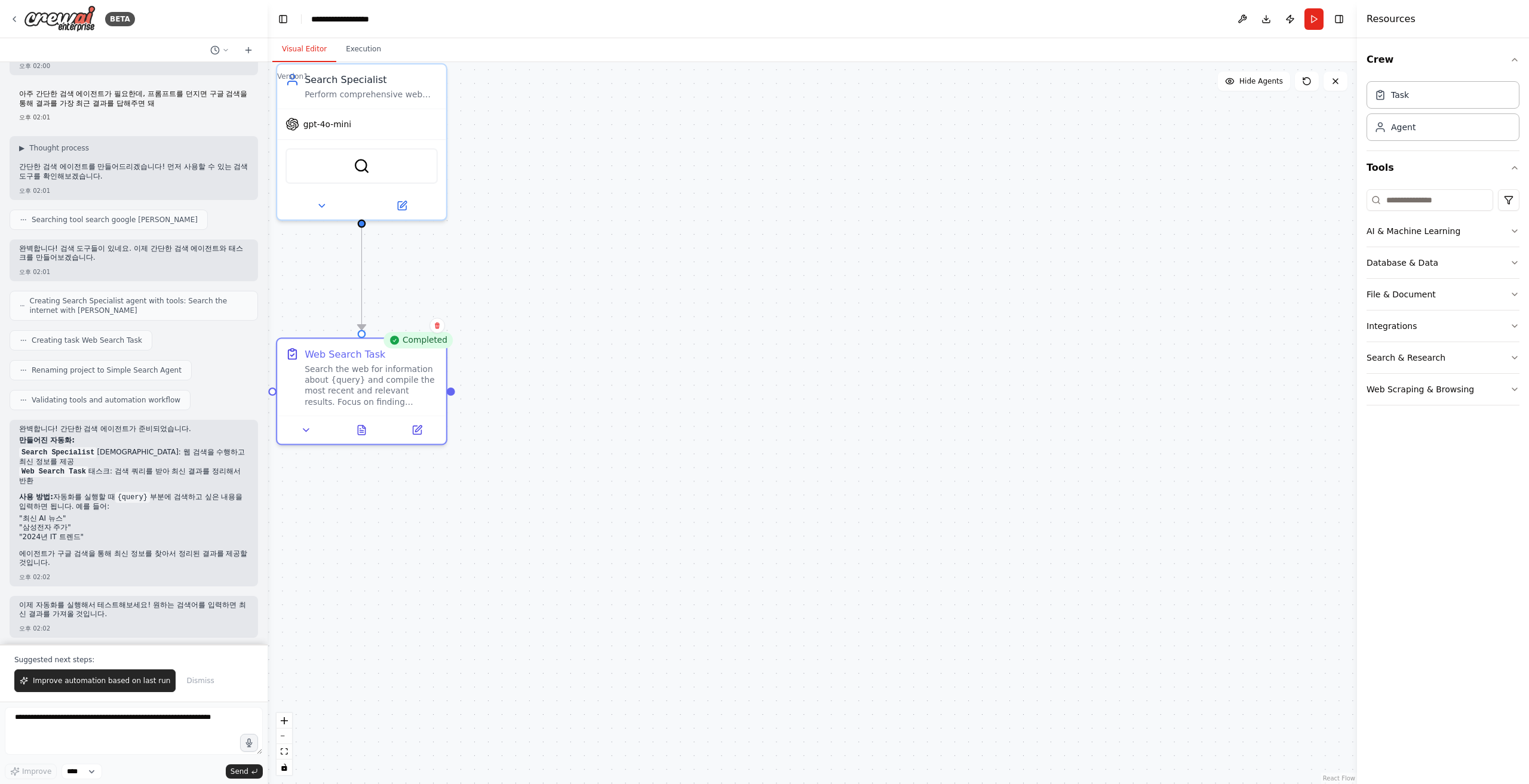
click at [917, 360] on div ".deletable-edge-delete-btn { width: 20px; height: 20px; border: 0px solid #ffff…" at bounding box center [812, 423] width 1089 height 722
click at [209, 440] on textarea at bounding box center [134, 730] width 258 height 48
type textarea "*"
click at [917, 228] on div "AI & Machine Learning" at bounding box center [1413, 231] width 94 height 12
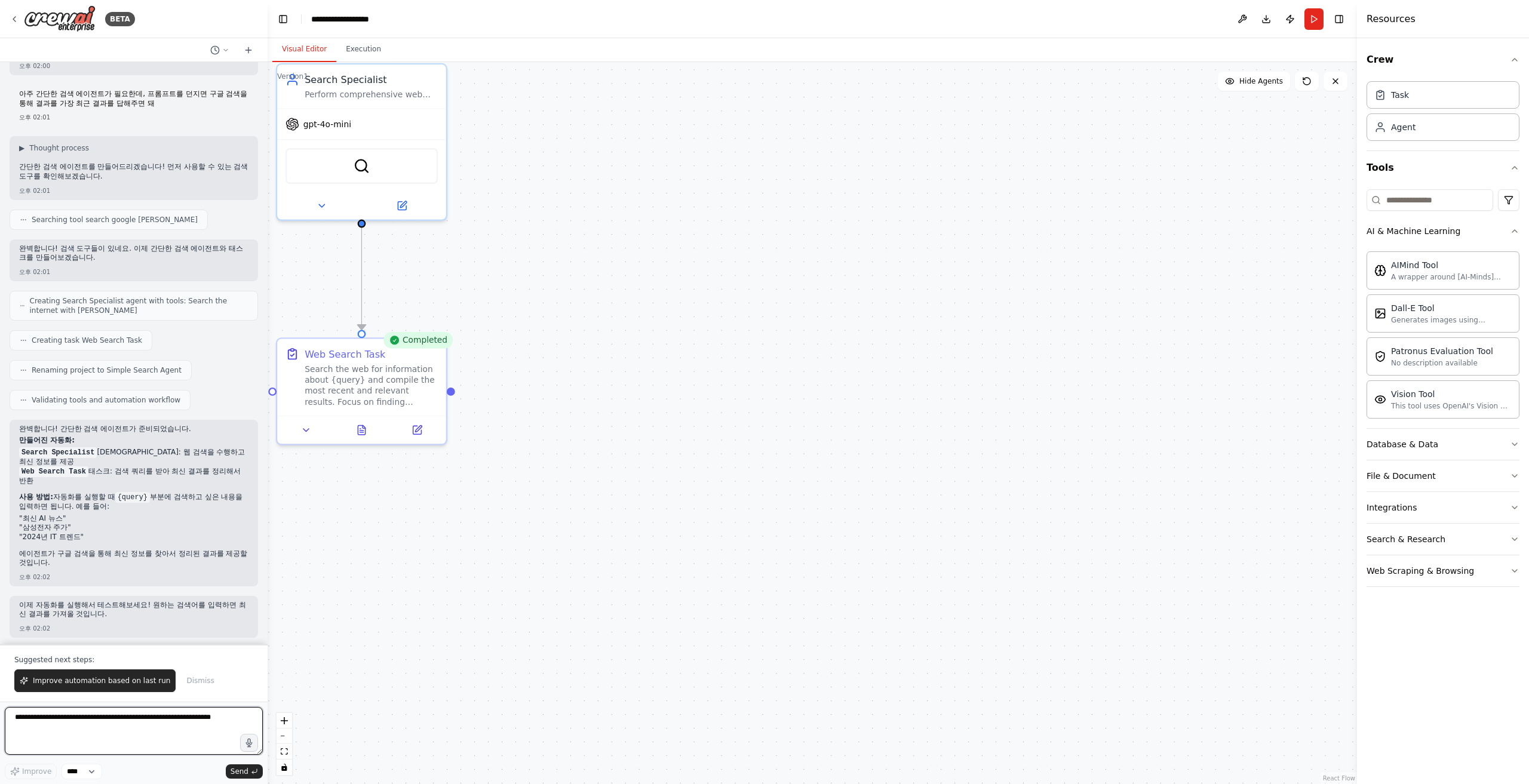
click at [73, 440] on textarea at bounding box center [134, 730] width 258 height 48
type textarea "**********"
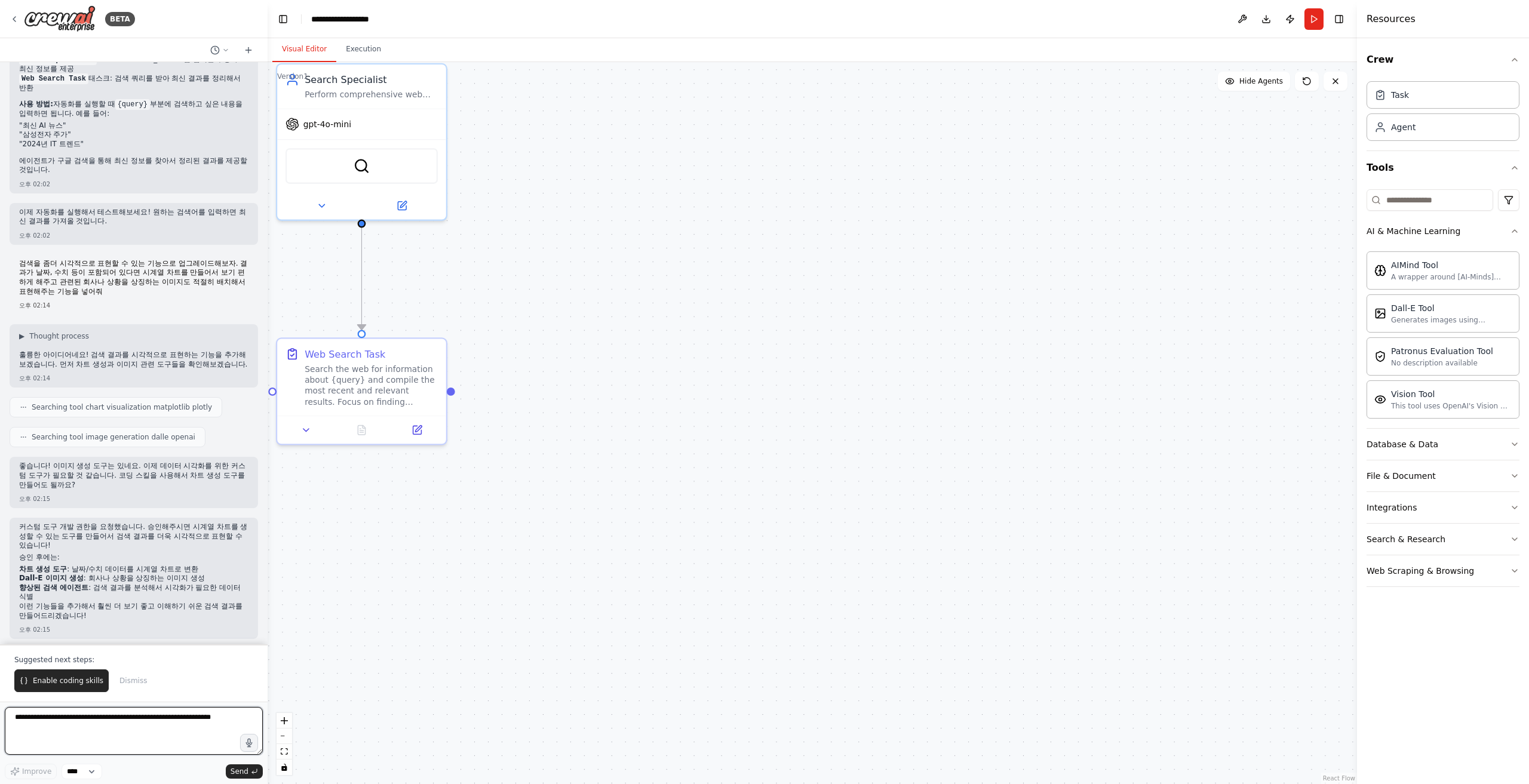
scroll to position [440, 0]
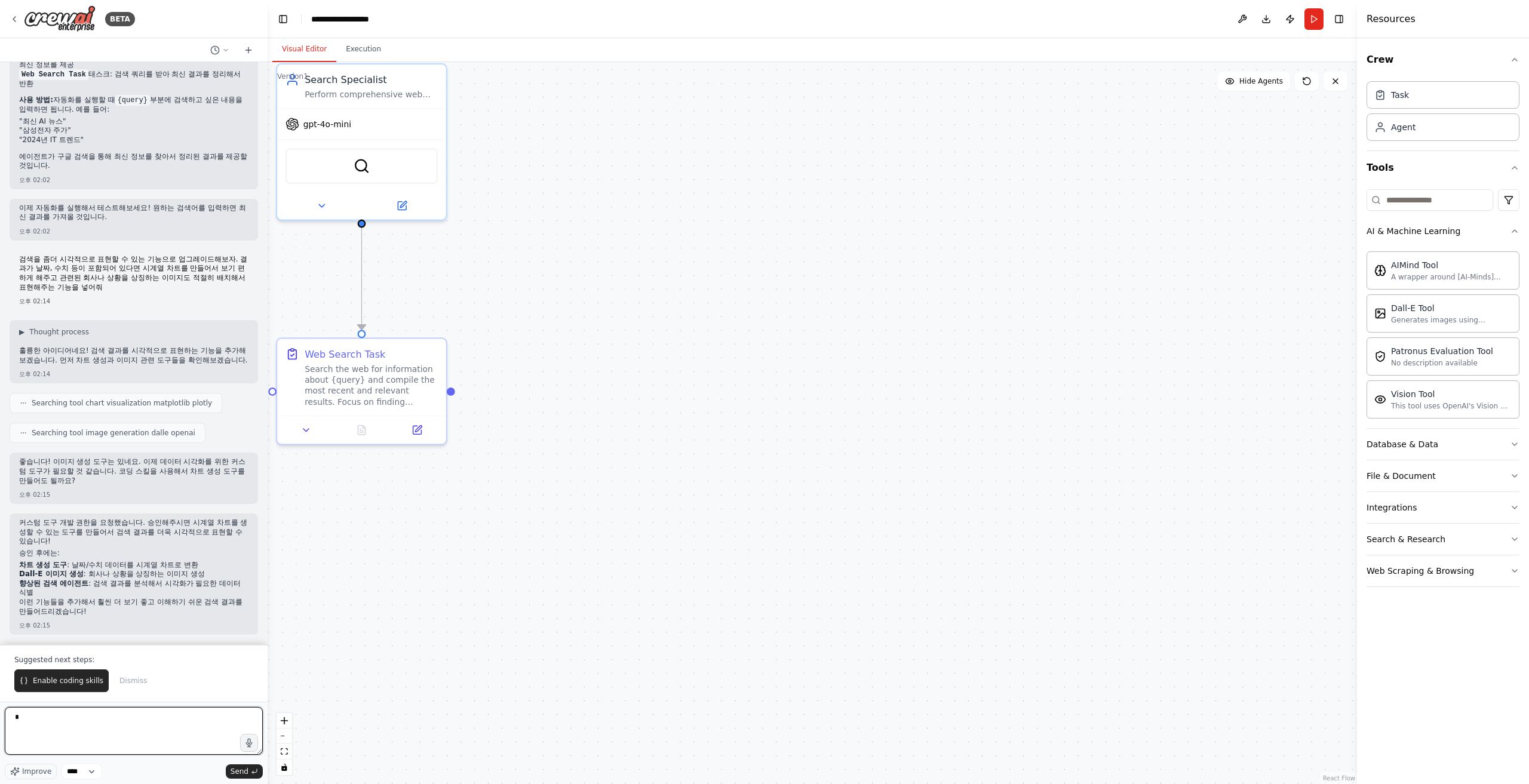
type textarea "*"
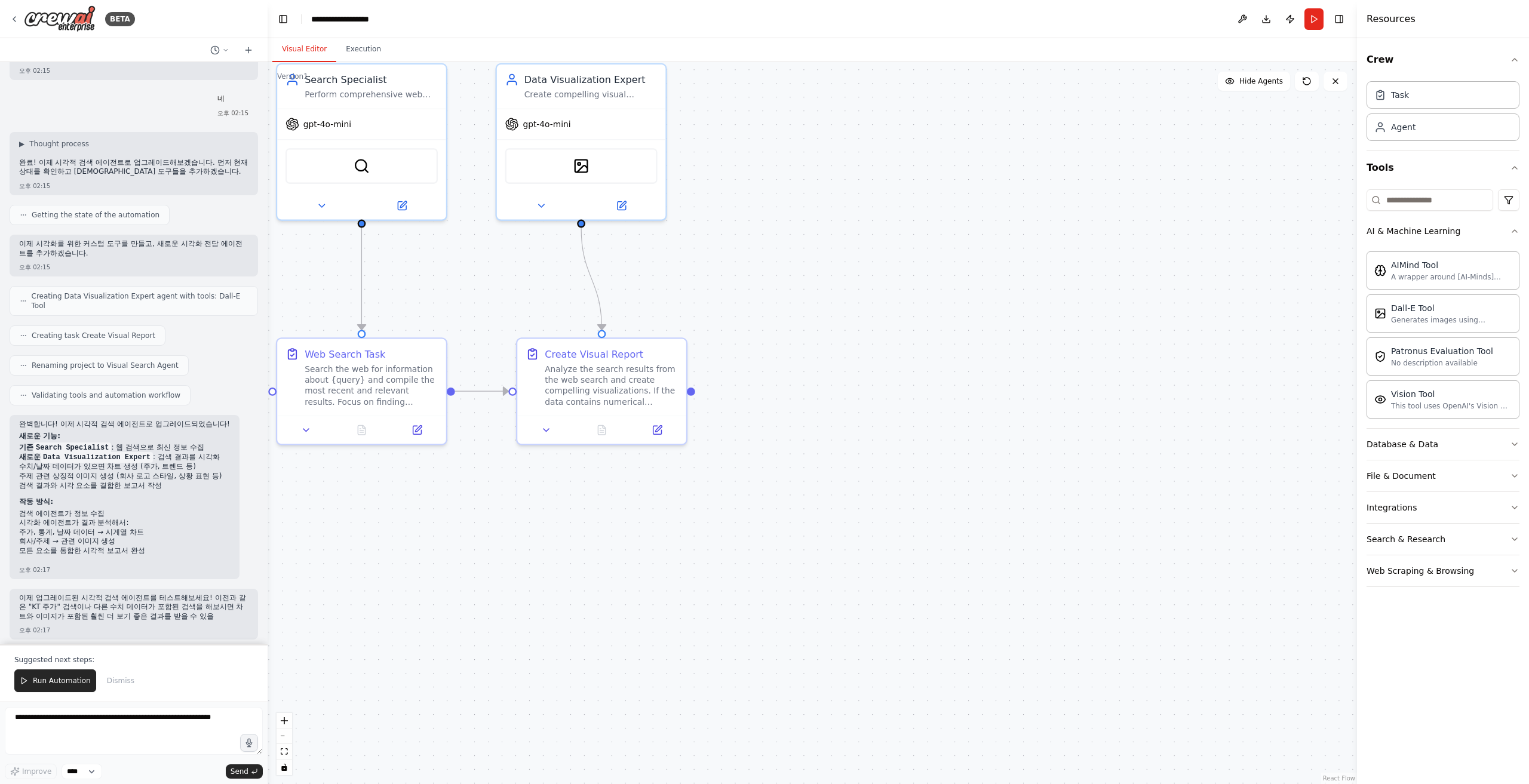
scroll to position [999, 0]
click at [917, 16] on button "Run" at bounding box center [1313, 19] width 19 height 22
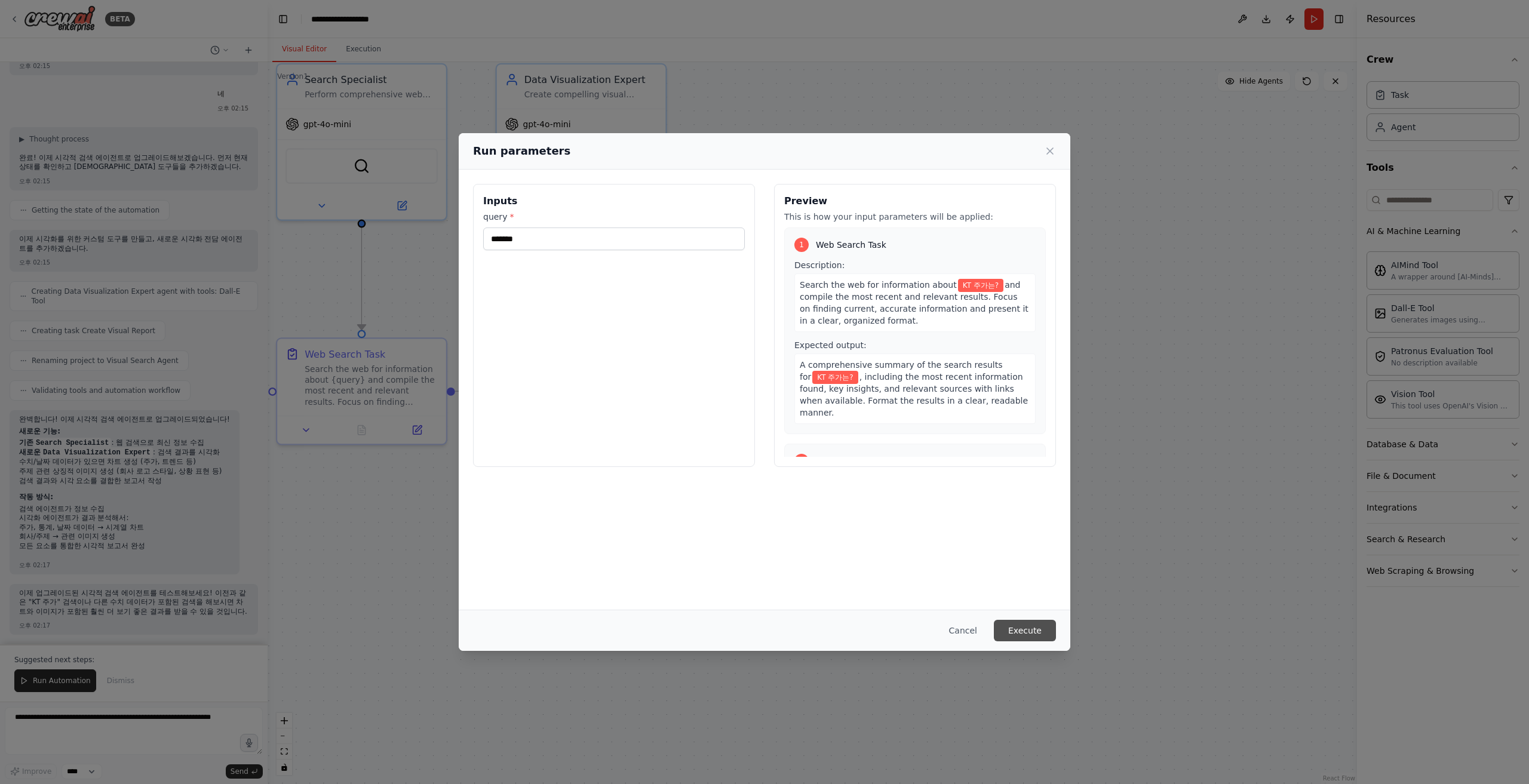
click at [917, 440] on button "Execute" at bounding box center [1024, 631] width 62 height 22
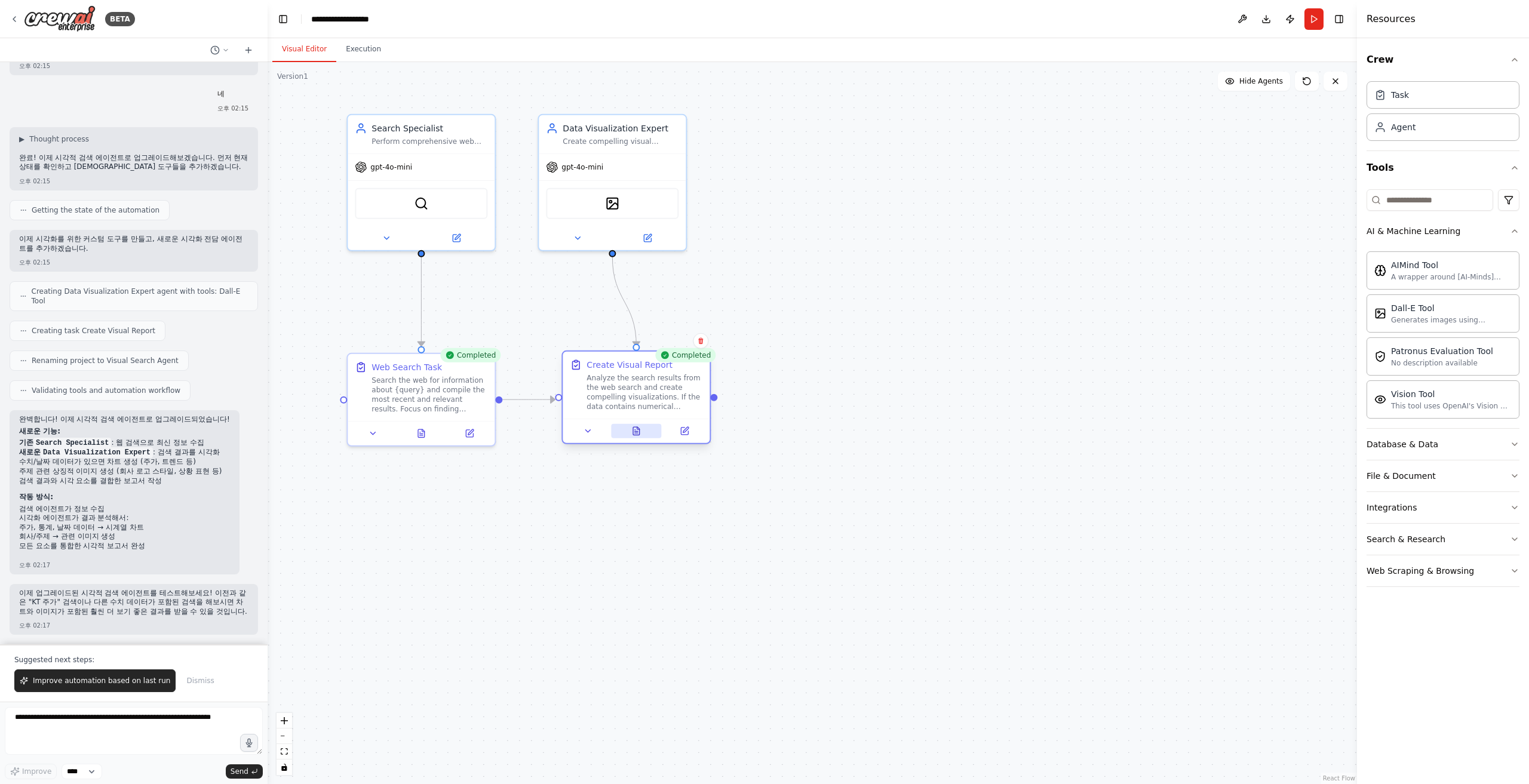
click at [628, 429] on button at bounding box center [636, 430] width 51 height 14
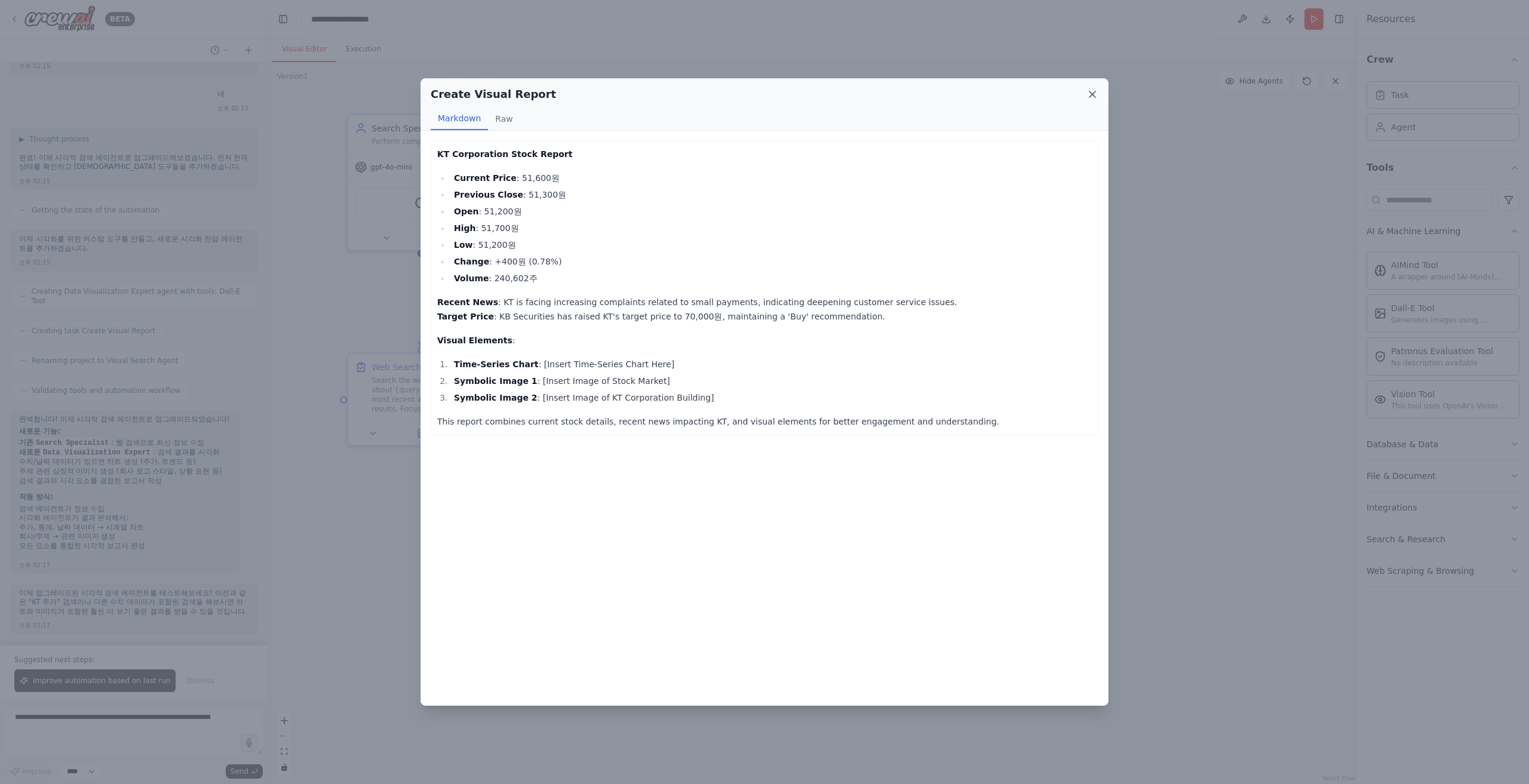
click at [917, 93] on icon at bounding box center [1092, 93] width 6 height 6
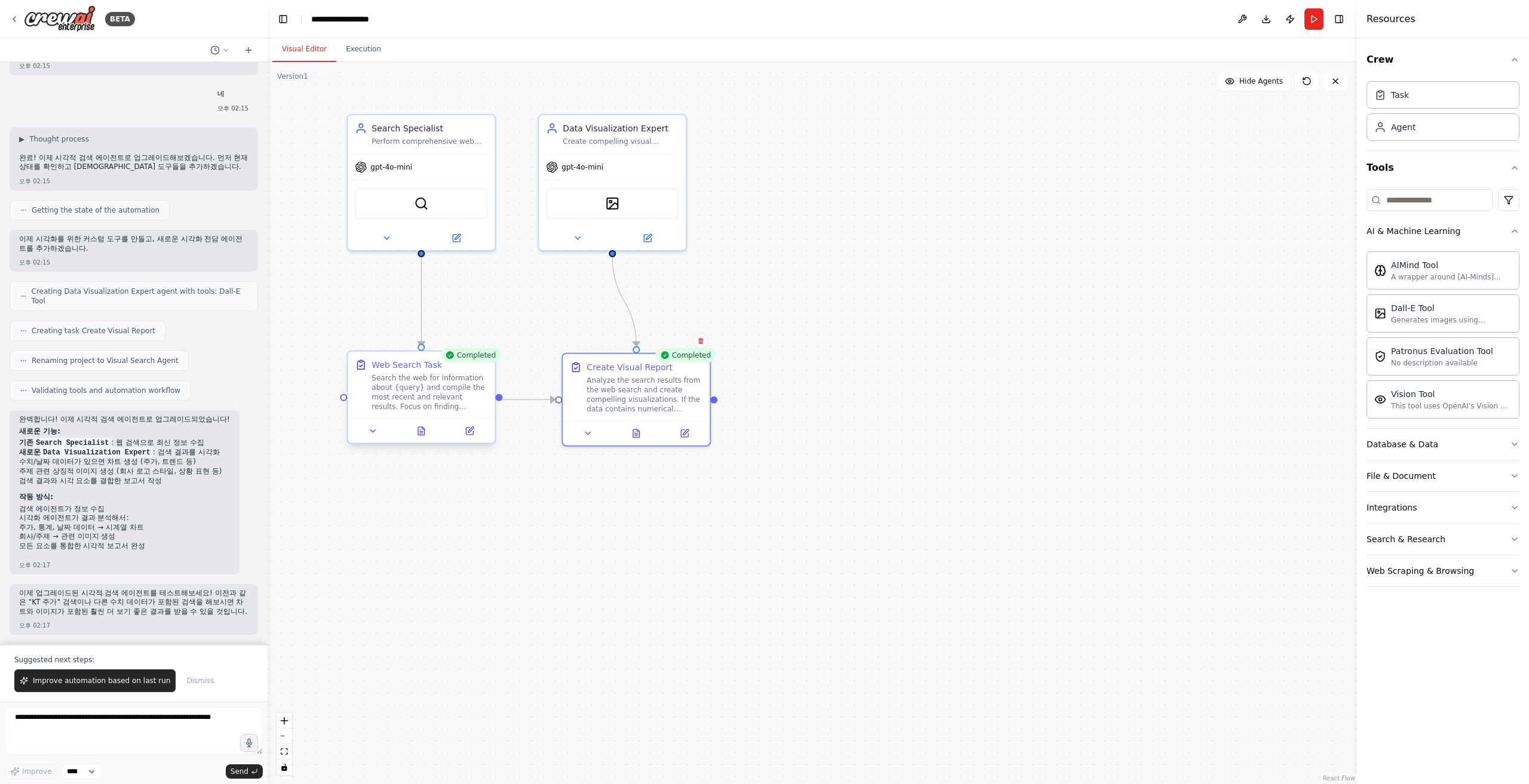
click at [425, 439] on div at bounding box center [421, 430] width 147 height 24
click at [421, 431] on icon at bounding box center [421, 430] width 7 height 8
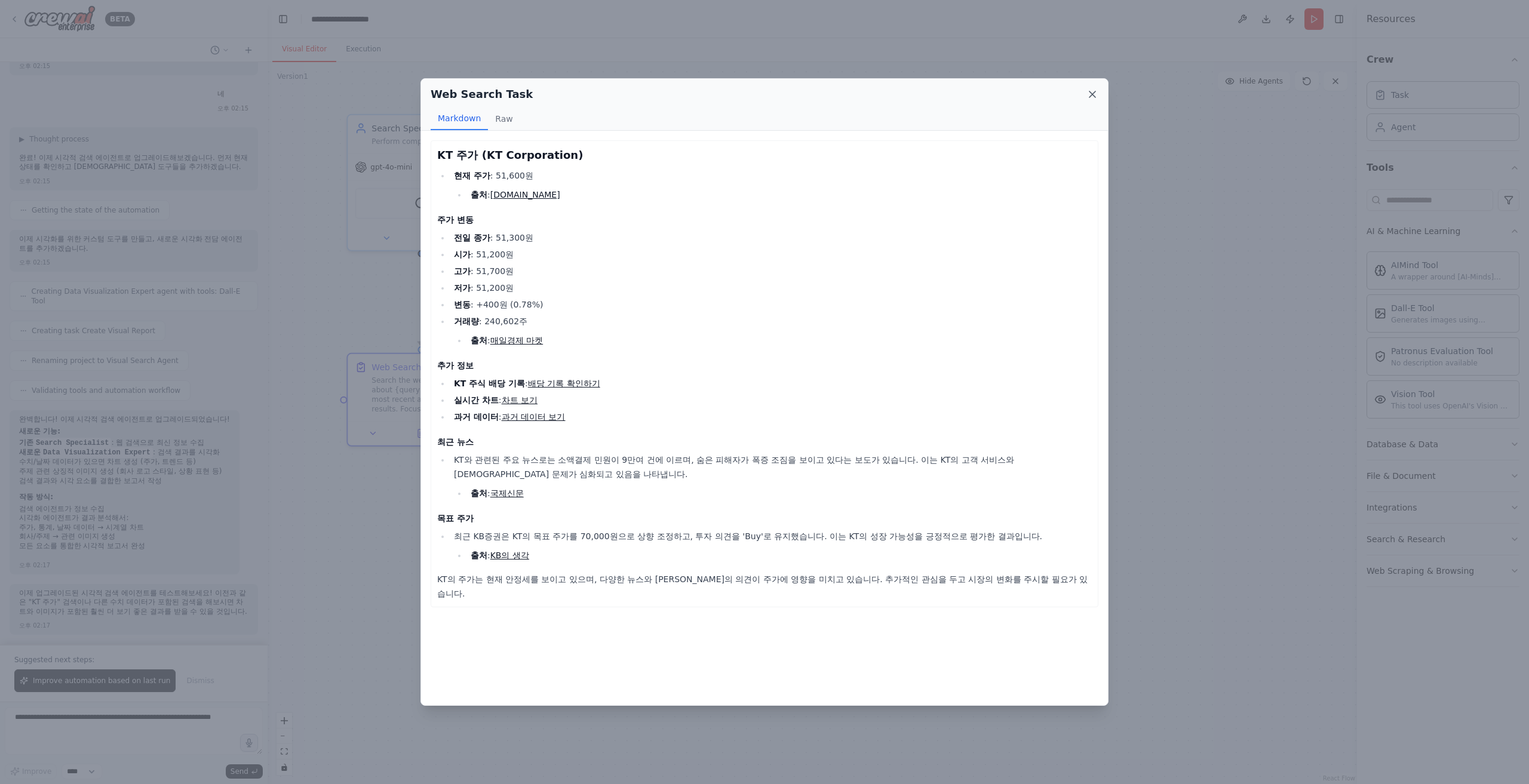
click at [917, 93] on icon at bounding box center [1092, 93] width 6 height 6
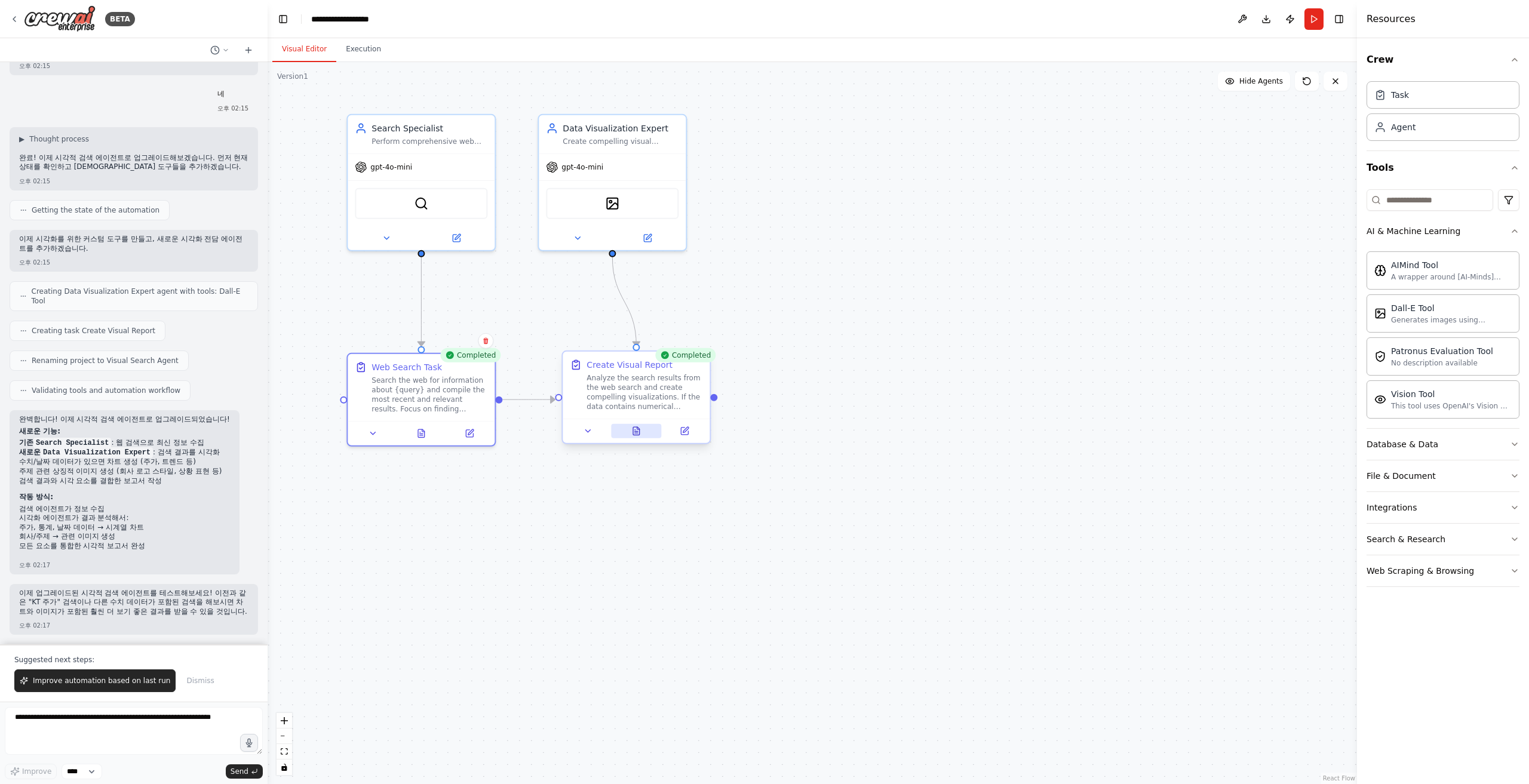
click at [638, 428] on icon at bounding box center [638, 428] width 3 height 3
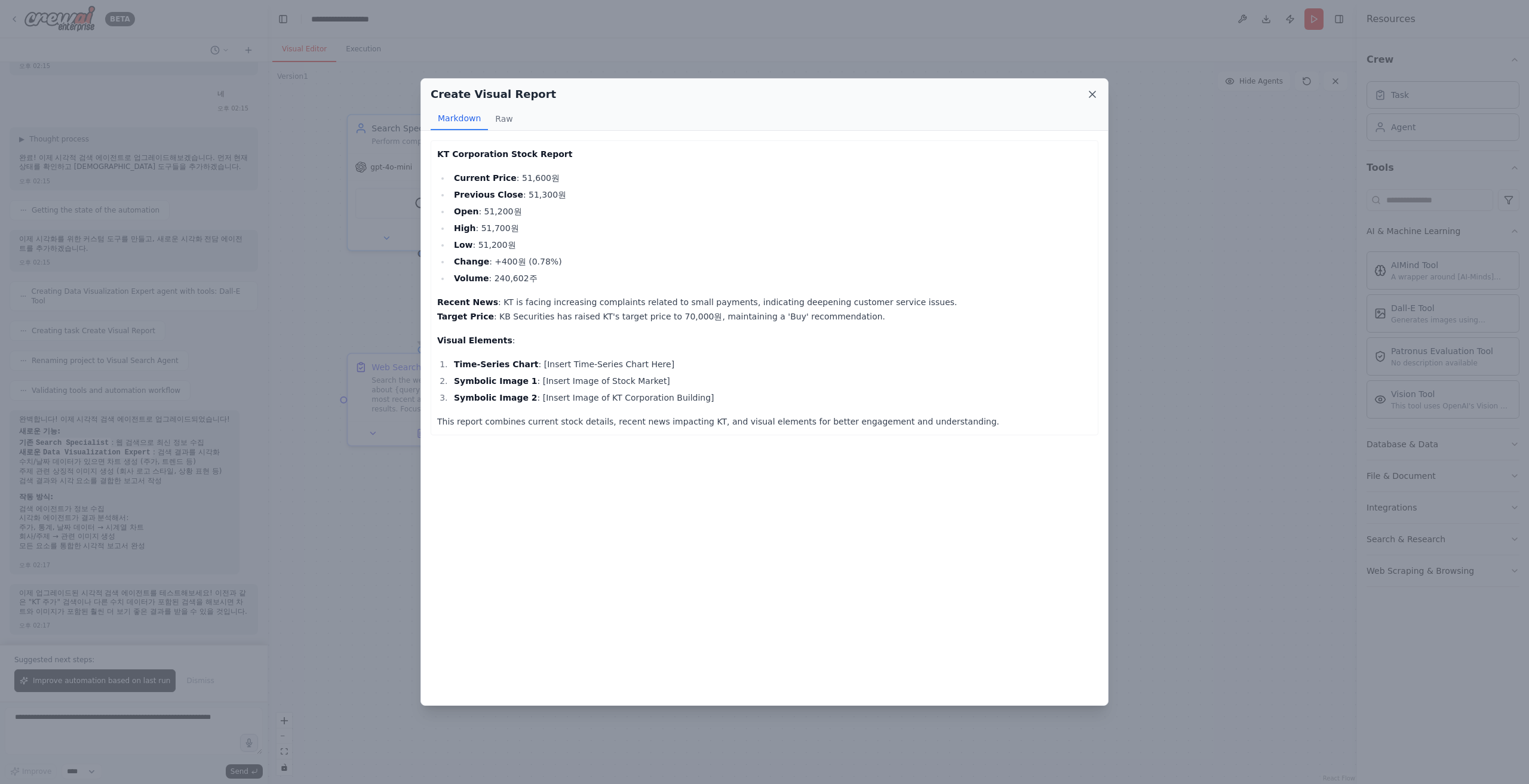
click at [917, 91] on icon at bounding box center [1092, 94] width 12 height 12
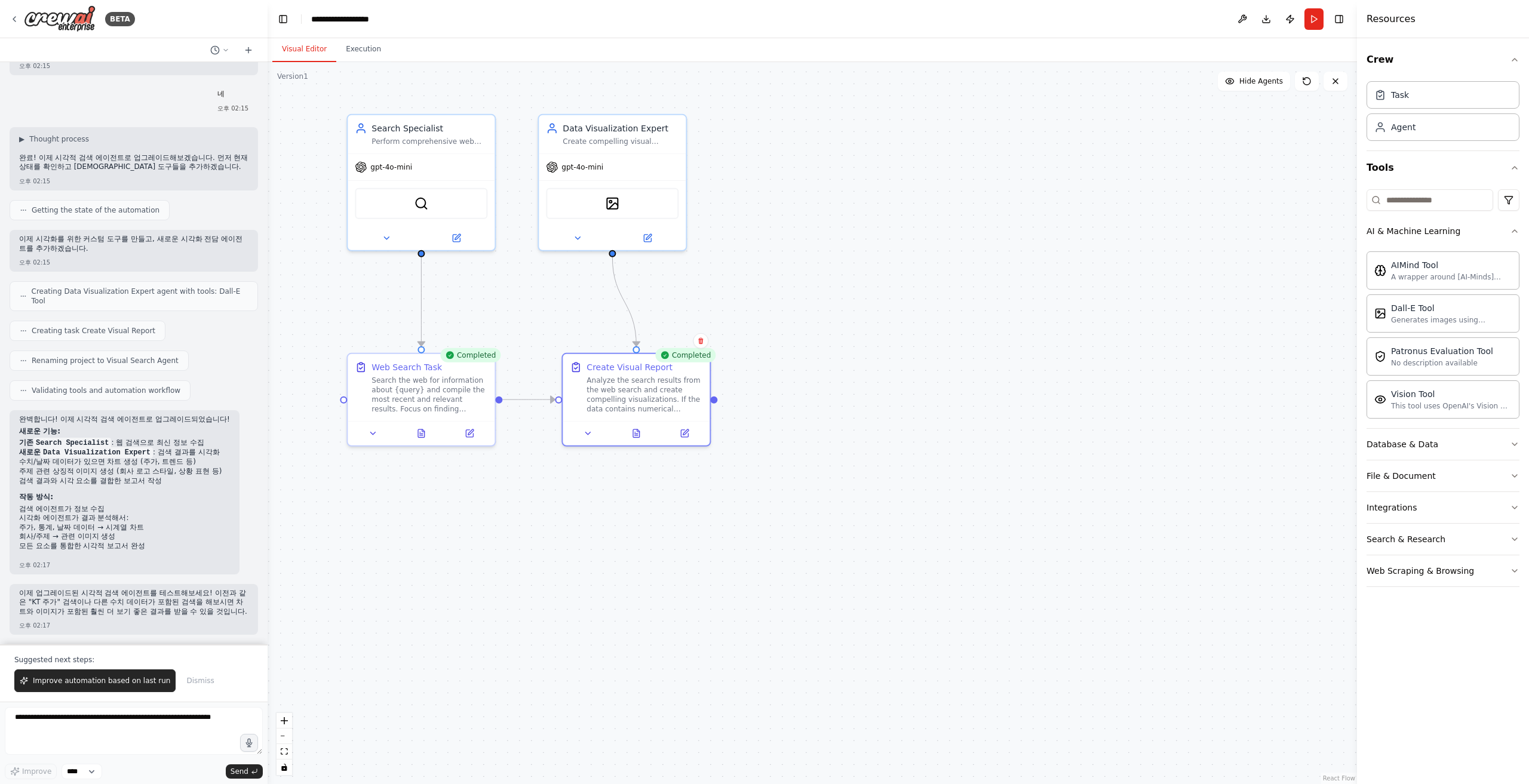
click at [849, 249] on div ".deletable-edge-delete-btn { width: 20px; height: 20px; border: 0px solid #ffff…" at bounding box center [812, 423] width 1089 height 722
click at [687, 438] on div at bounding box center [636, 430] width 147 height 24
click at [684, 431] on icon at bounding box center [685, 429] width 5 height 5
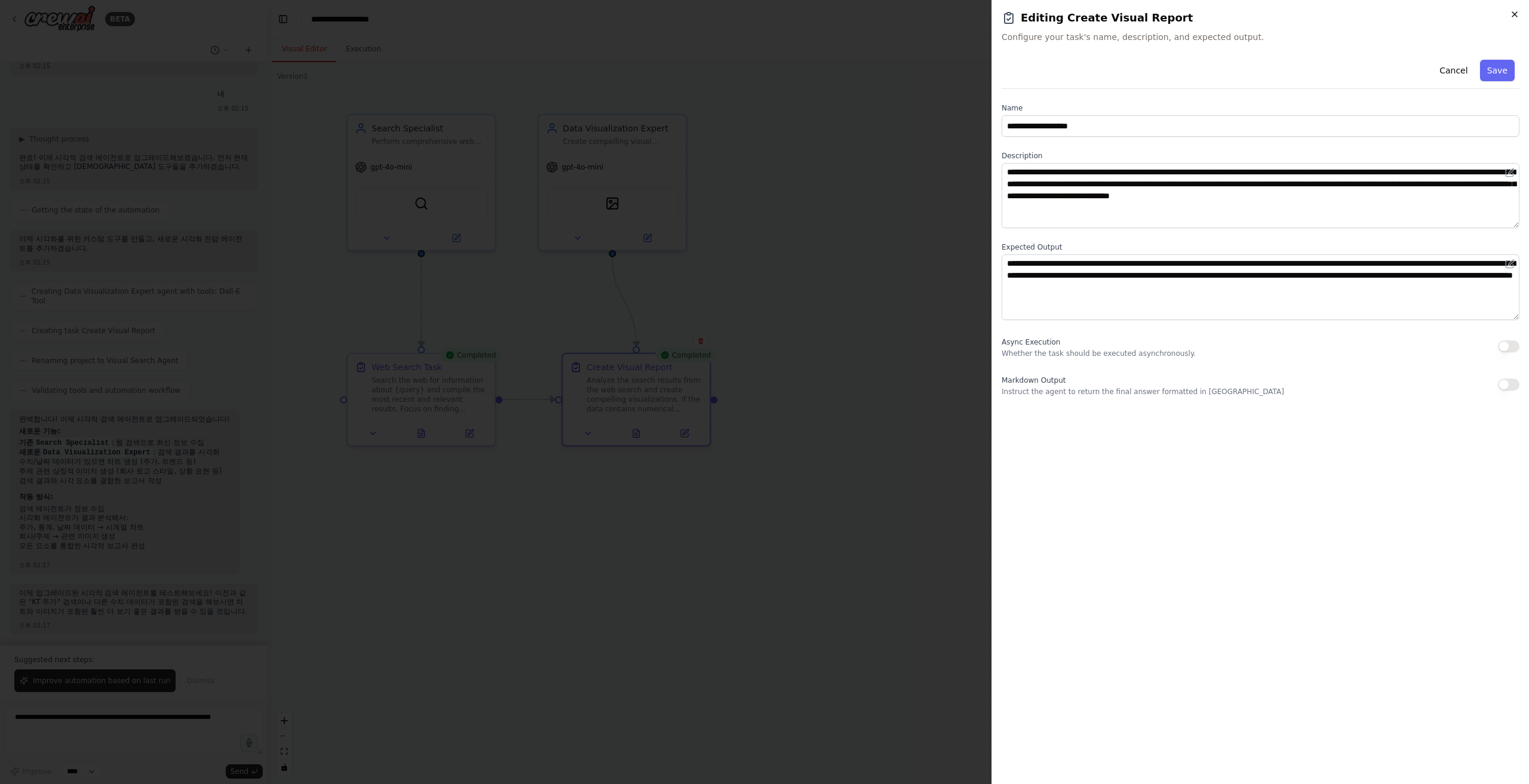
click at [917, 14] on icon "button" at bounding box center [1514, 13] width 9 height 9
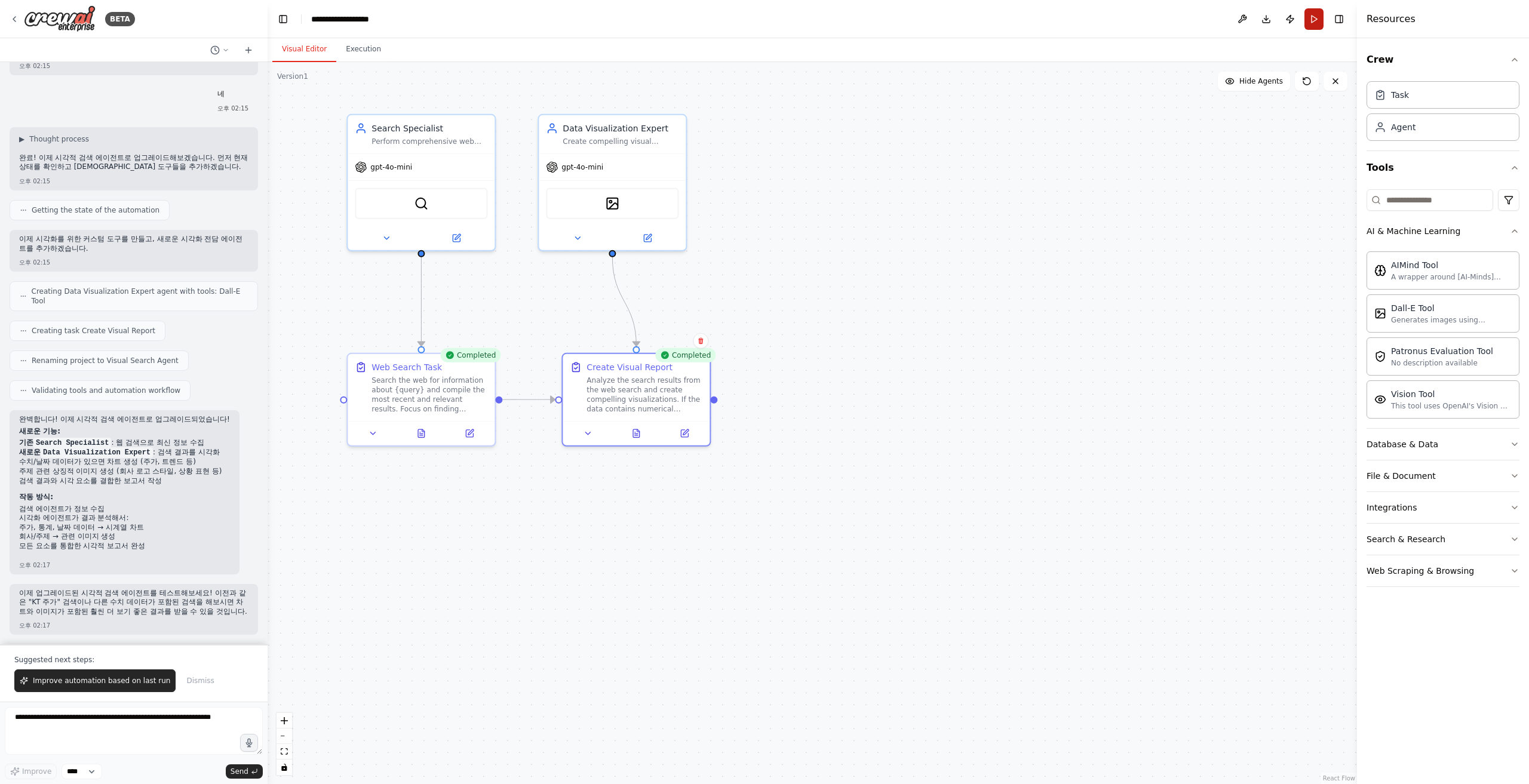
click at [917, 19] on button "Run" at bounding box center [1313, 19] width 19 height 22
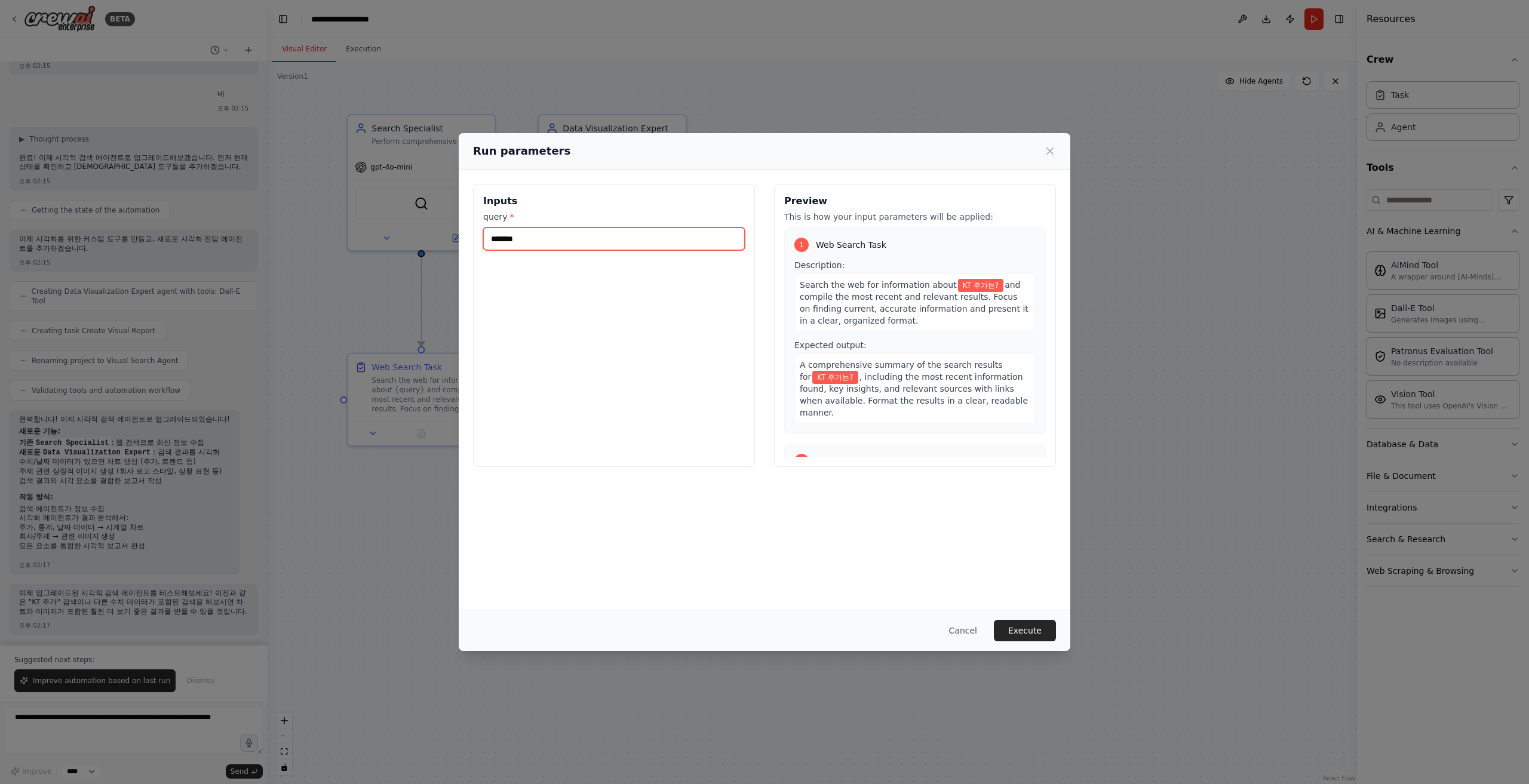
click at [581, 237] on input "*******" at bounding box center [613, 238] width 261 height 23
type input "**********"
click at [917, 440] on button "Execute" at bounding box center [1024, 631] width 62 height 22
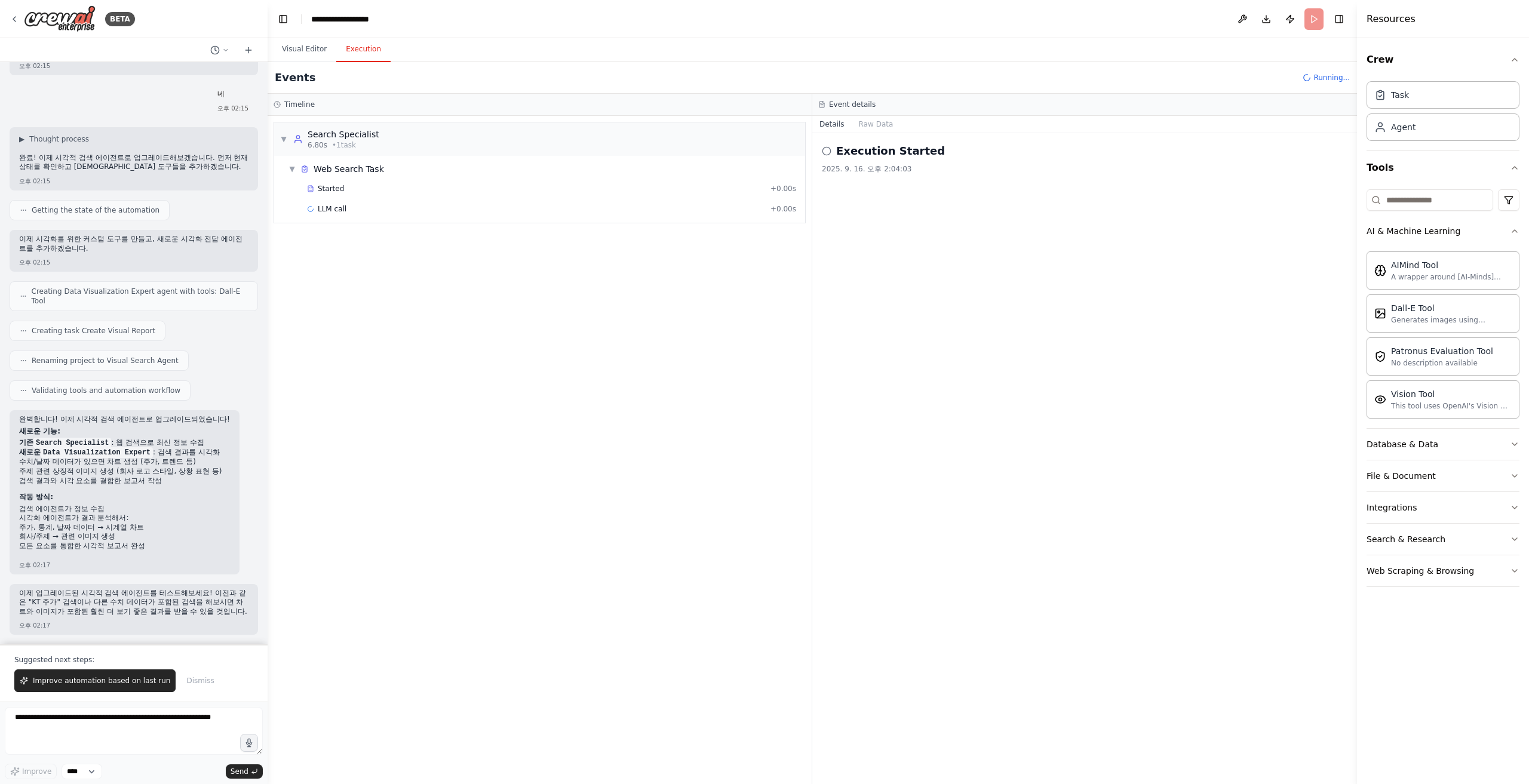
click at [364, 48] on button "Execution" at bounding box center [363, 50] width 55 height 25
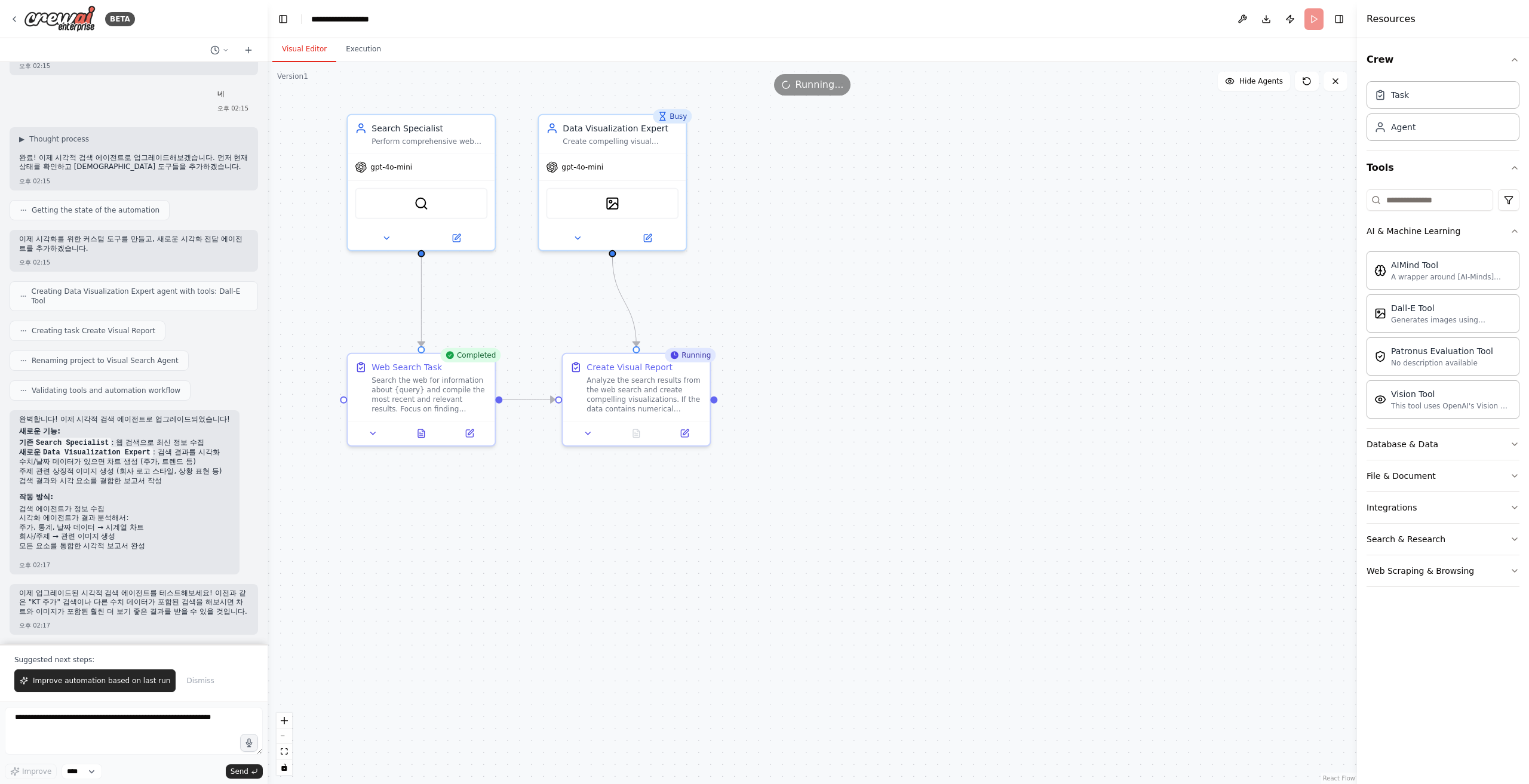
click at [307, 50] on button "Visual Editor" at bounding box center [304, 50] width 64 height 25
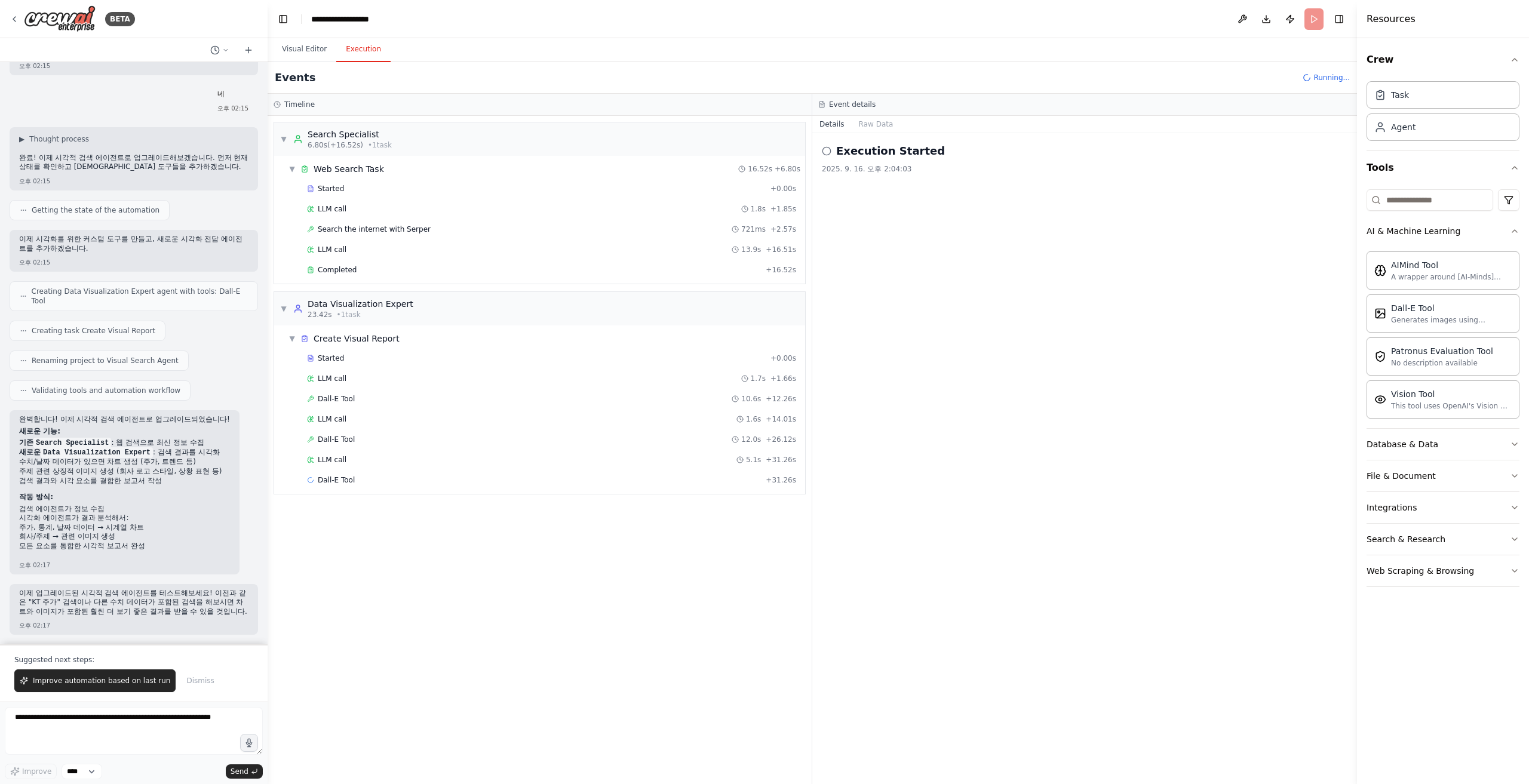
click at [354, 46] on button "Execution" at bounding box center [363, 50] width 55 height 25
click at [917, 440] on div "Integrations" at bounding box center [1392, 507] width 51 height 12
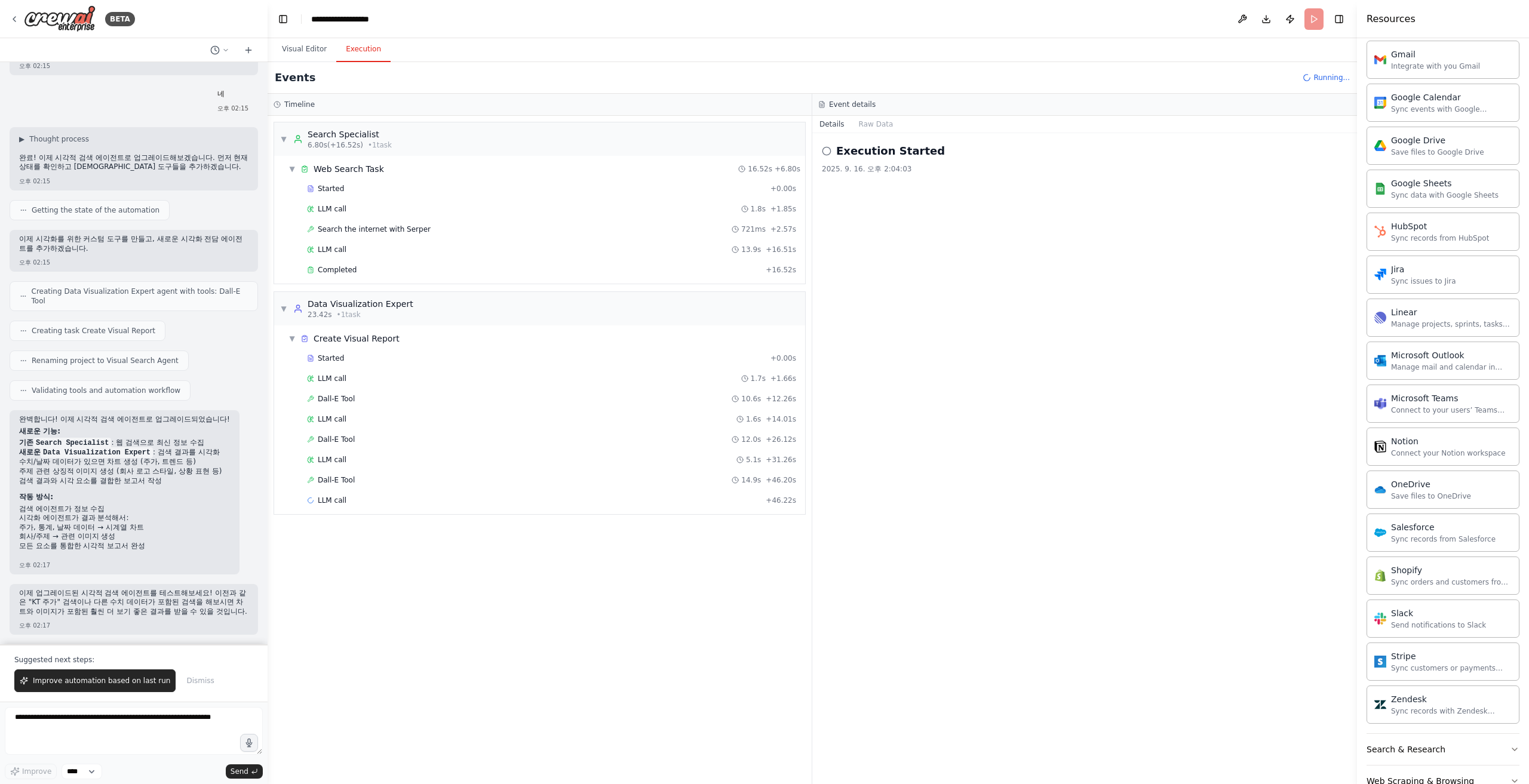
scroll to position [722, 0]
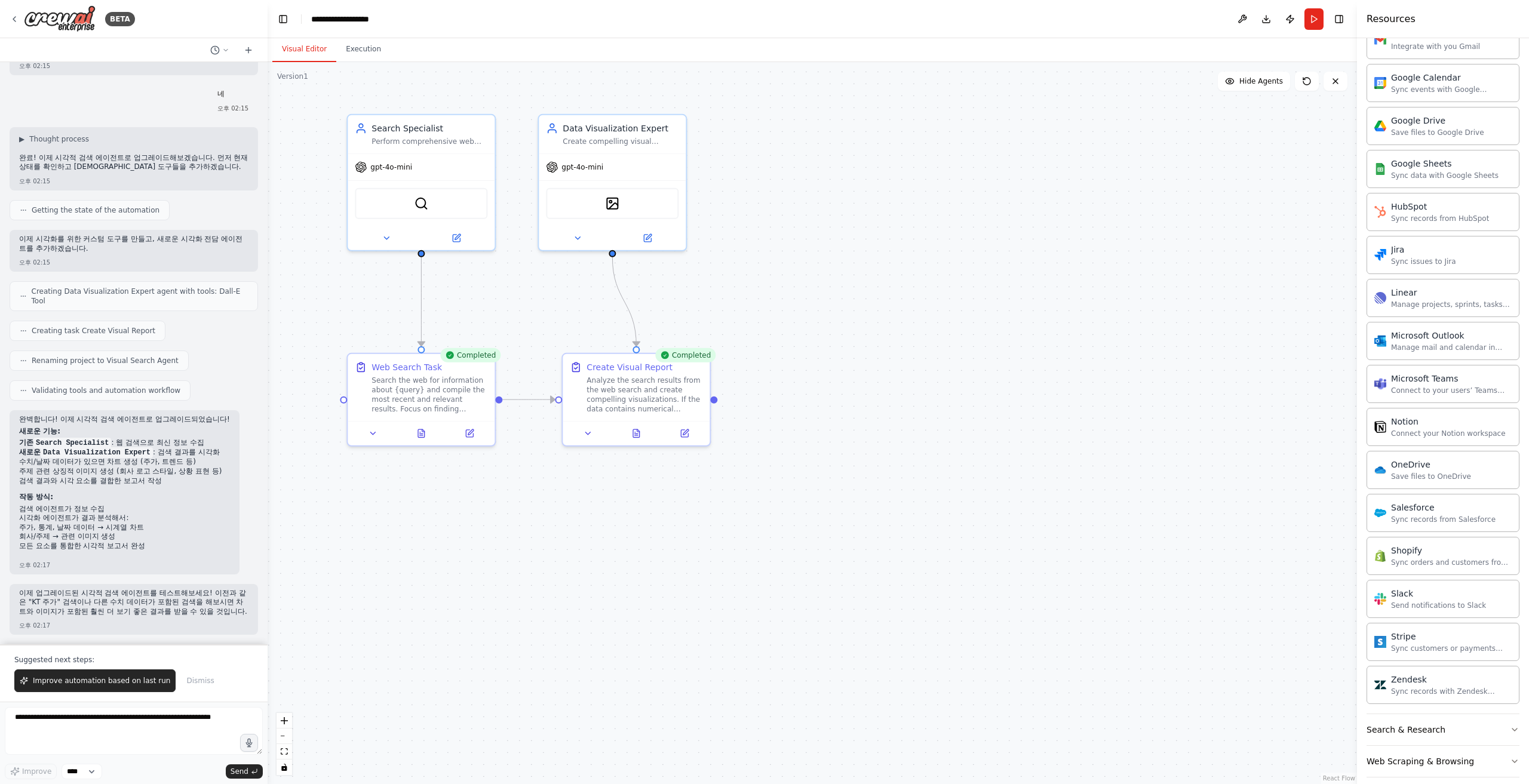
click at [302, 50] on button "Visual Editor" at bounding box center [304, 50] width 64 height 25
click at [637, 429] on icon at bounding box center [636, 430] width 7 height 8
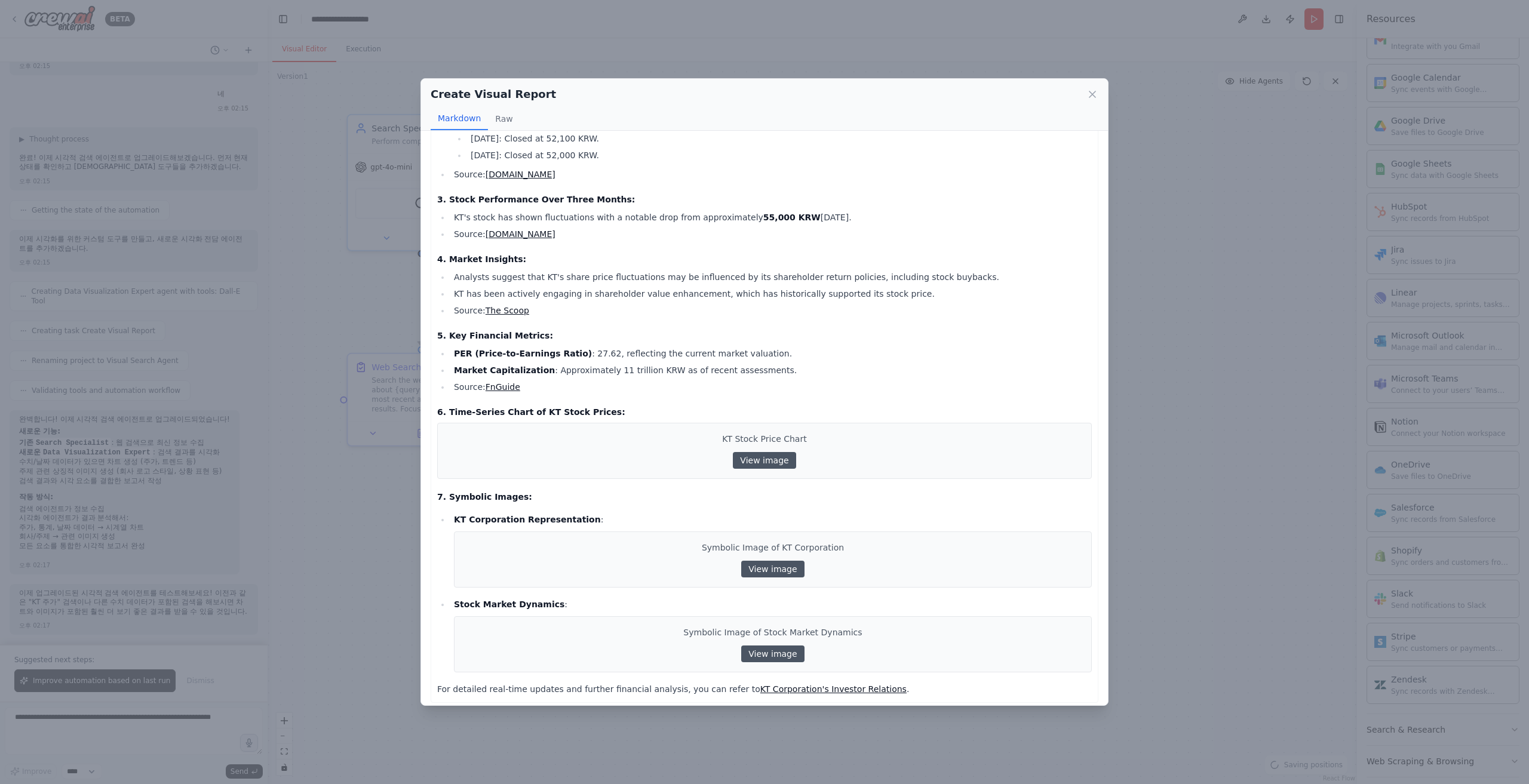
scroll to position [171, 0]
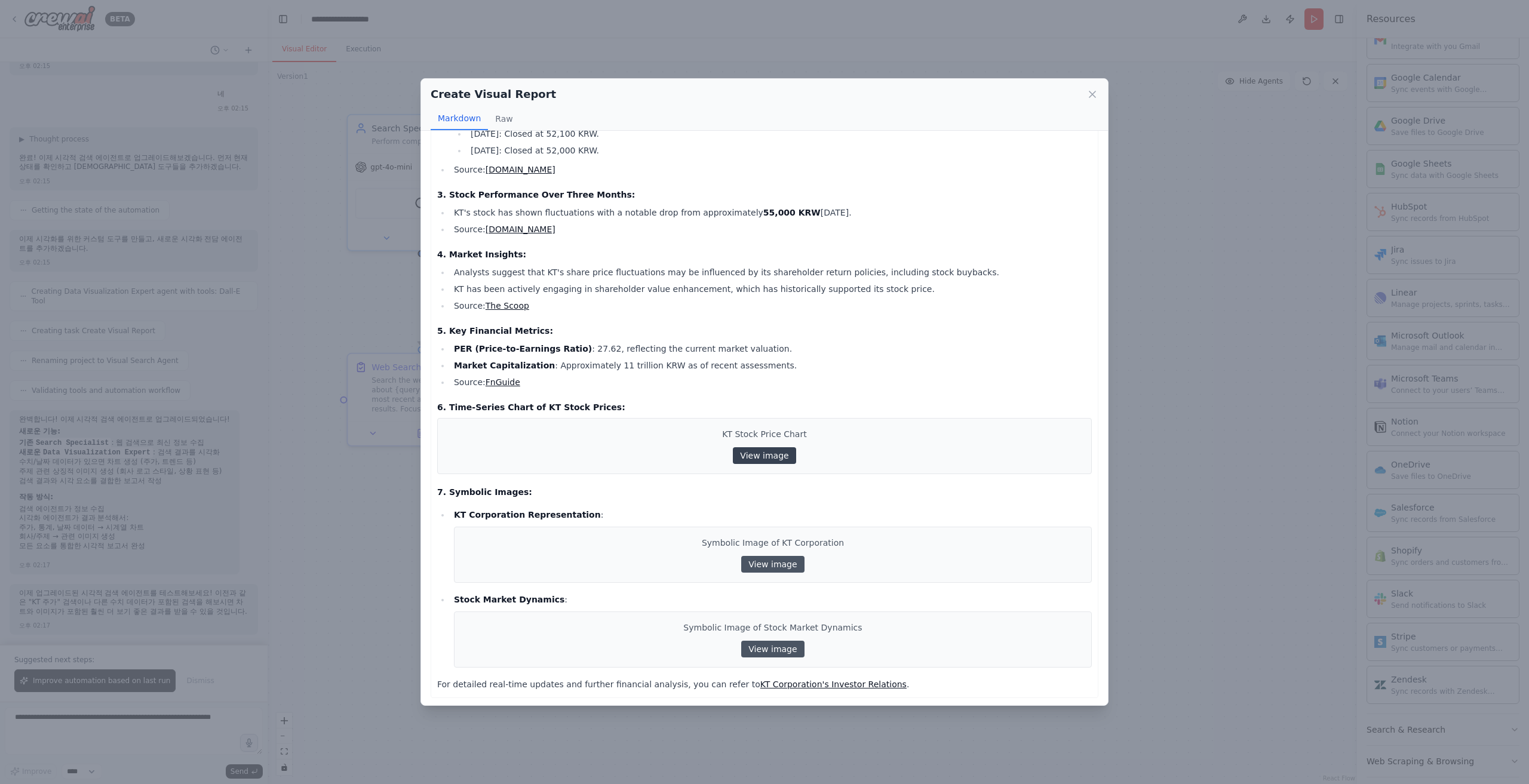
click at [762, 440] on link "View image" at bounding box center [764, 456] width 62 height 17
click at [770, 440] on link "View image" at bounding box center [773, 564] width 62 height 17
click at [767, 440] on link "View image" at bounding box center [773, 649] width 62 height 17
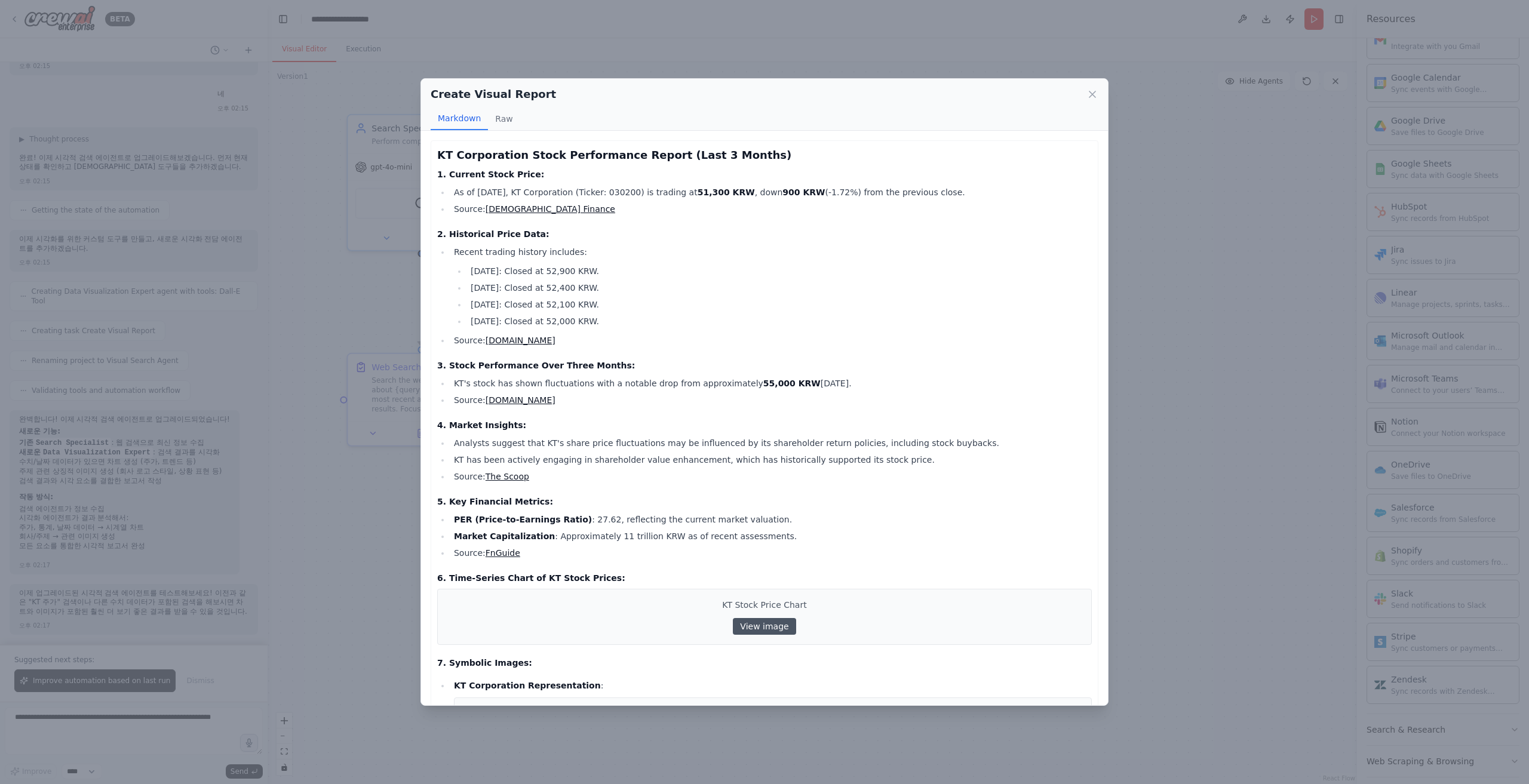
click at [889, 320] on li "September 02, 2025: Closed at 52,000 KRW." at bounding box center [778, 321] width 624 height 14
click at [917, 97] on icon at bounding box center [1092, 94] width 12 height 12
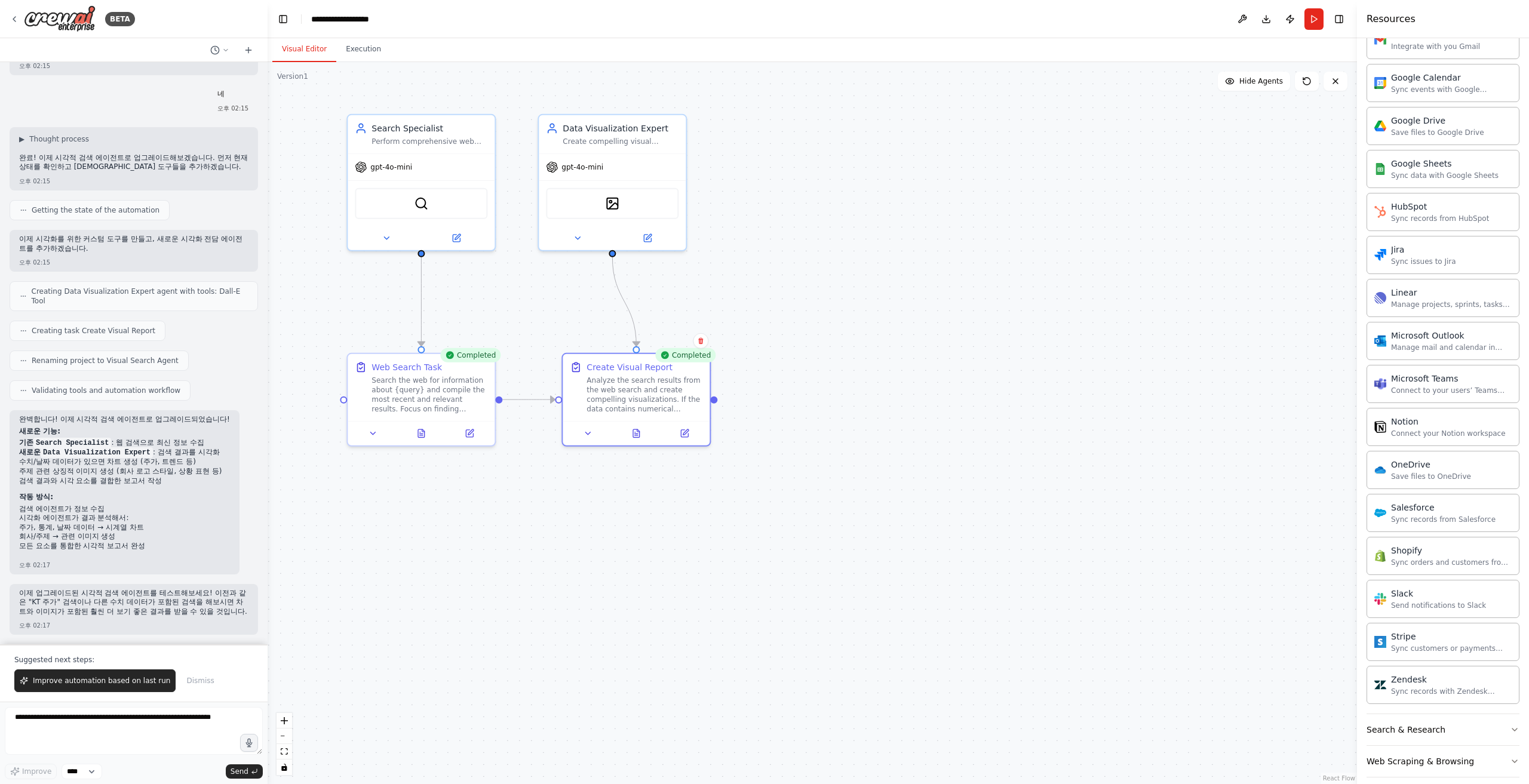
click at [910, 18] on header "**********" at bounding box center [812, 19] width 1089 height 38
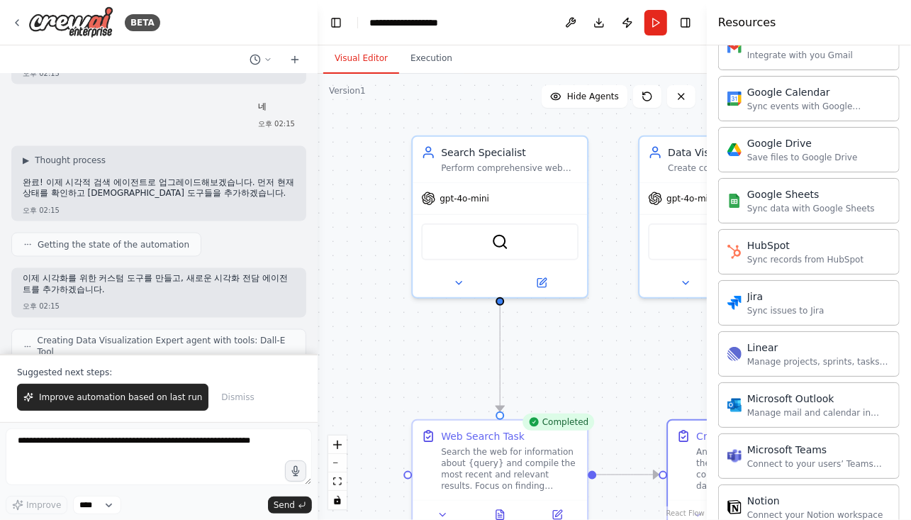
click at [191, 55] on div at bounding box center [159, 59] width 318 height 28
click at [373, 205] on div ".deletable-edge-delete-btn { width: 20px; height: 20px; border: 0px solid #ffff…" at bounding box center [512, 297] width 389 height 446
